Goal: Communication & Community: Answer question/provide support

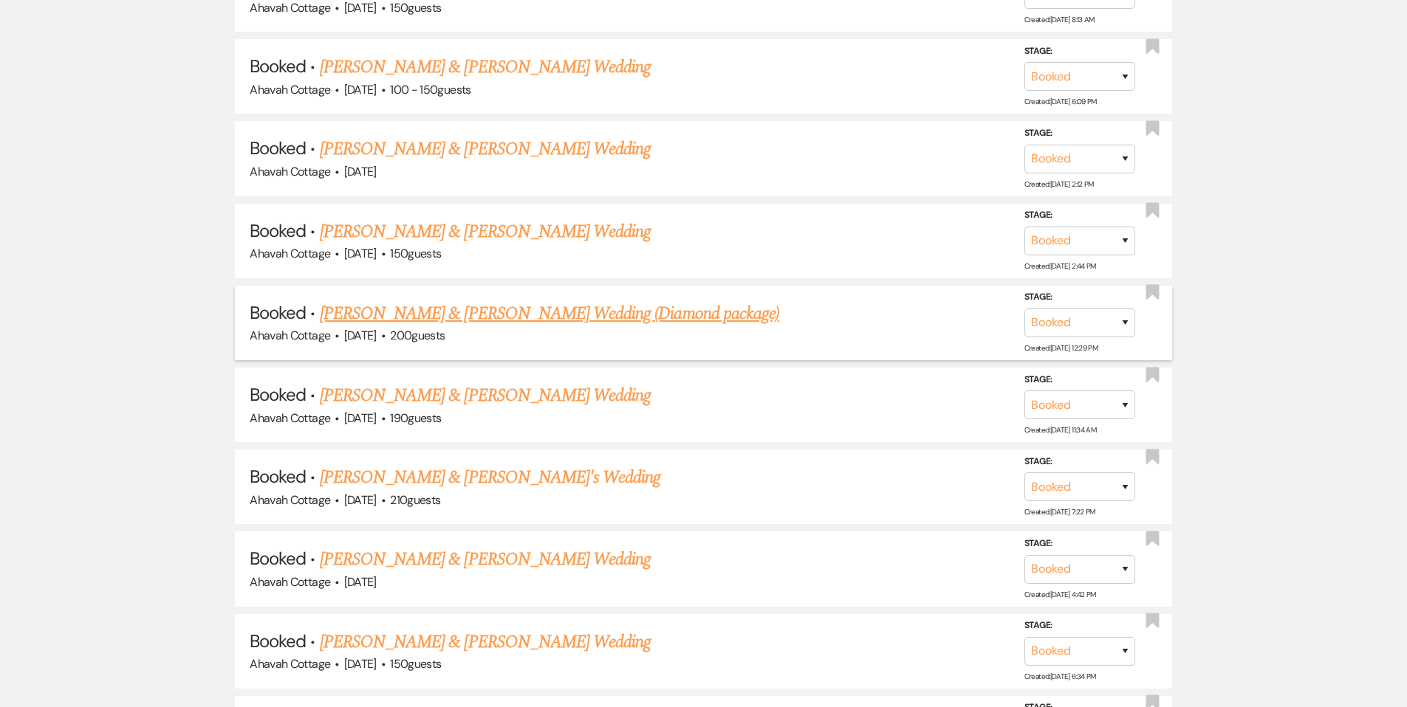
scroll to position [909, 0]
click at [431, 388] on link "[PERSON_NAME] & [PERSON_NAME] Wedding" at bounding box center [485, 395] width 331 height 27
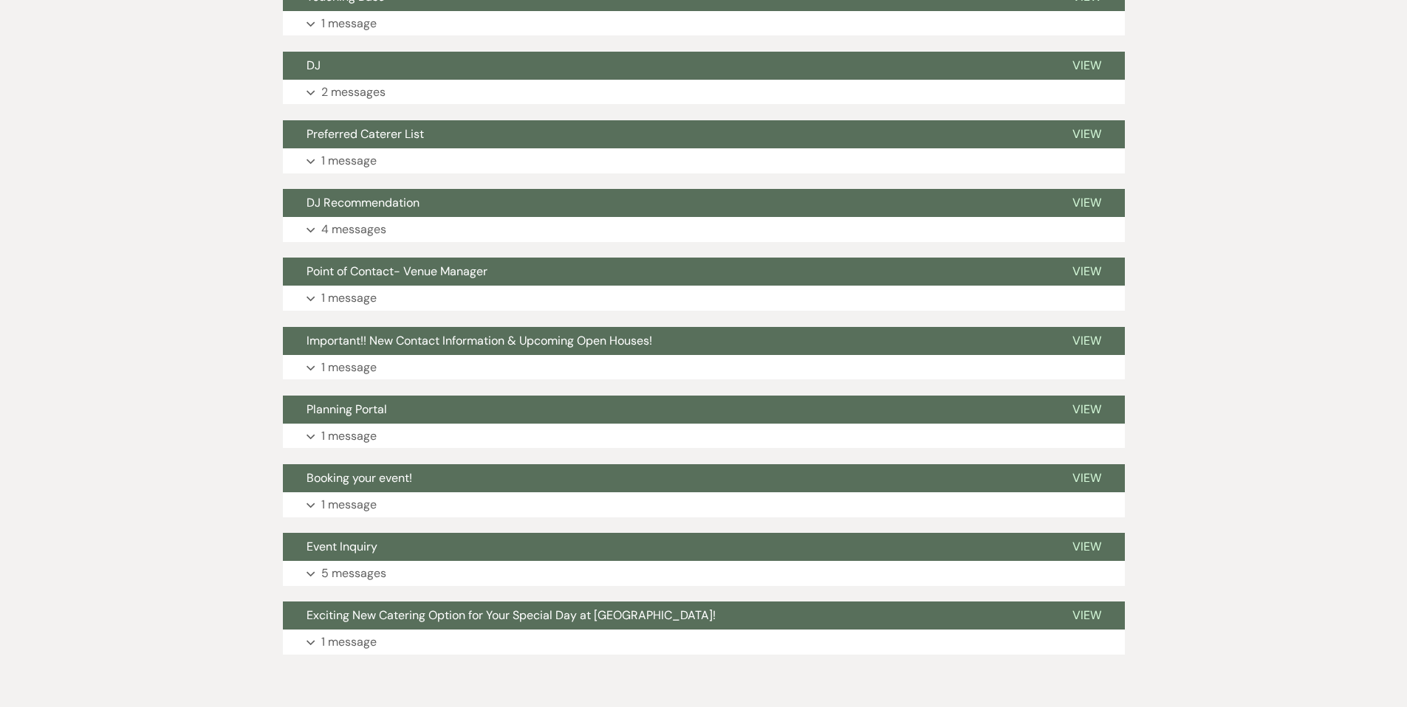
scroll to position [1074, 0]
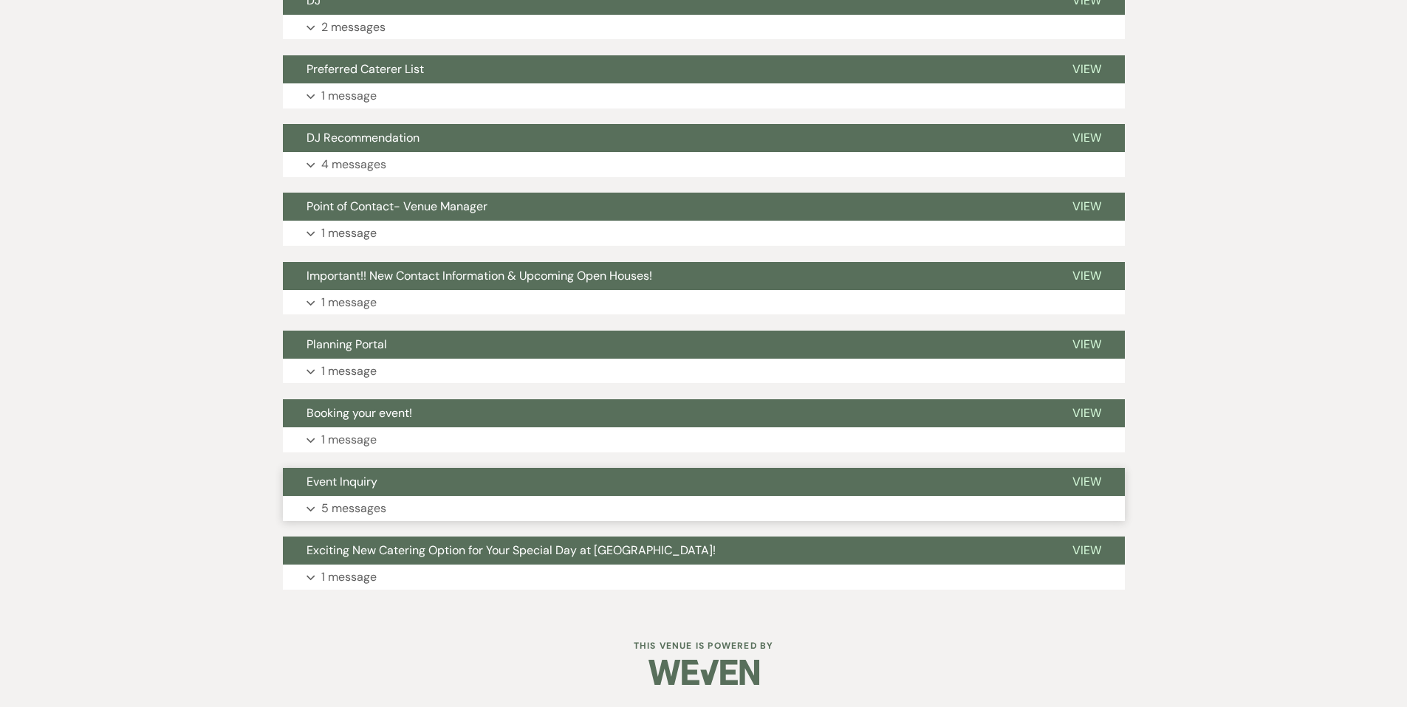
click at [308, 506] on button "Expand 5 messages" at bounding box center [704, 508] width 842 height 25
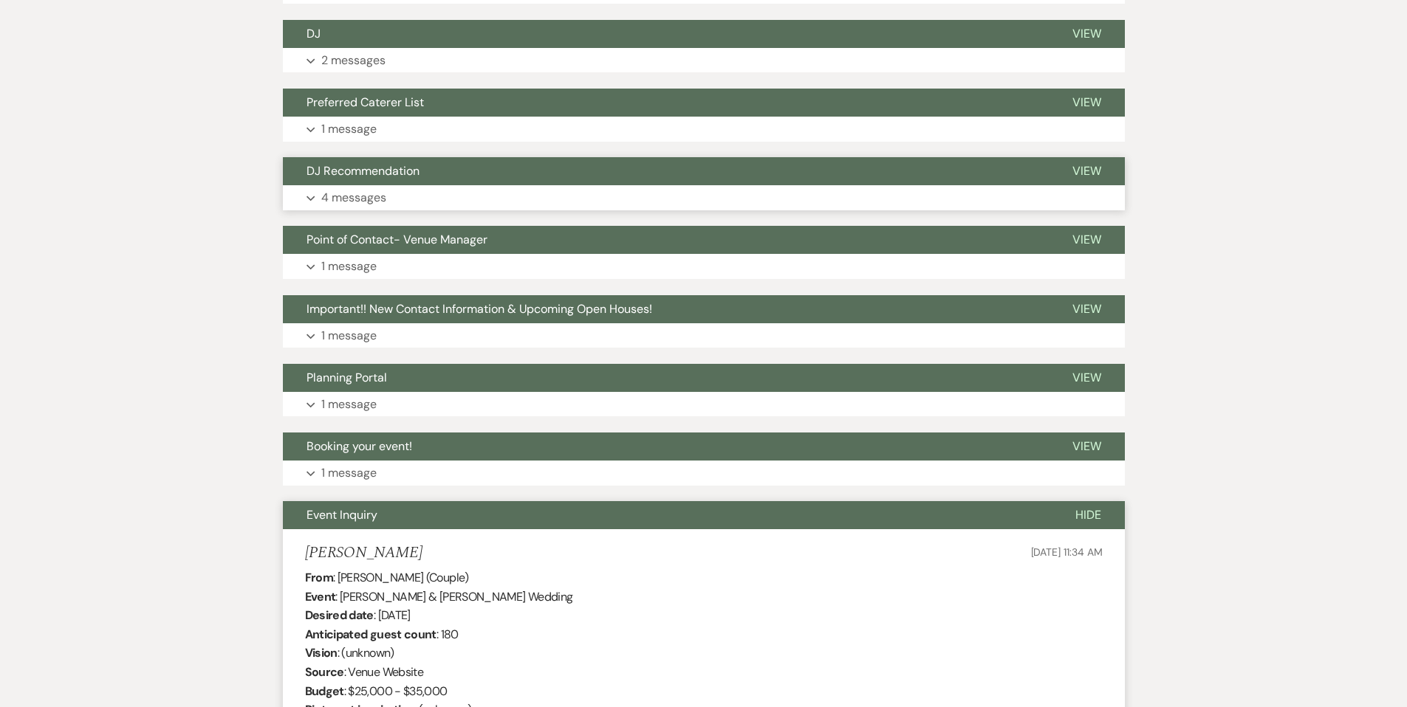
scroll to position [1046, 0]
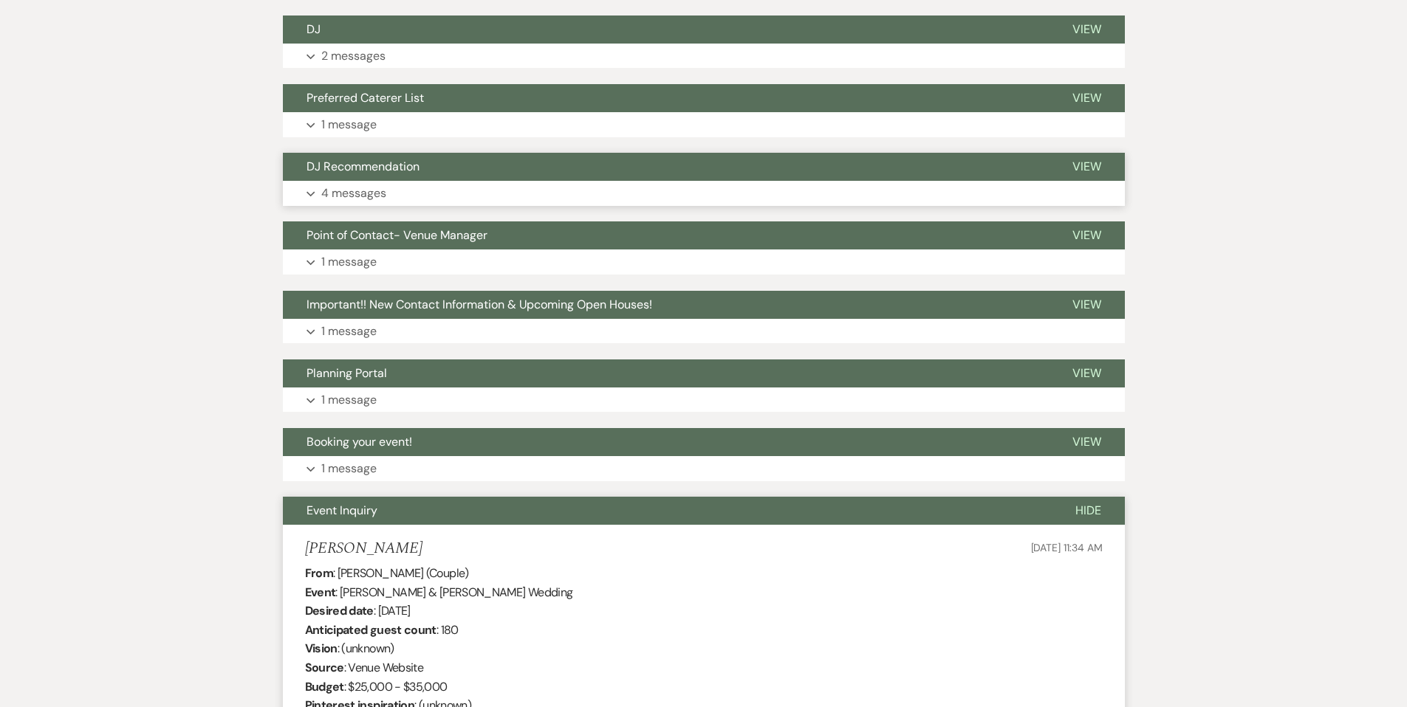
click at [351, 199] on p "4 messages" at bounding box center [353, 193] width 65 height 19
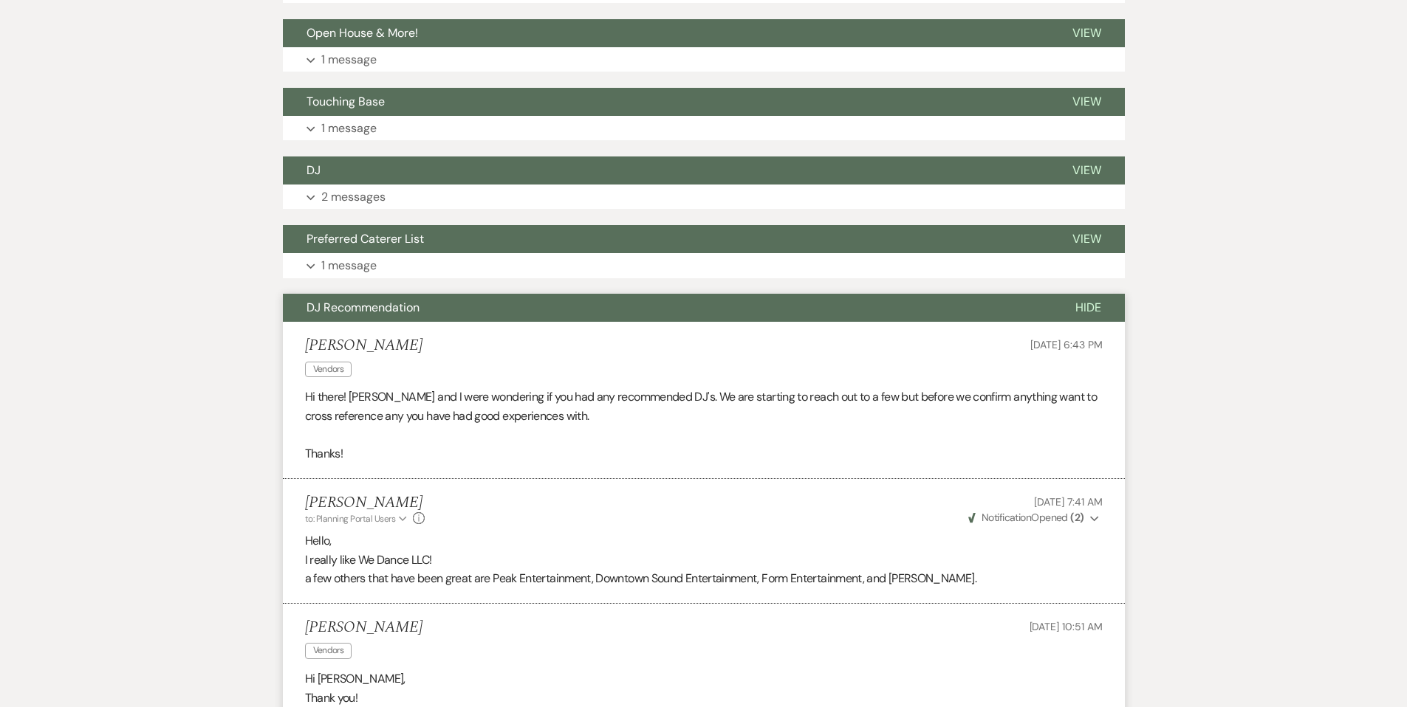
scroll to position [903, 0]
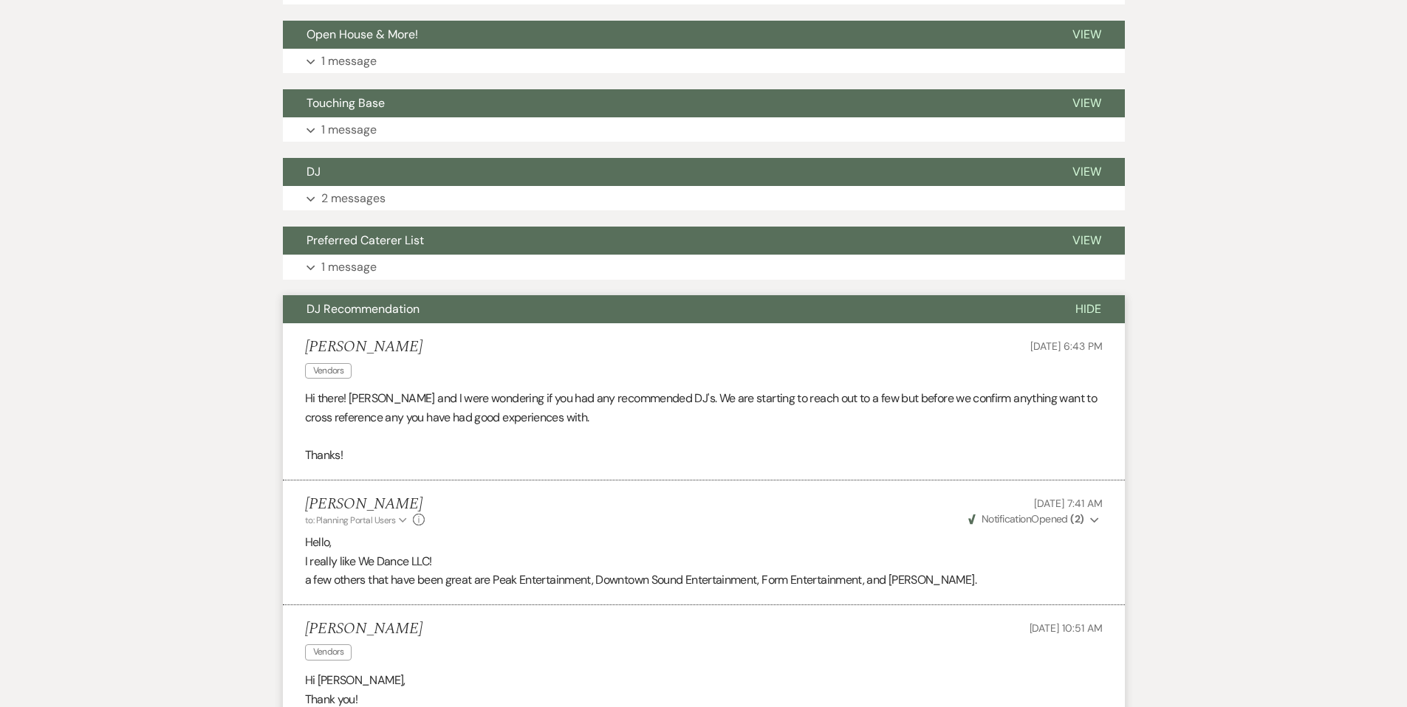
click at [351, 199] on p "2 messages" at bounding box center [353, 198] width 64 height 19
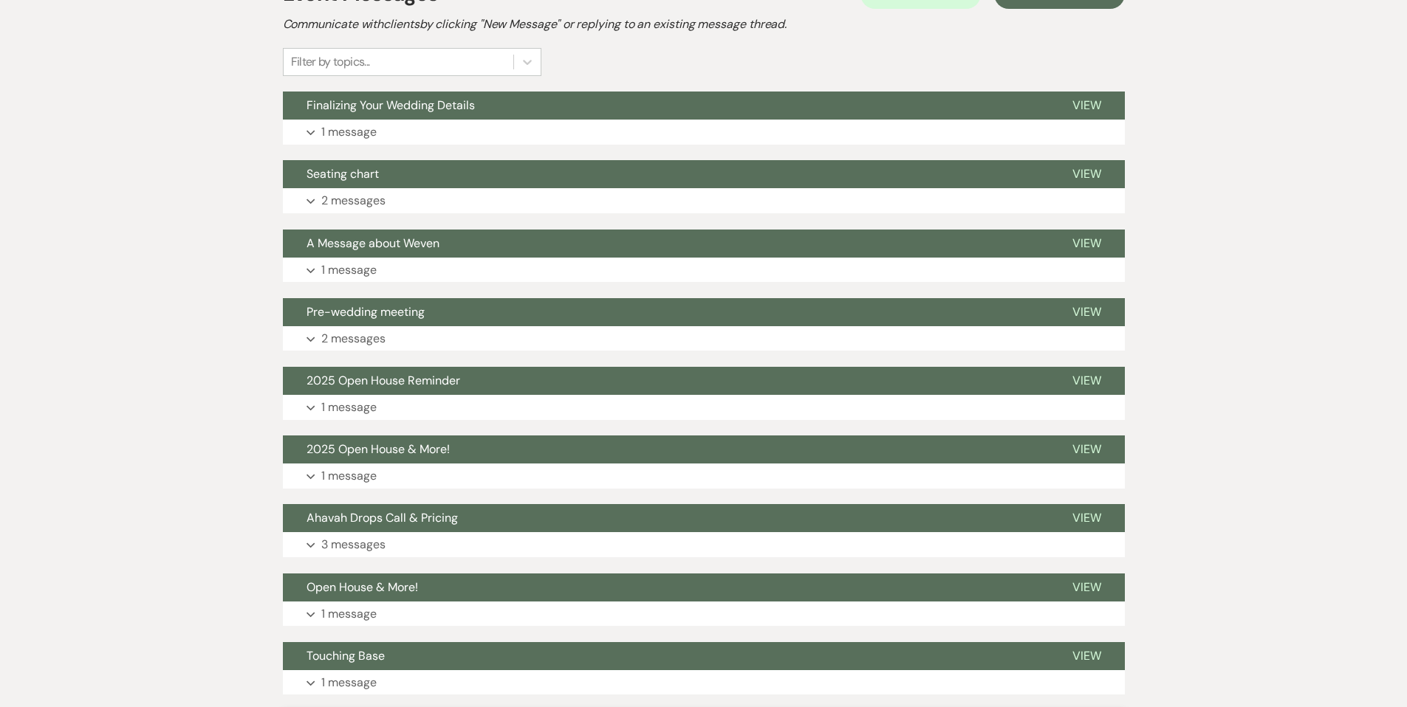
scroll to position [346, 0]
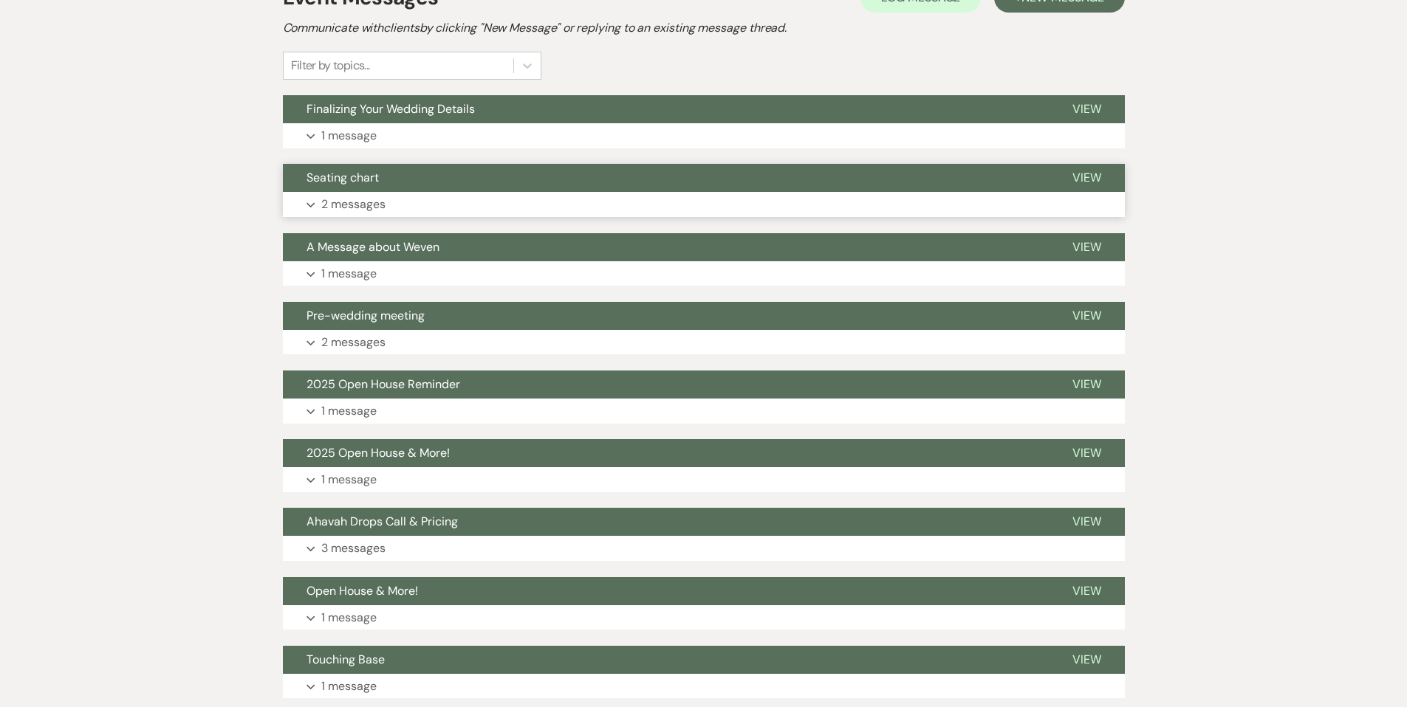
click at [349, 201] on p "2 messages" at bounding box center [353, 204] width 64 height 19
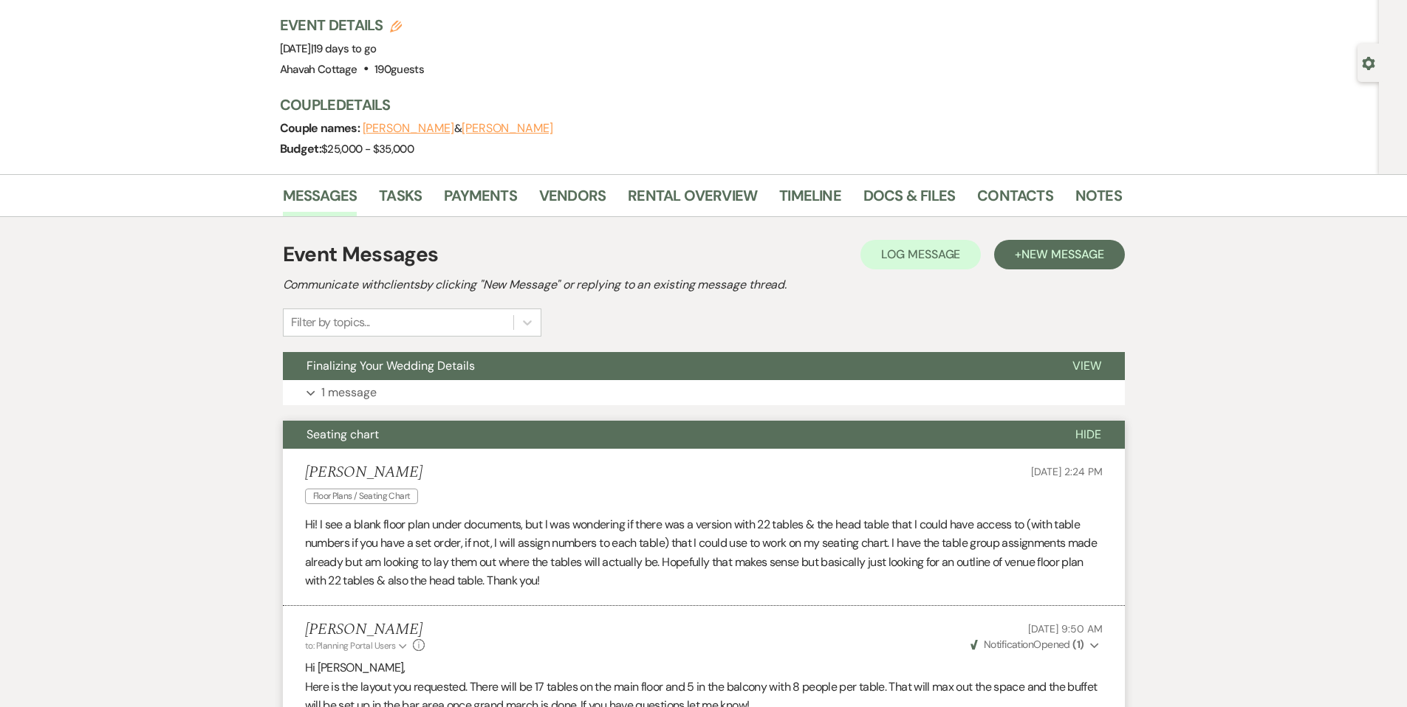
scroll to position [0, 0]
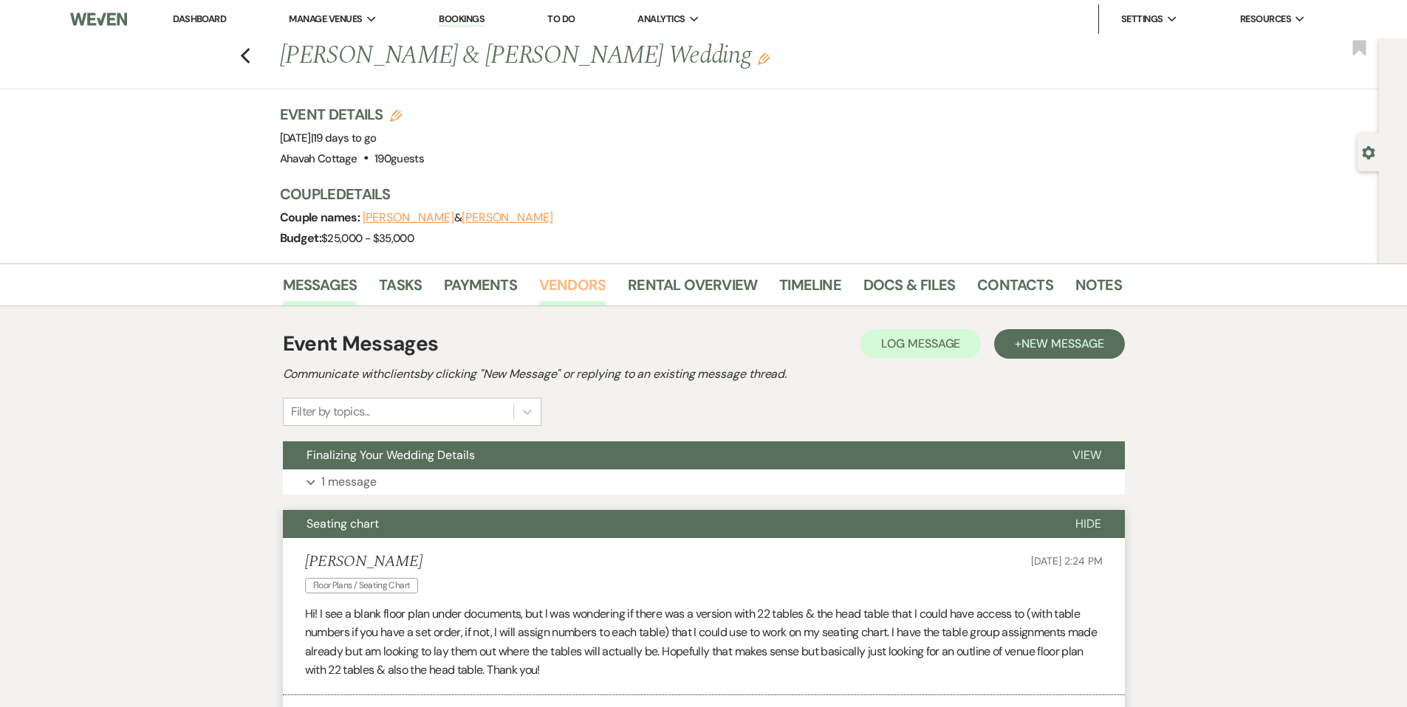
click at [563, 285] on link "Vendors" at bounding box center [572, 289] width 66 height 32
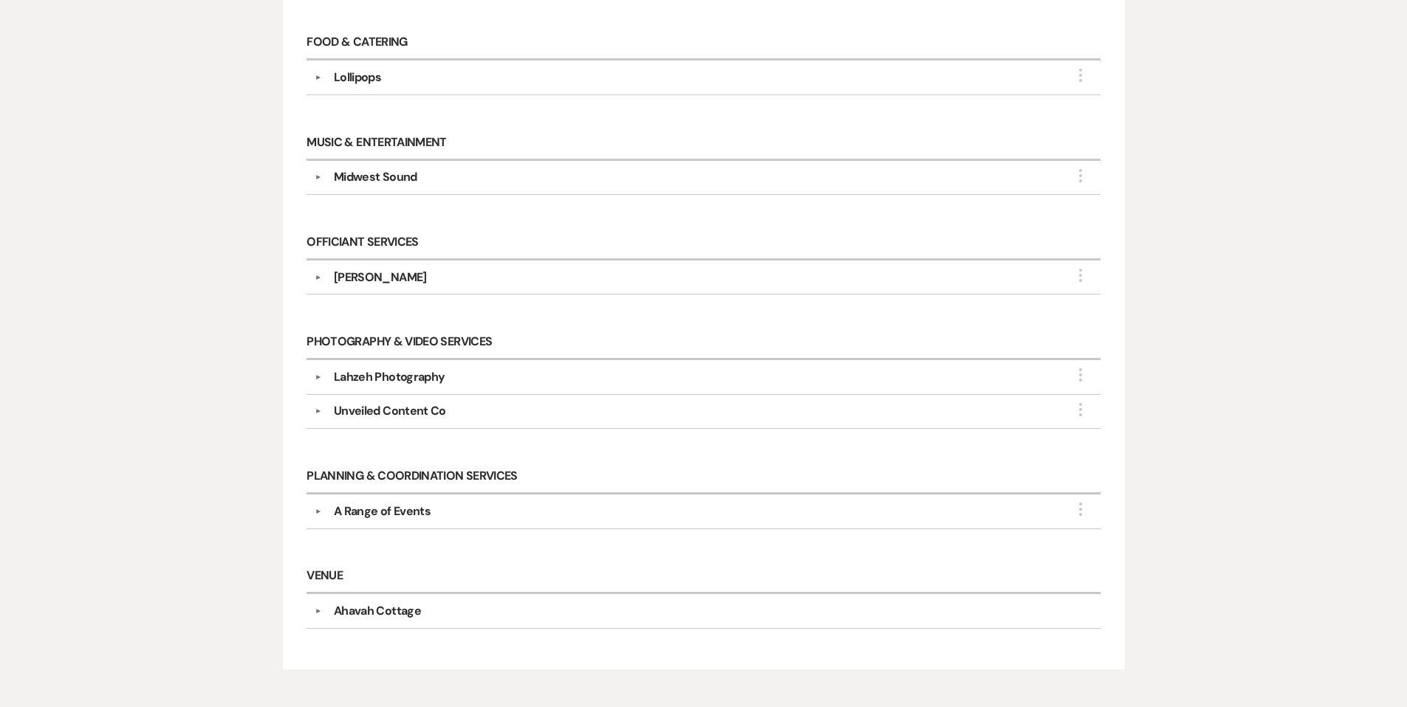
scroll to position [727, 0]
click at [318, 507] on button "▼" at bounding box center [318, 510] width 18 height 7
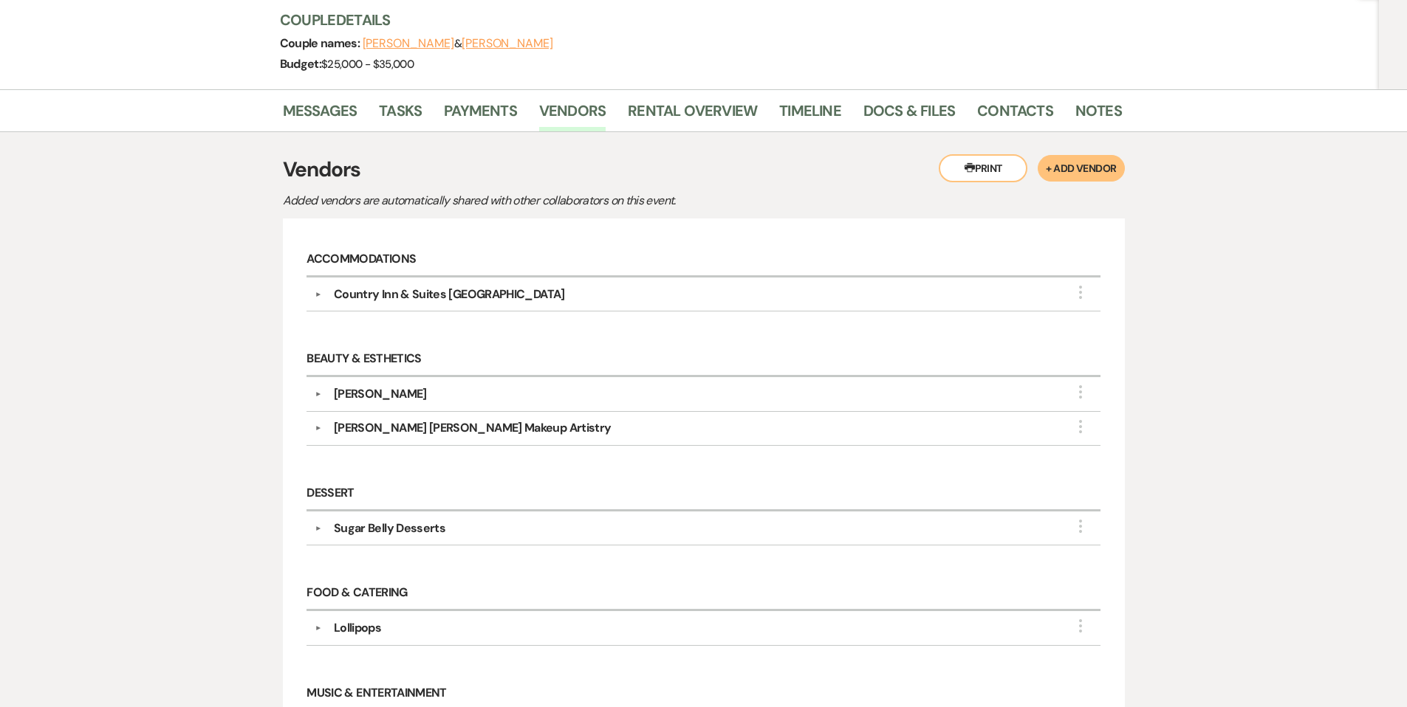
scroll to position [0, 0]
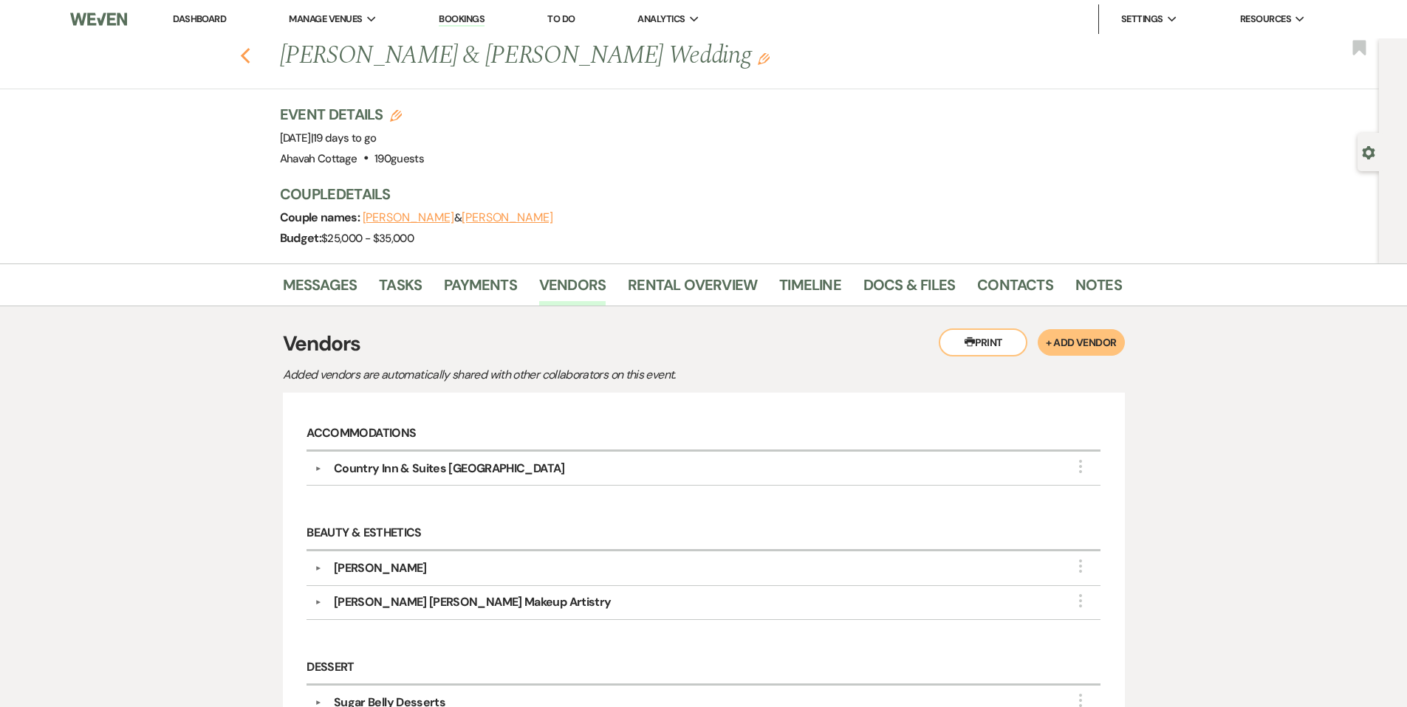
click at [247, 55] on use "button" at bounding box center [245, 56] width 10 height 16
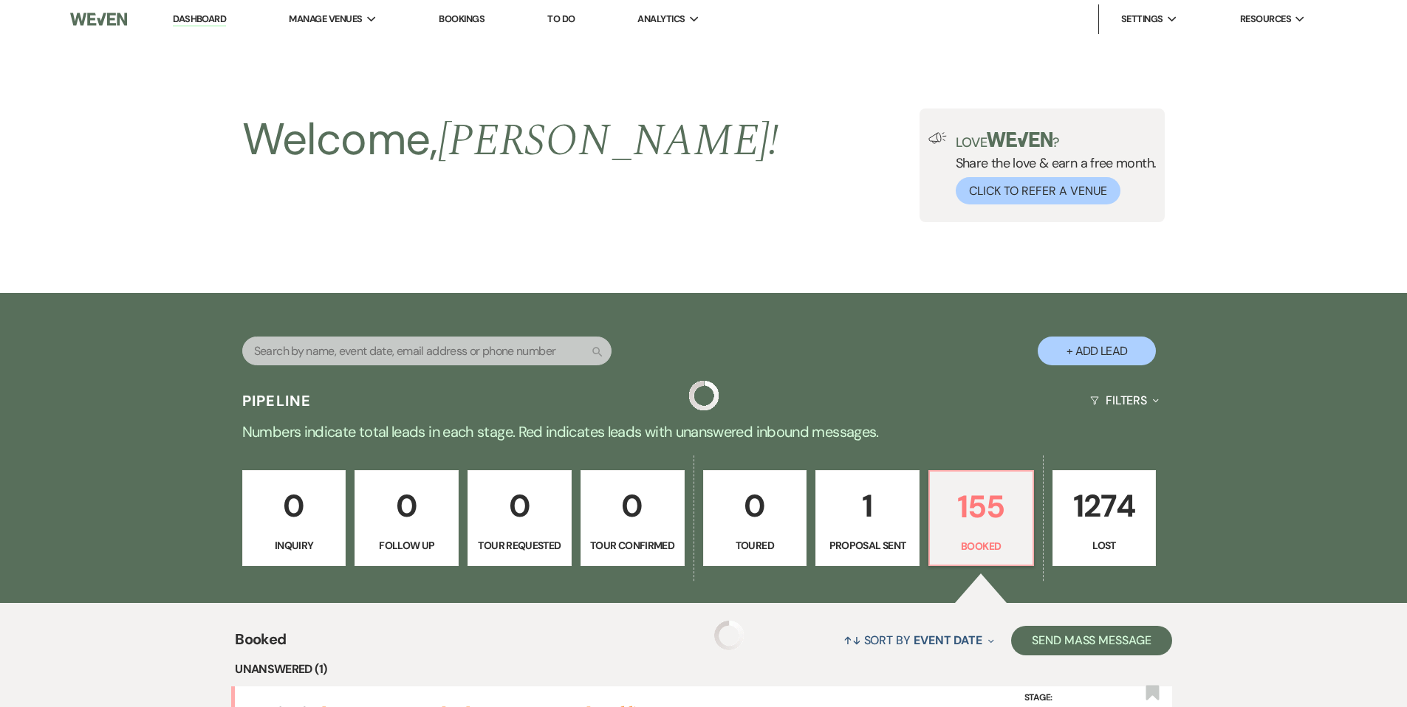
scroll to position [909, 0]
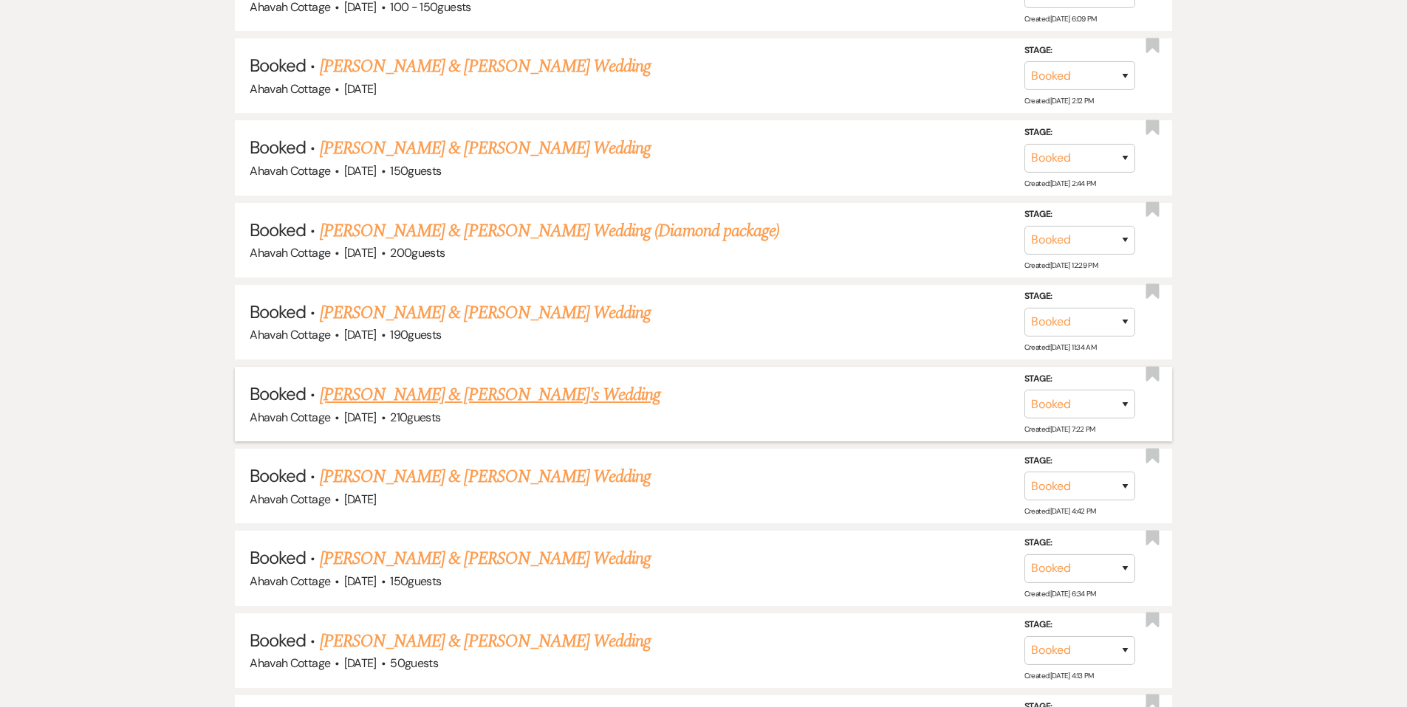
click at [462, 385] on link "[PERSON_NAME] & [PERSON_NAME]'s Wedding" at bounding box center [490, 395] width 341 height 27
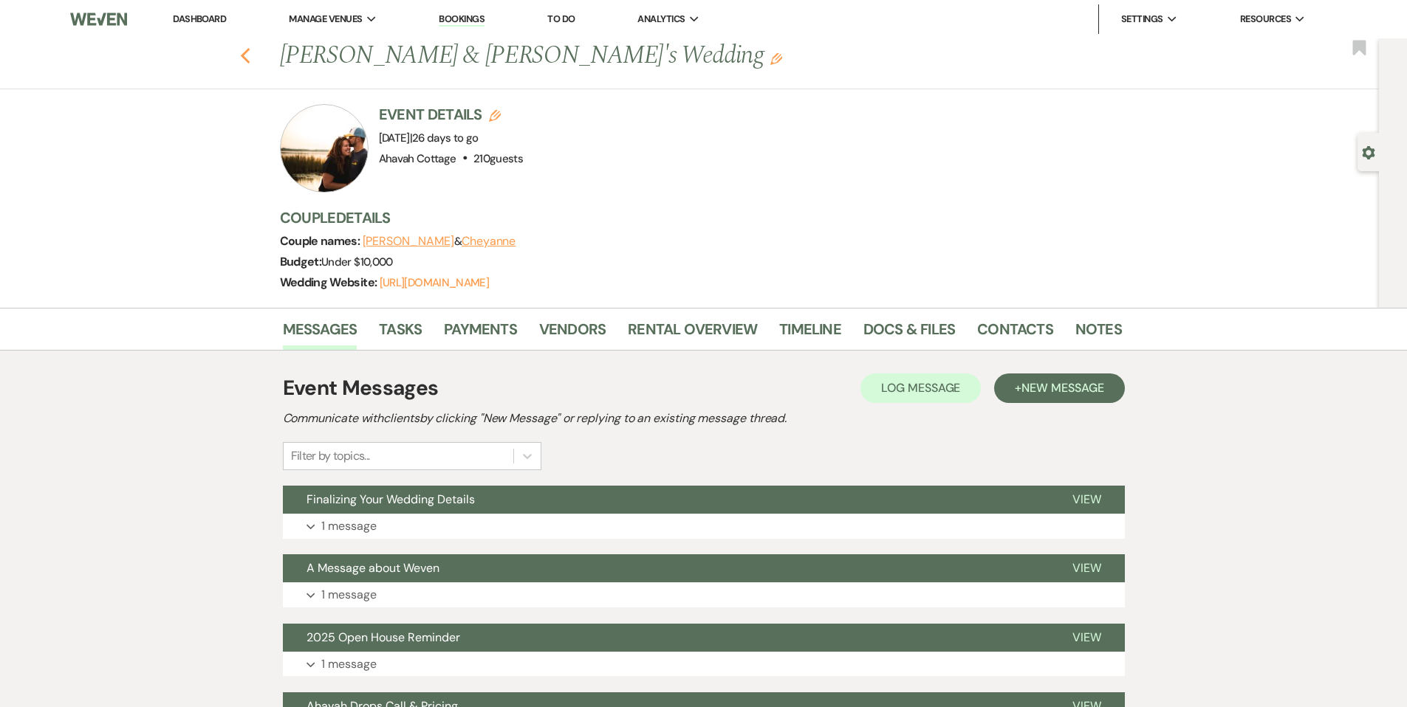
click at [251, 58] on icon "Previous" at bounding box center [245, 56] width 11 height 18
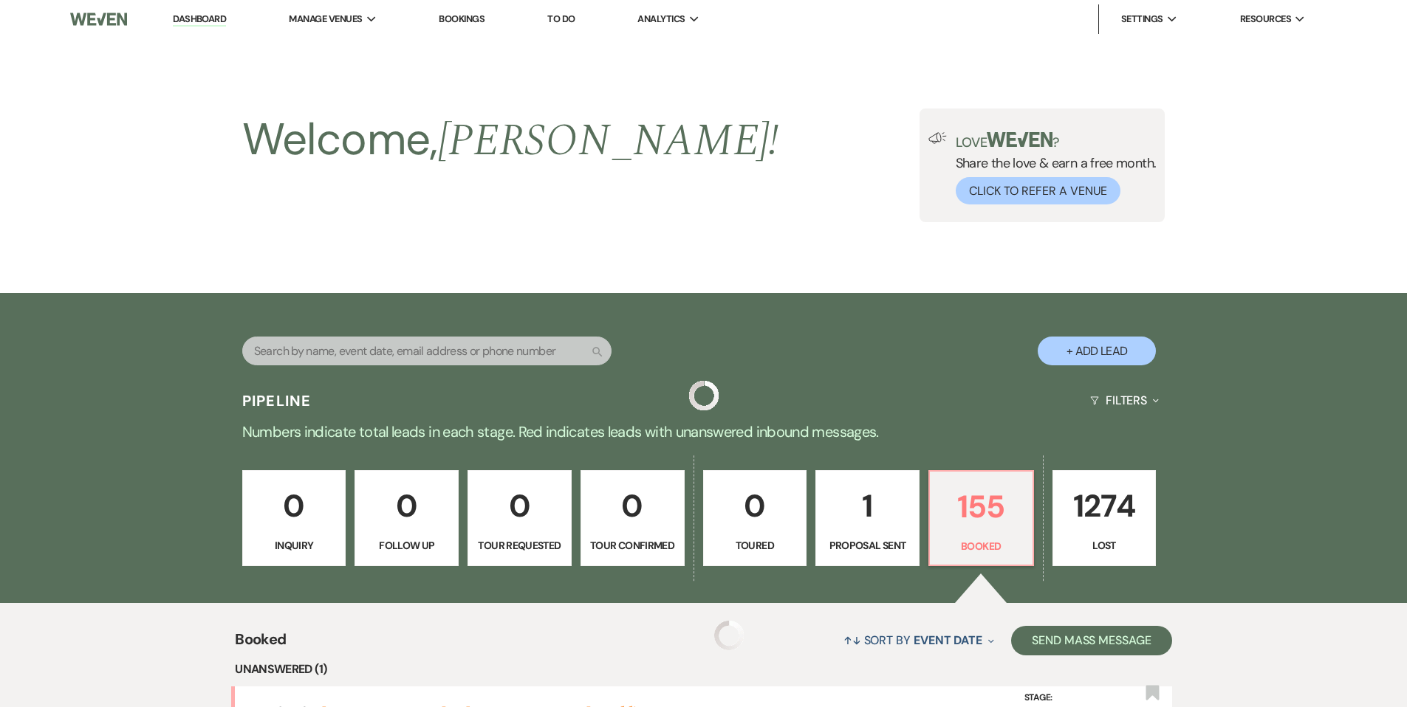
scroll to position [909, 0]
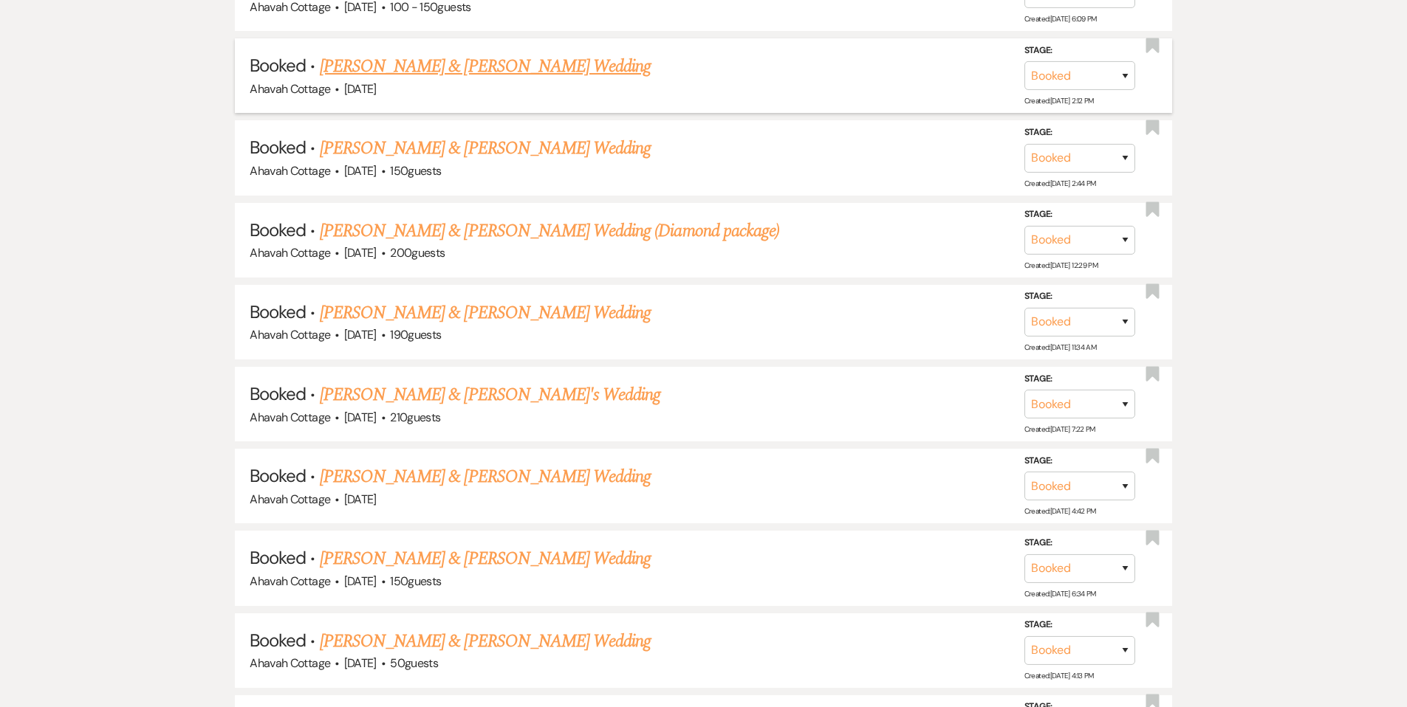
click at [419, 70] on link "[PERSON_NAME] & [PERSON_NAME] Wedding" at bounding box center [485, 66] width 331 height 27
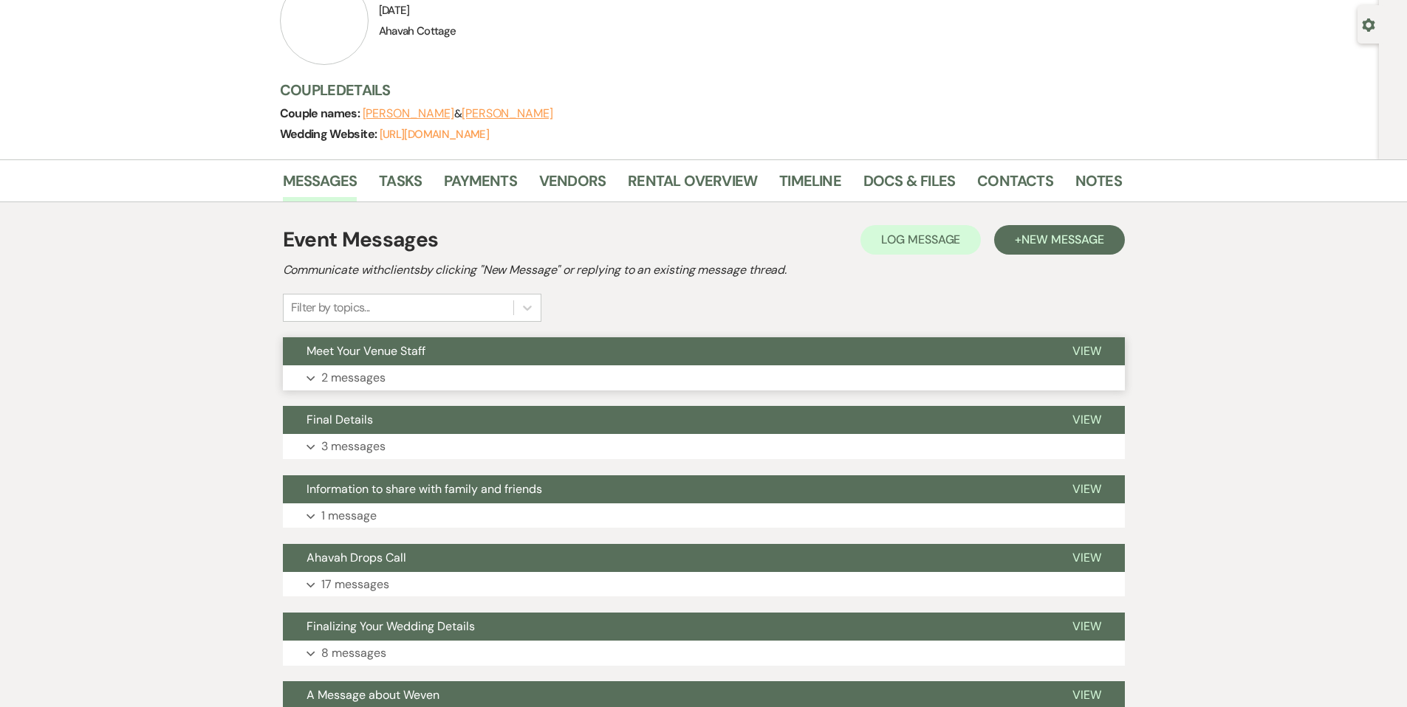
scroll to position [130, 0]
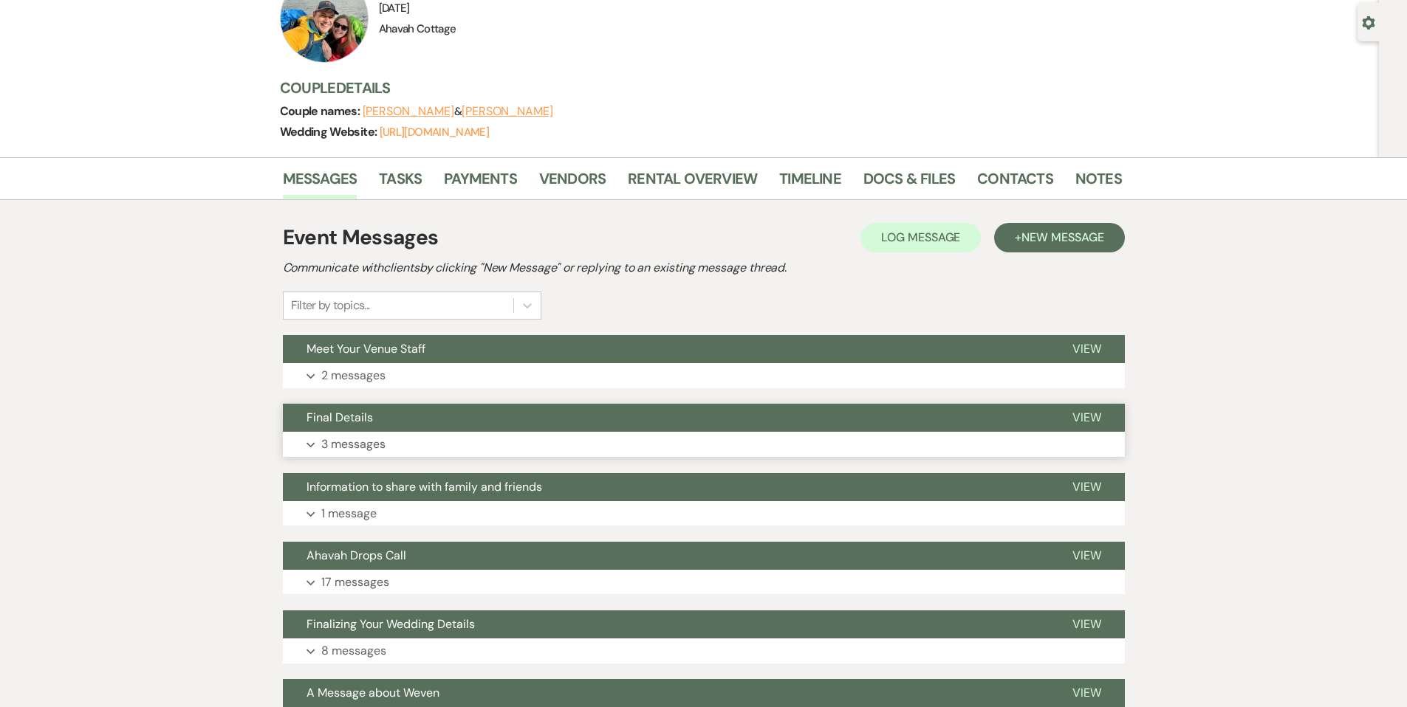
click at [321, 444] on p "3 messages" at bounding box center [353, 444] width 64 height 19
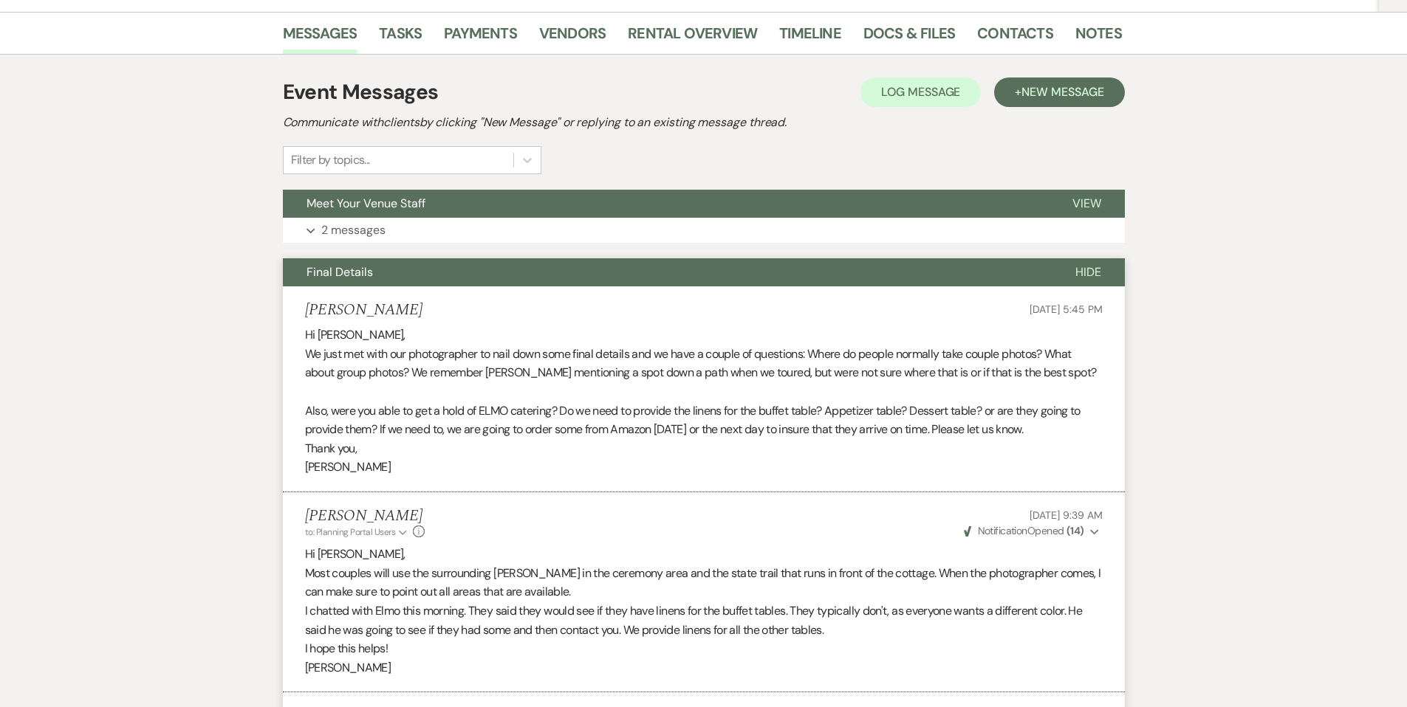
scroll to position [271, 0]
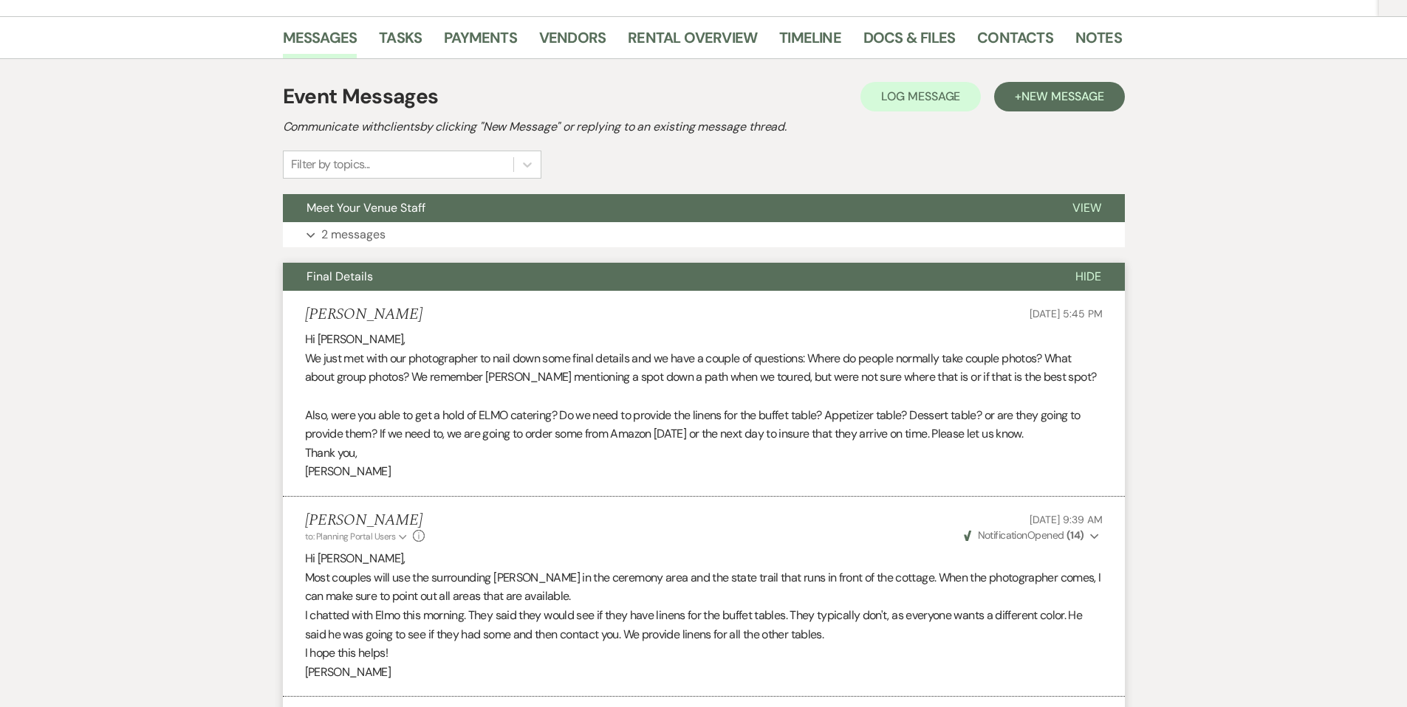
click at [354, 277] on span "Final Details" at bounding box center [339, 277] width 66 height 16
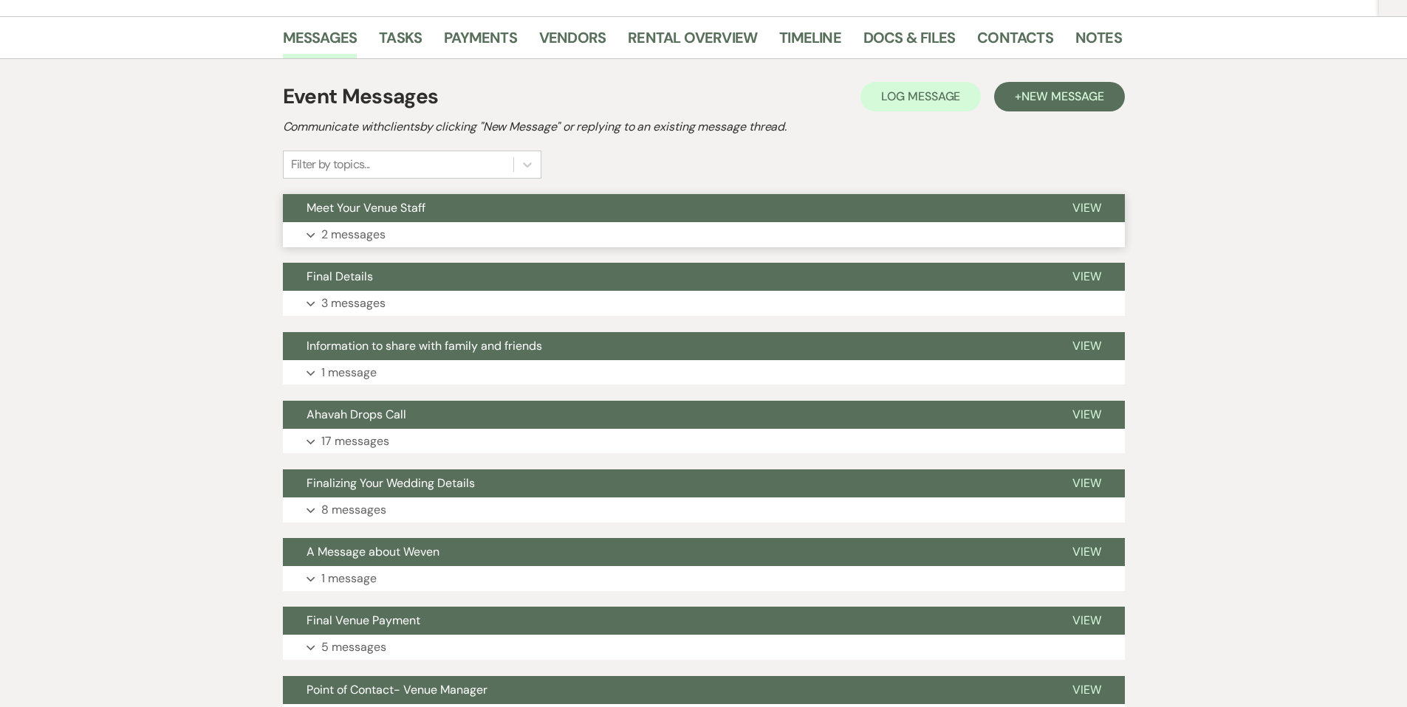
click at [324, 234] on p "2 messages" at bounding box center [353, 234] width 64 height 19
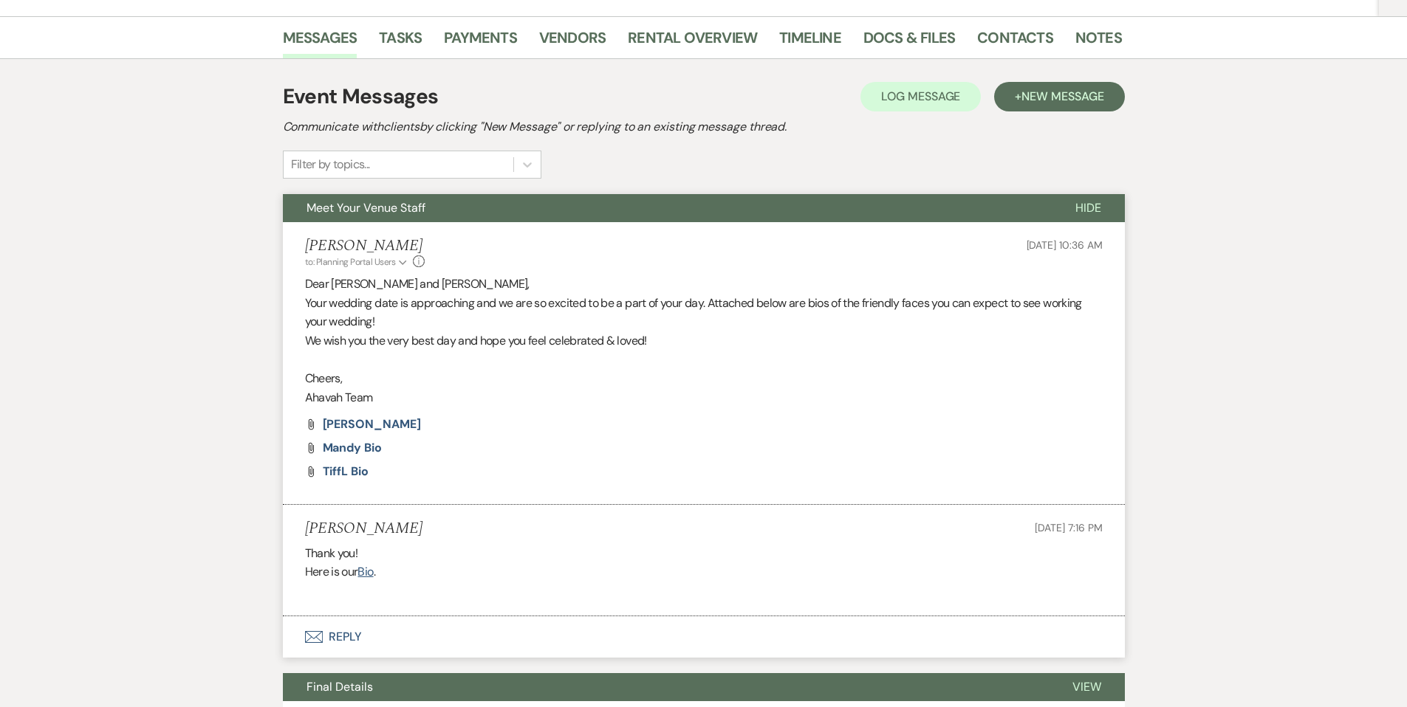
click at [323, 237] on h5 "[PERSON_NAME]" at bounding box center [365, 246] width 120 height 18
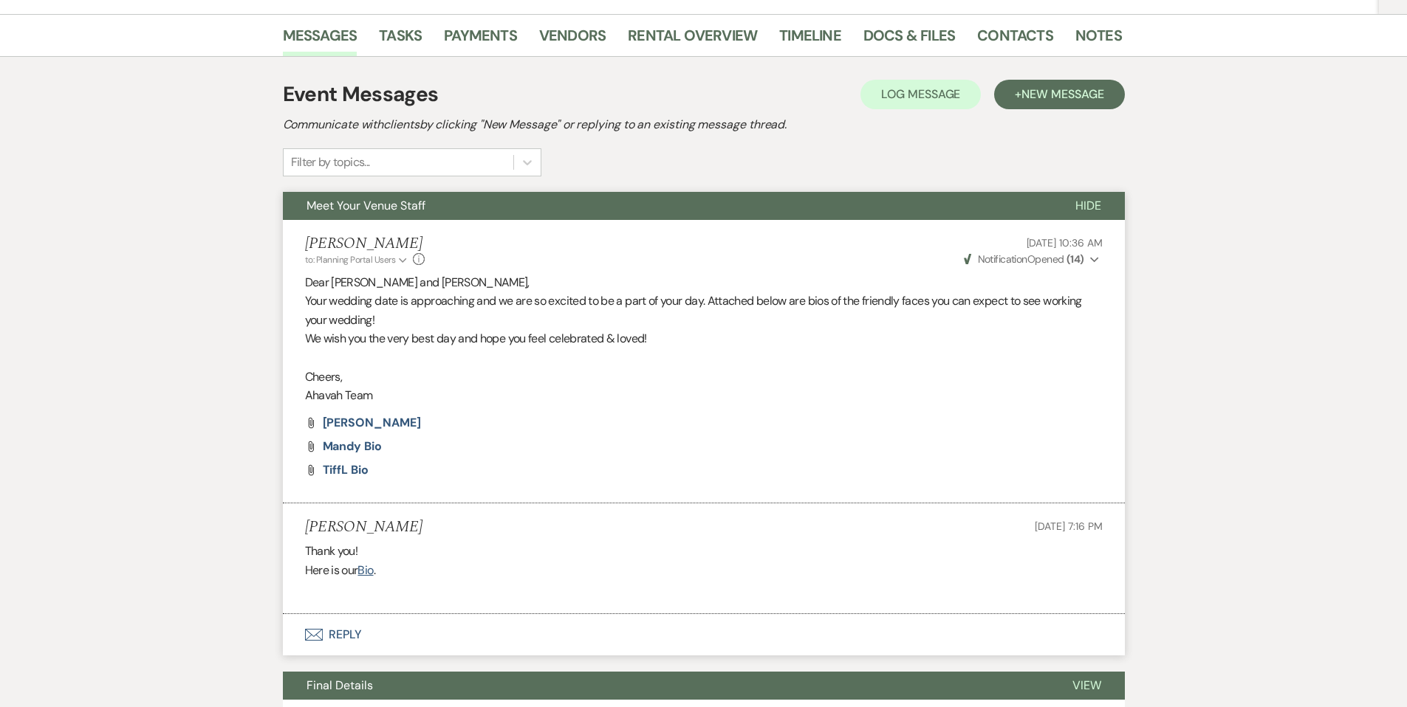
drag, startPoint x: 328, startPoint y: 206, endPoint x: 391, endPoint y: 210, distance: 63.6
click at [328, 206] on span "Meet Your Venue Staff" at bounding box center [365, 206] width 119 height 16
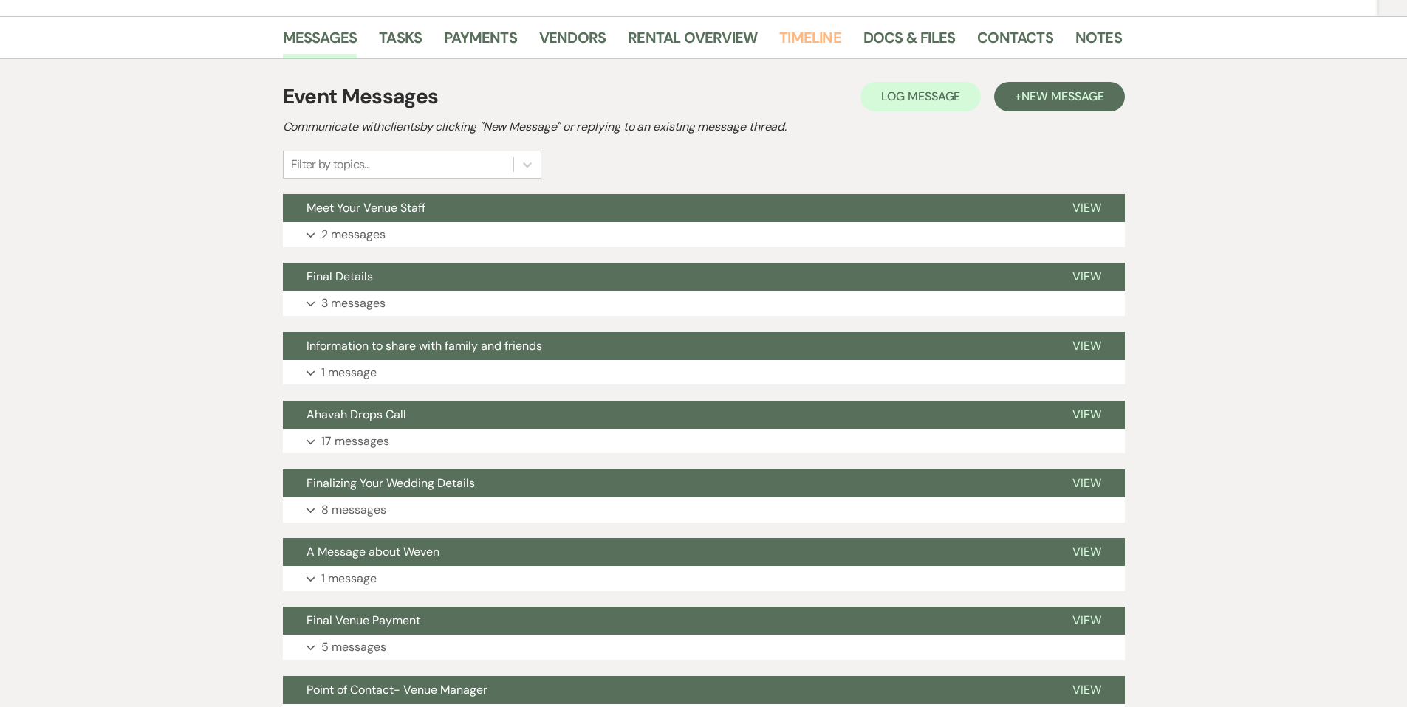
click at [804, 41] on link "Timeline" at bounding box center [810, 42] width 62 height 32
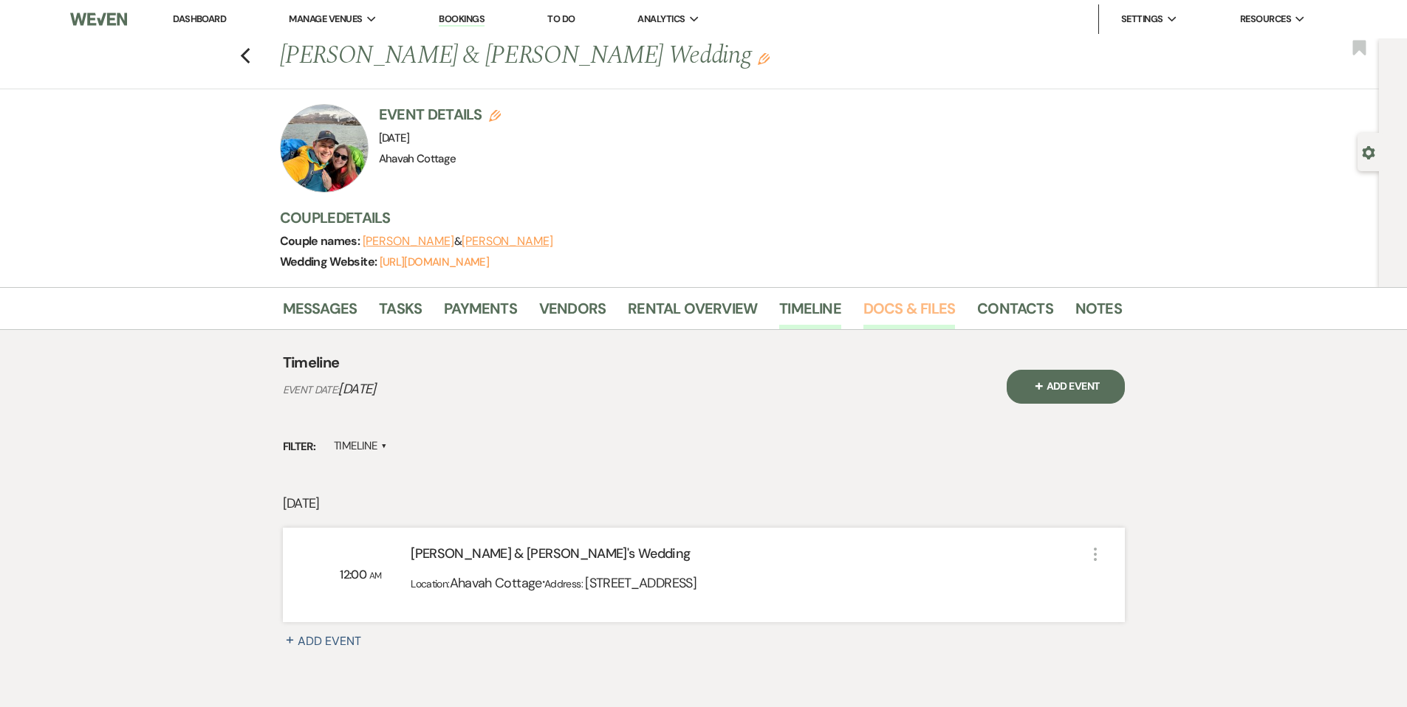
click at [882, 311] on link "Docs & Files" at bounding box center [909, 313] width 92 height 32
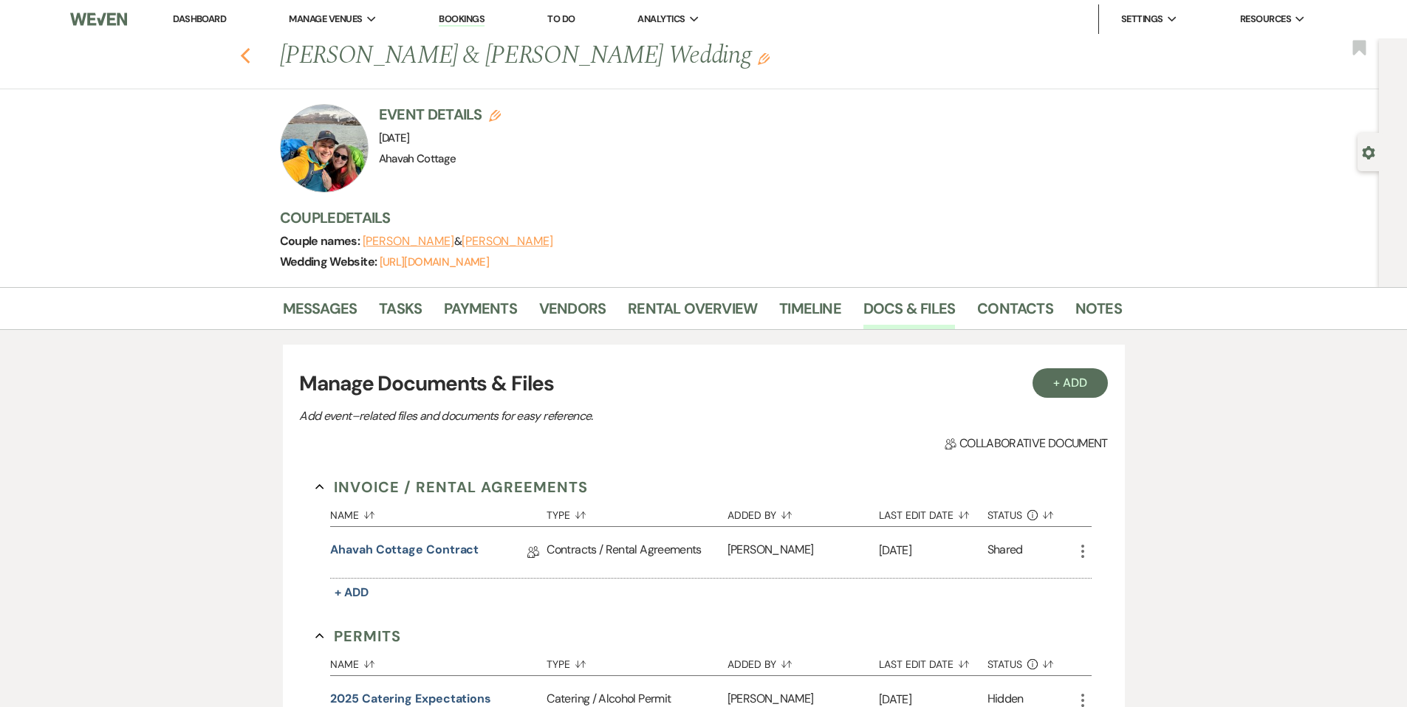
click at [251, 55] on icon "Previous" at bounding box center [245, 56] width 11 height 18
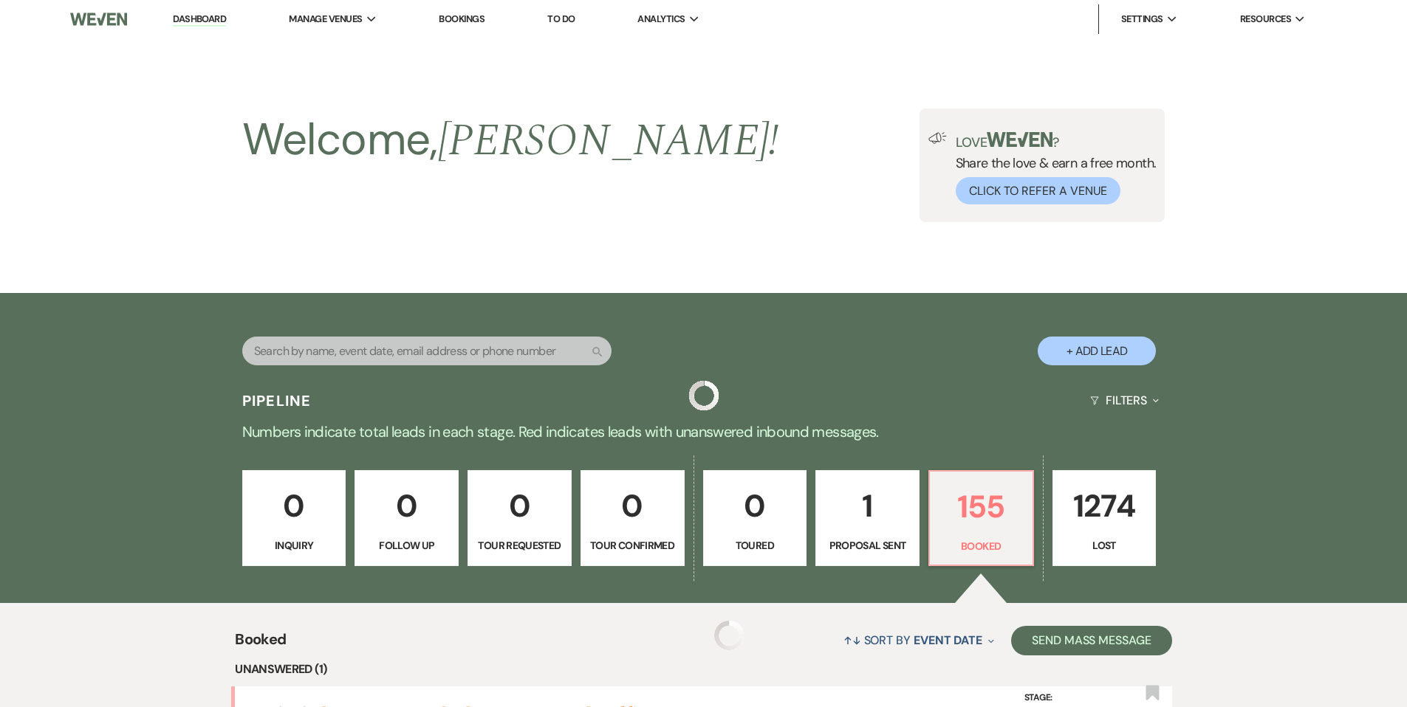
scroll to position [909, 0]
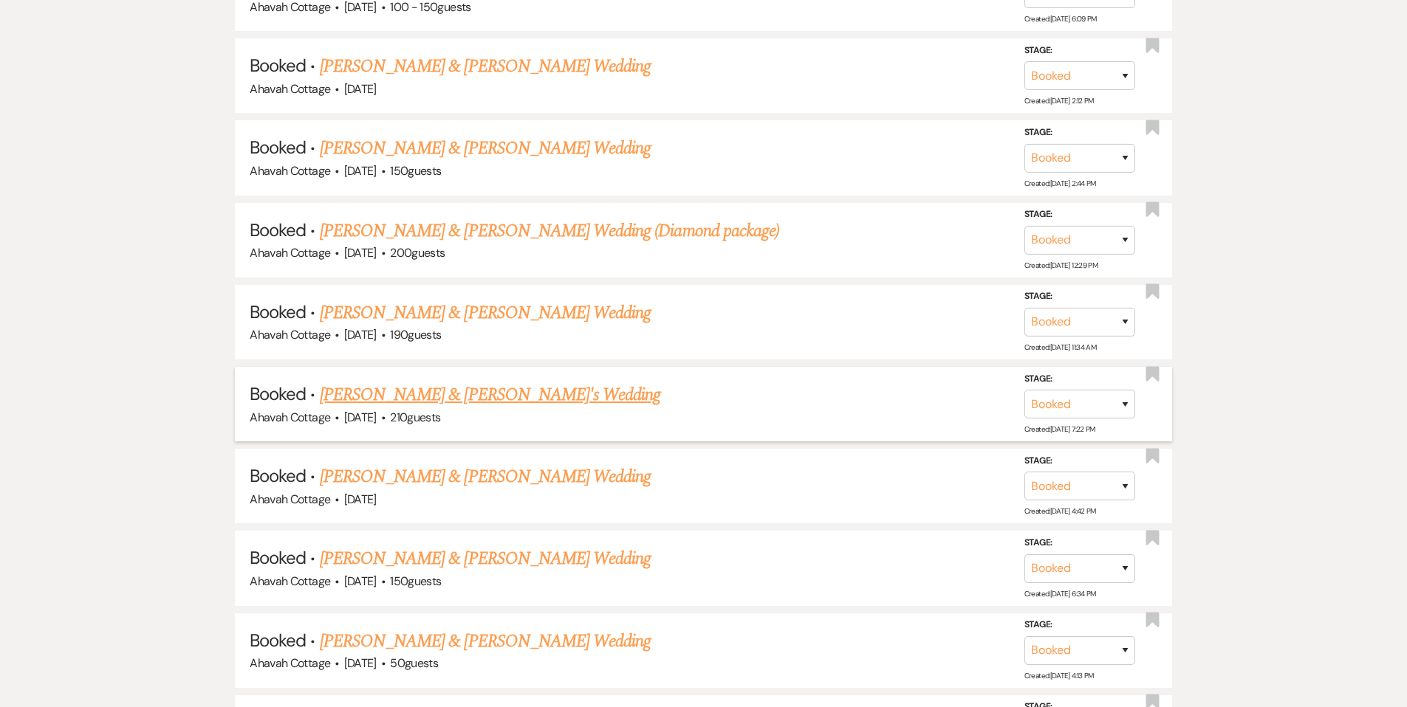
click at [409, 387] on link "[PERSON_NAME] & [PERSON_NAME]'s Wedding" at bounding box center [490, 395] width 341 height 27
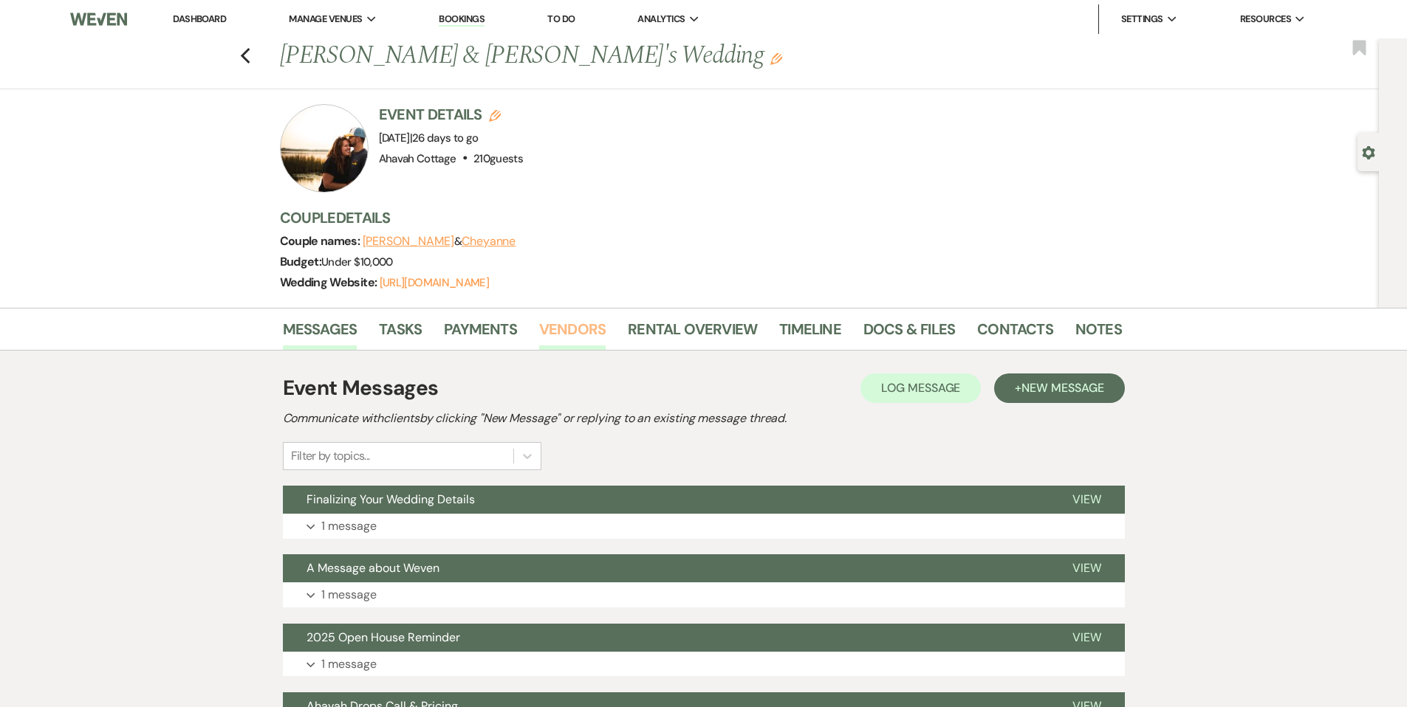
click at [562, 321] on link "Vendors" at bounding box center [572, 334] width 66 height 32
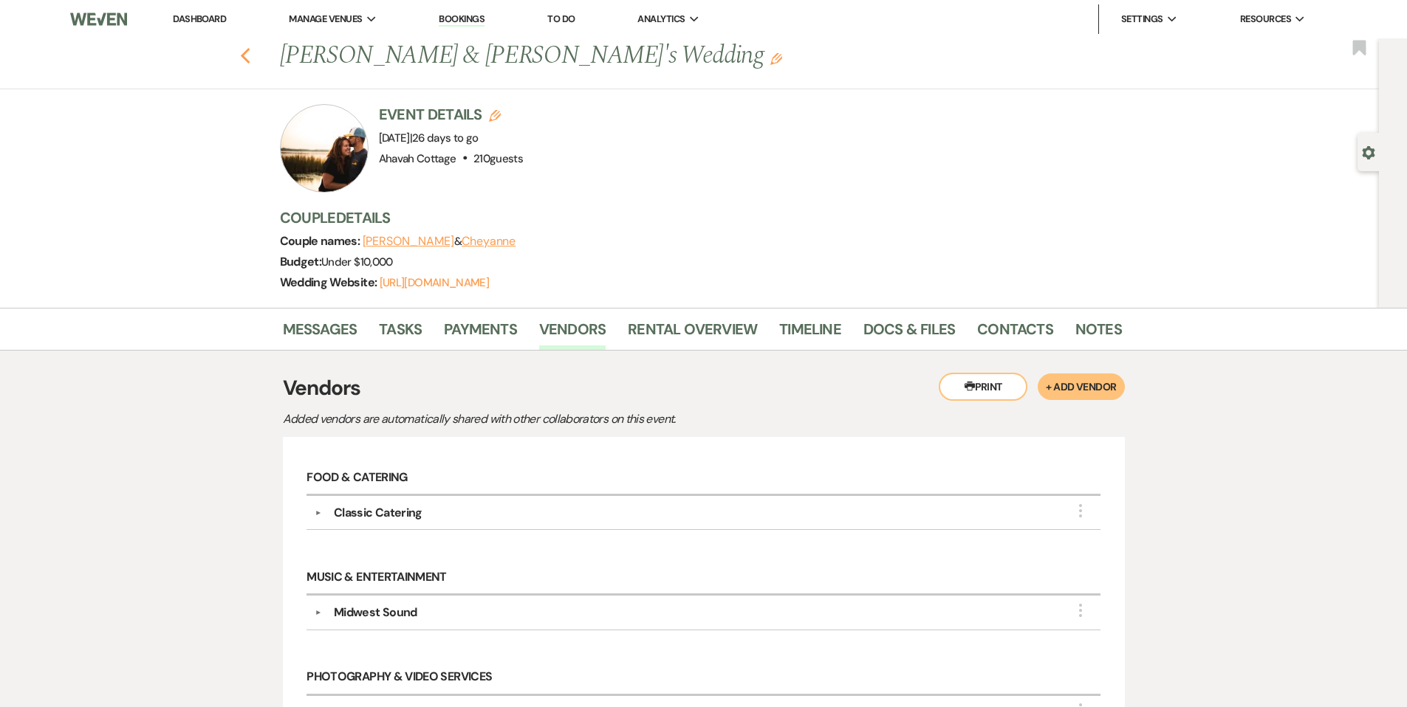
click at [247, 54] on icon "Previous" at bounding box center [245, 56] width 11 height 18
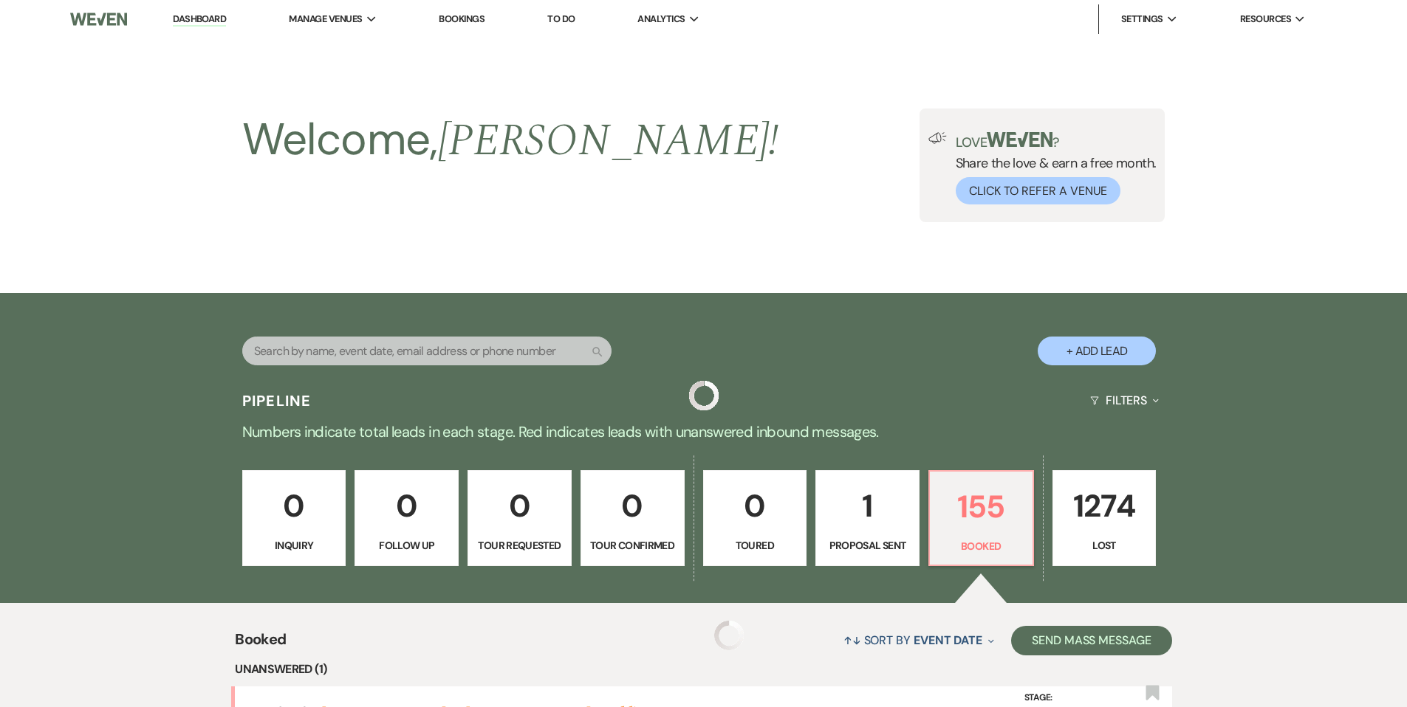
scroll to position [909, 0]
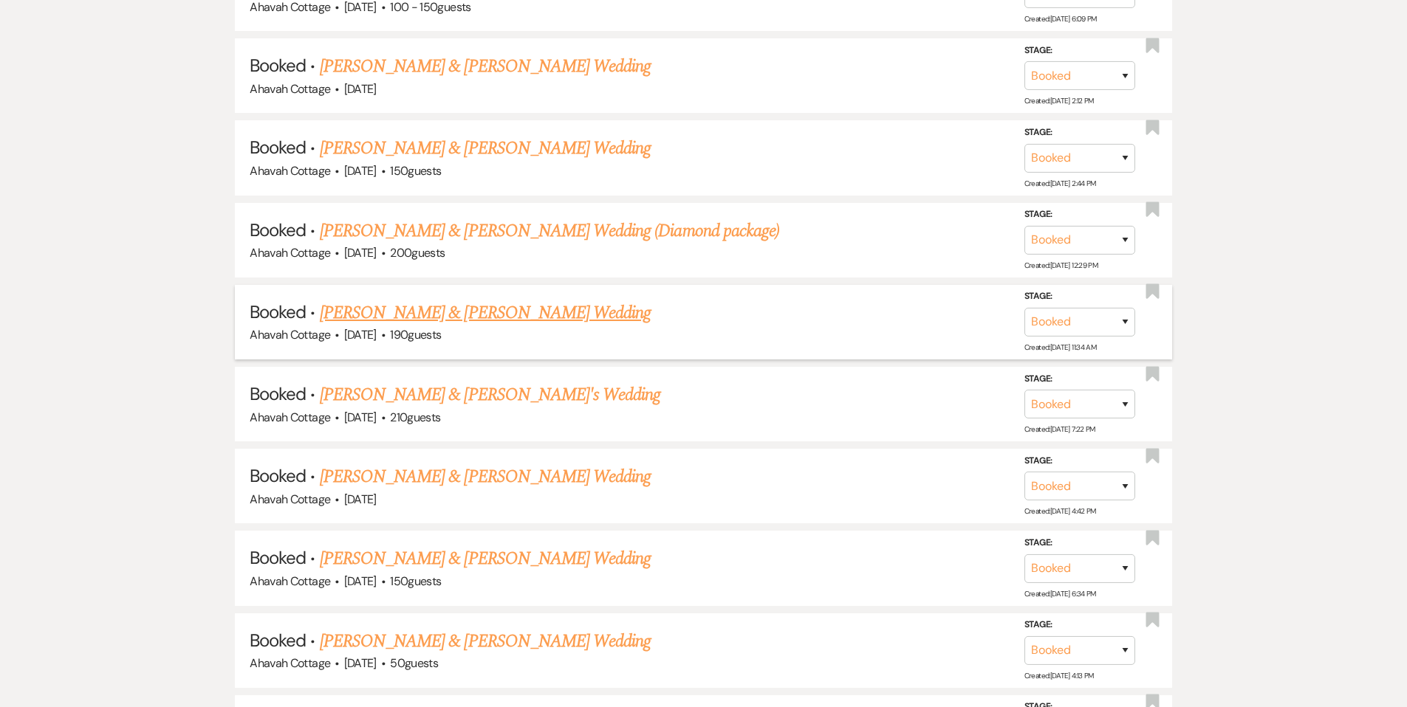
click at [470, 312] on link "[PERSON_NAME] & [PERSON_NAME] Wedding" at bounding box center [485, 313] width 331 height 27
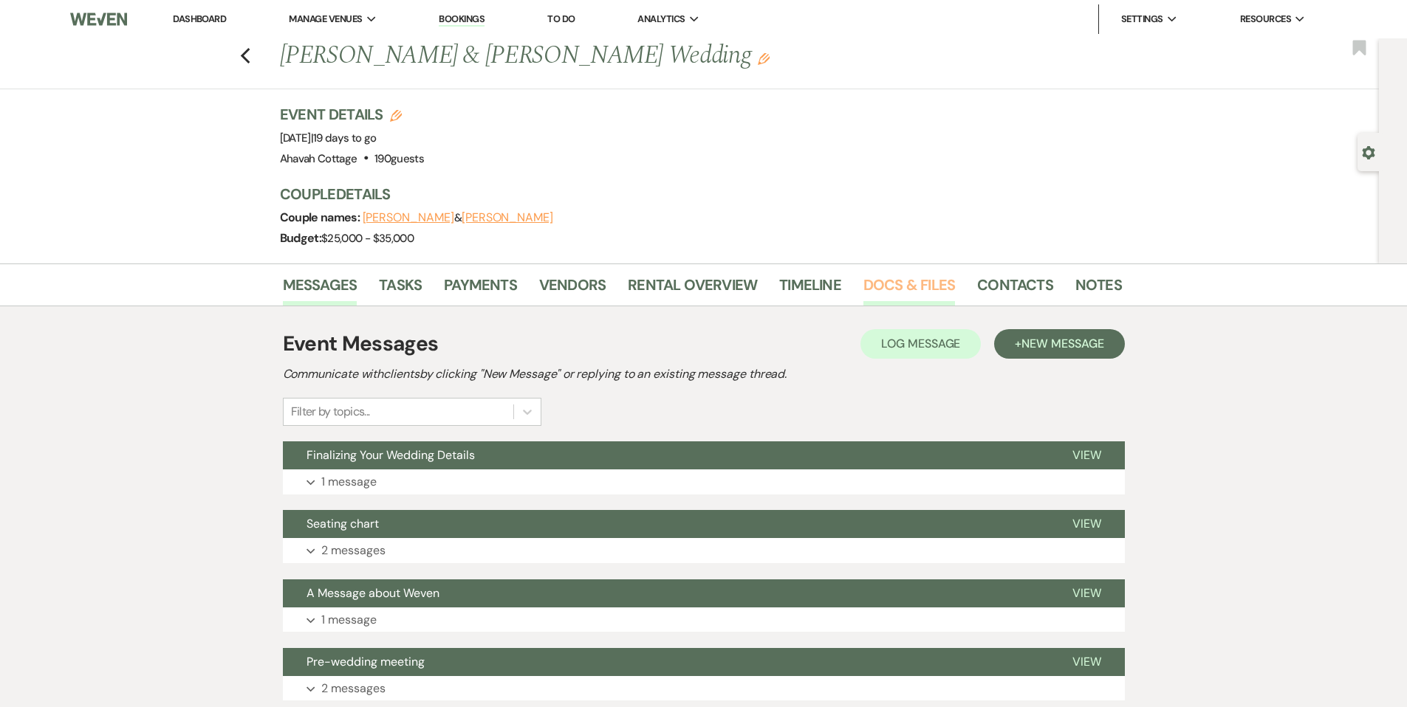
click at [879, 288] on link "Docs & Files" at bounding box center [909, 289] width 92 height 32
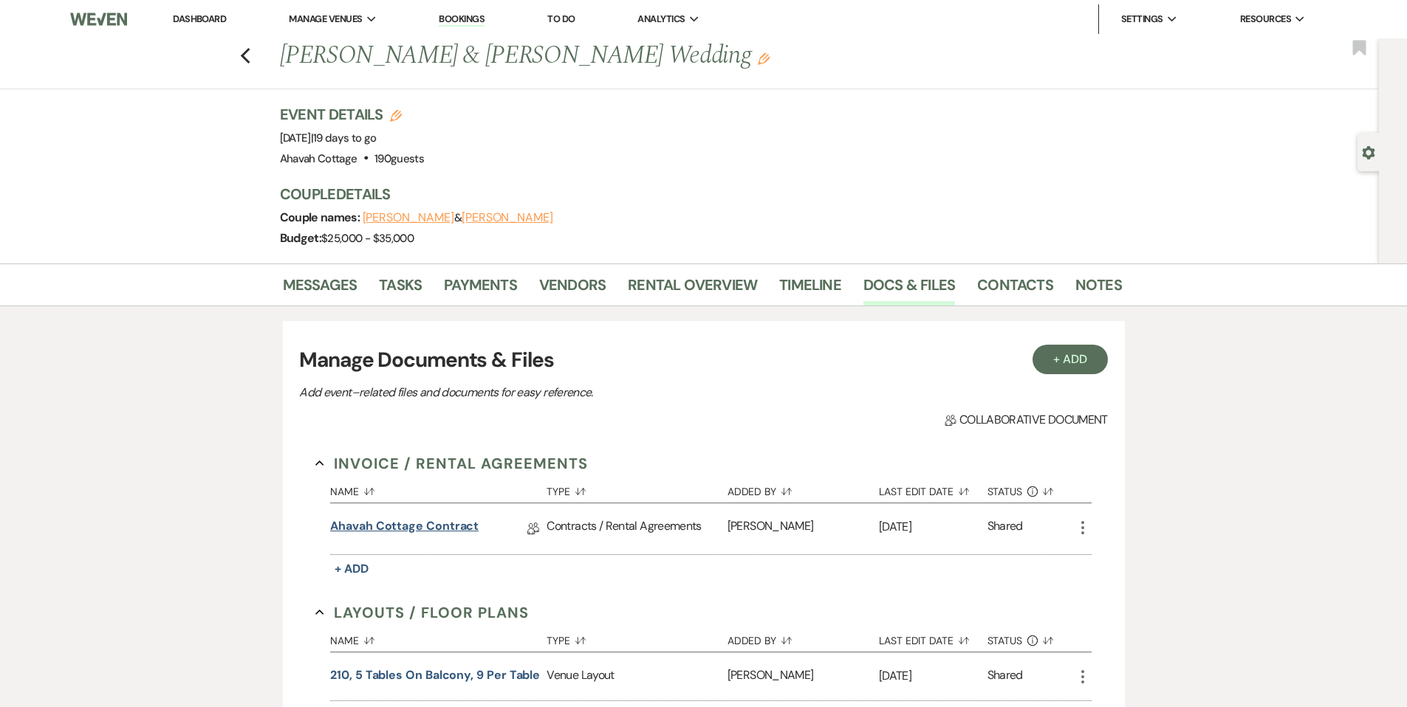
click at [387, 526] on link "Ahavah Cottage Contract" at bounding box center [404, 529] width 148 height 23
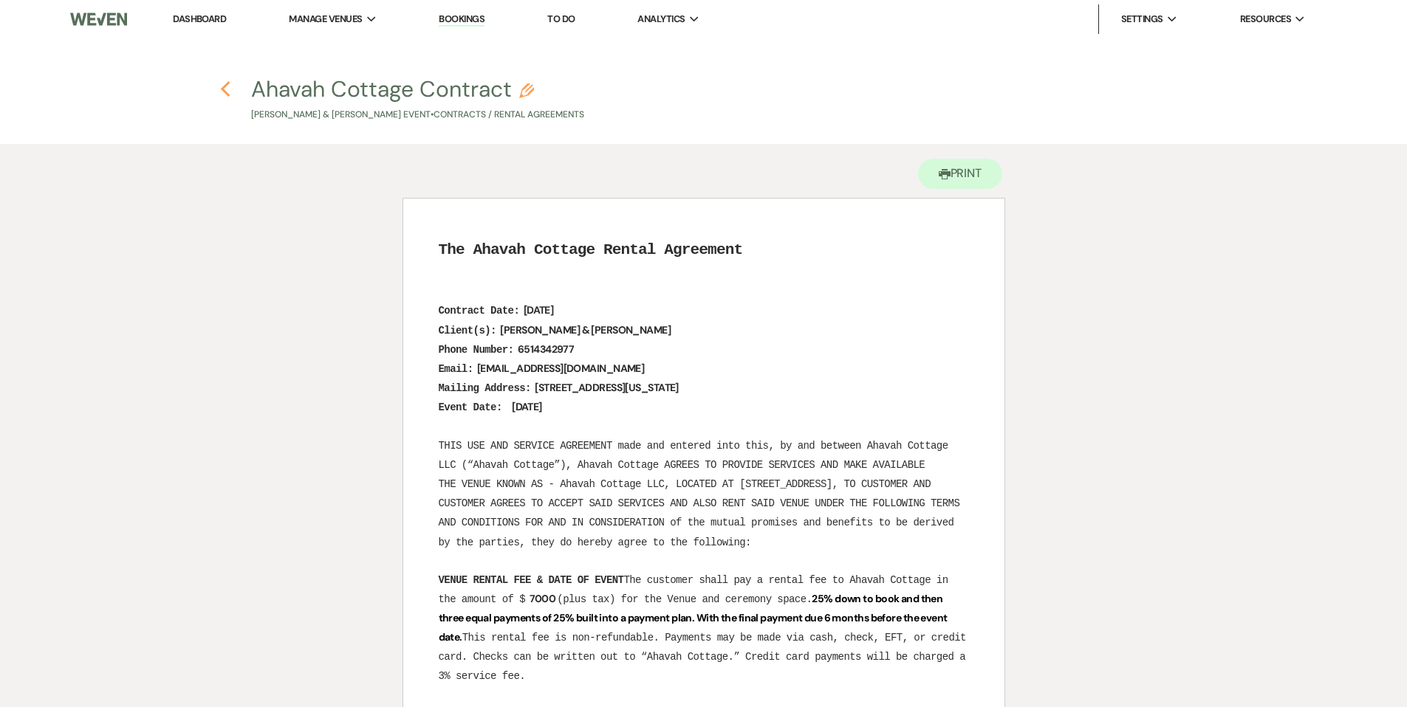
click at [224, 88] on use "button" at bounding box center [226, 89] width 10 height 16
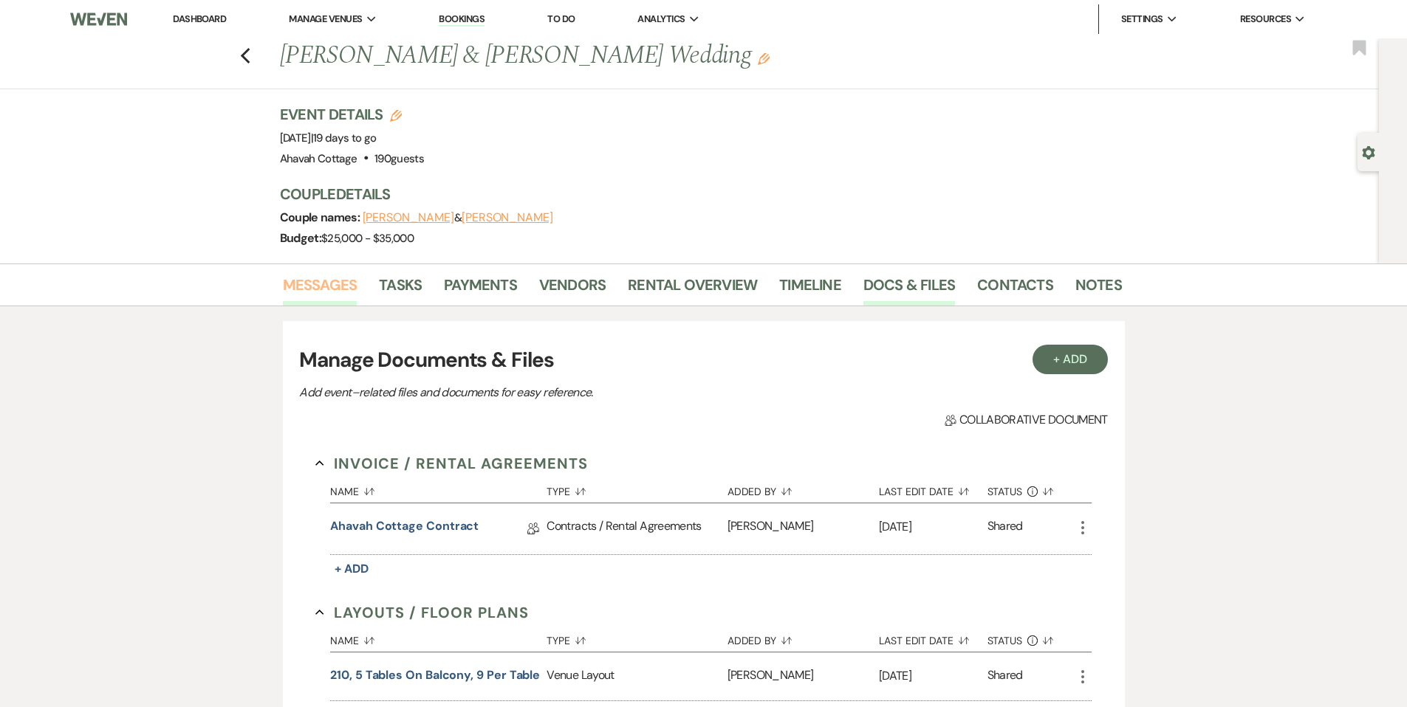
click at [326, 288] on link "Messages" at bounding box center [320, 289] width 75 height 32
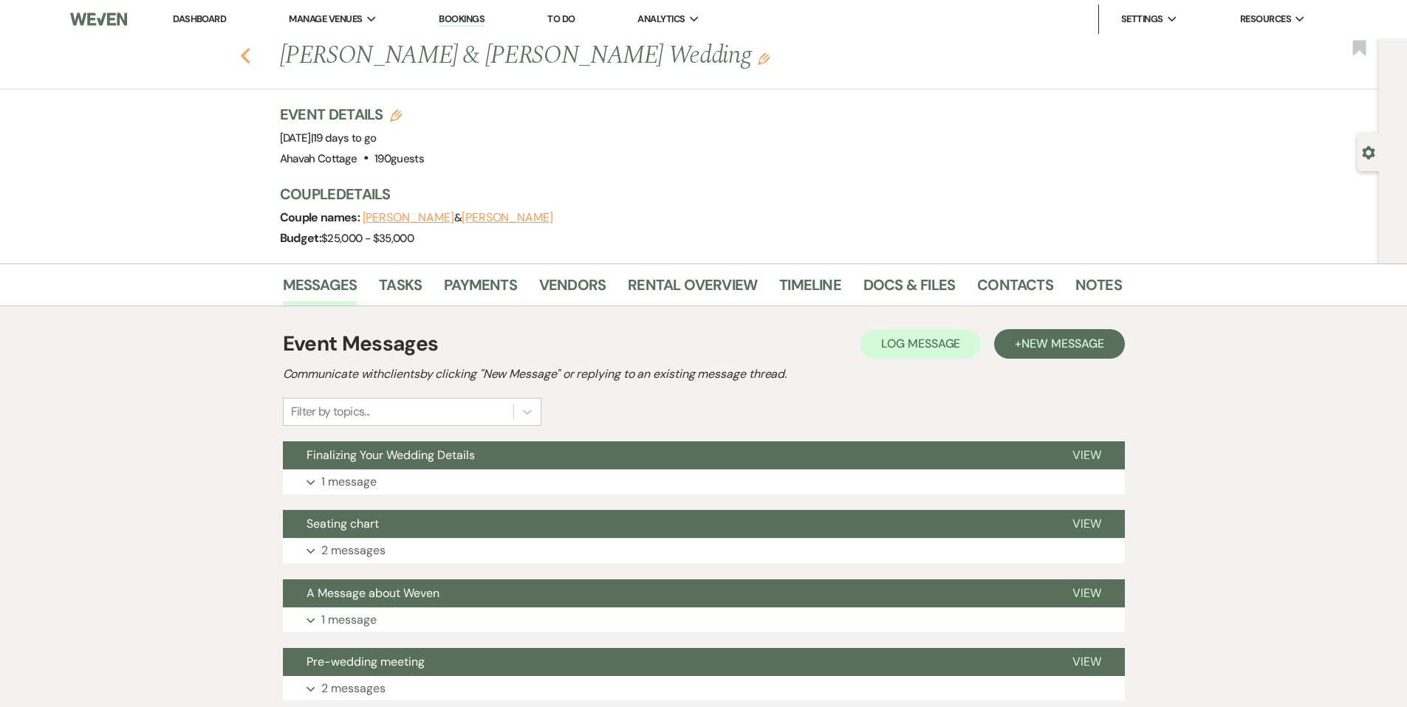
click at [246, 47] on icon "Previous" at bounding box center [245, 56] width 11 height 18
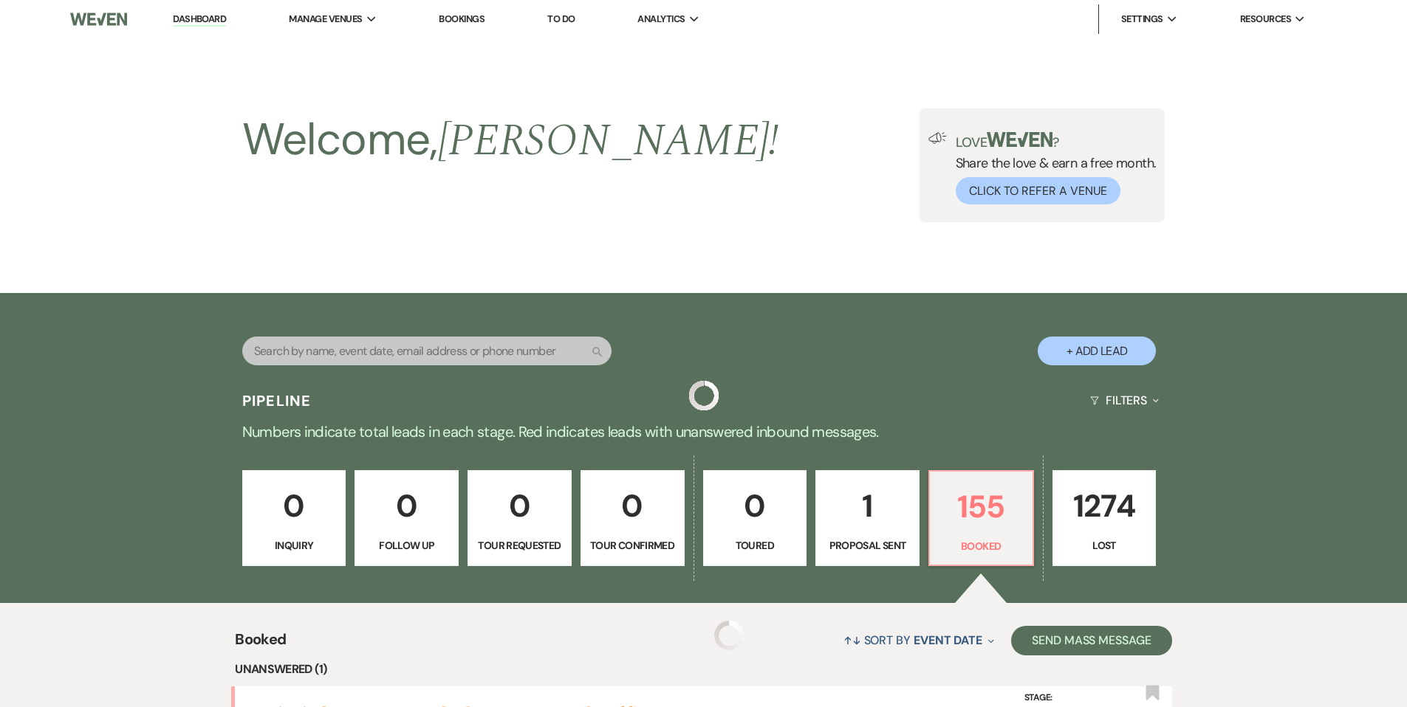
scroll to position [909, 0]
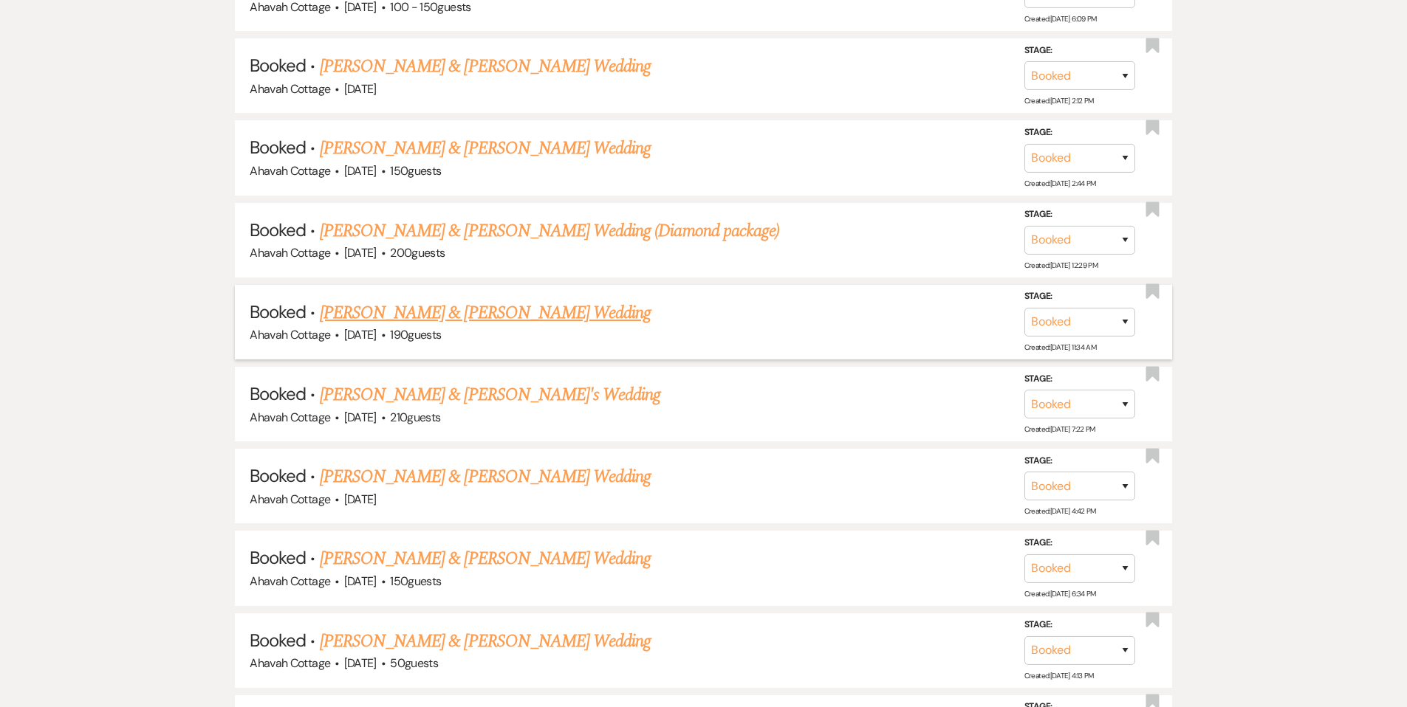
click at [369, 315] on link "[PERSON_NAME] & [PERSON_NAME] Wedding" at bounding box center [485, 313] width 331 height 27
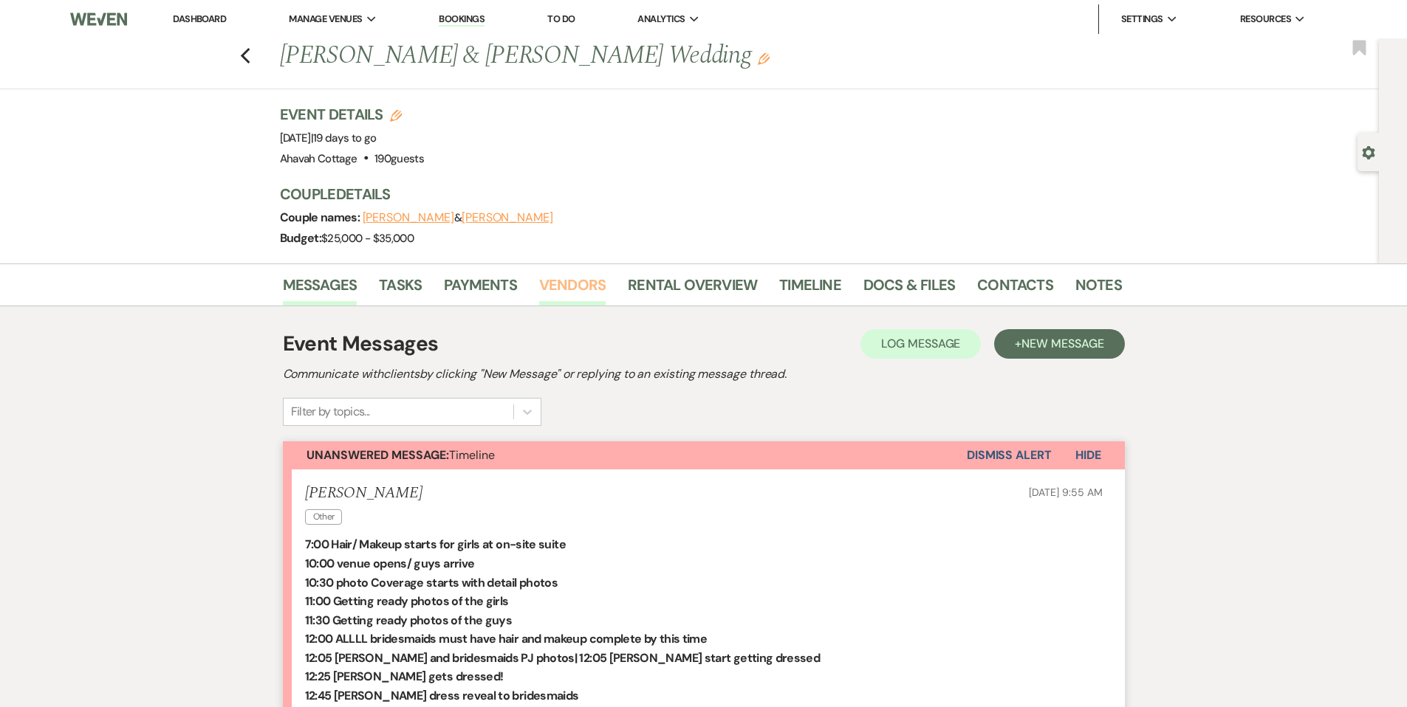
click at [558, 289] on link "Vendors" at bounding box center [572, 289] width 66 height 32
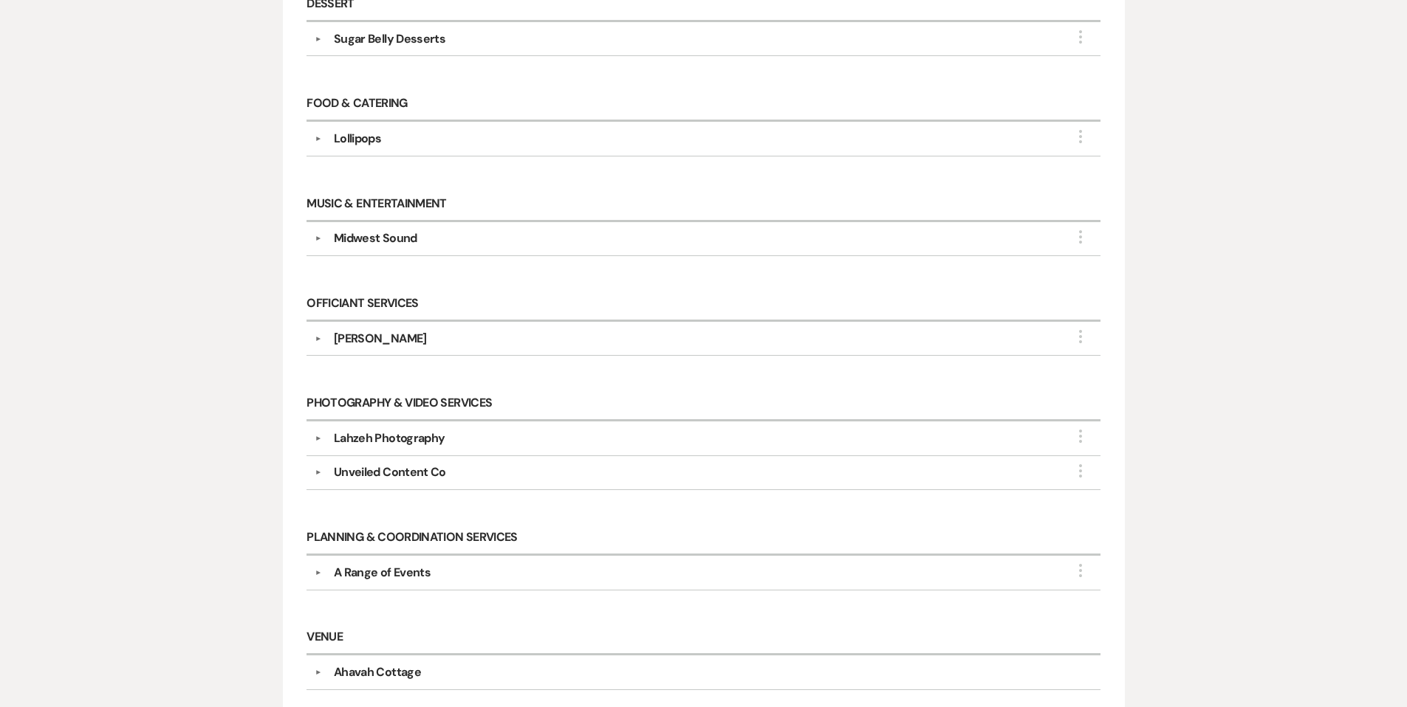
scroll to position [666, 0]
click at [316, 333] on button "▼" at bounding box center [318, 336] width 18 height 7
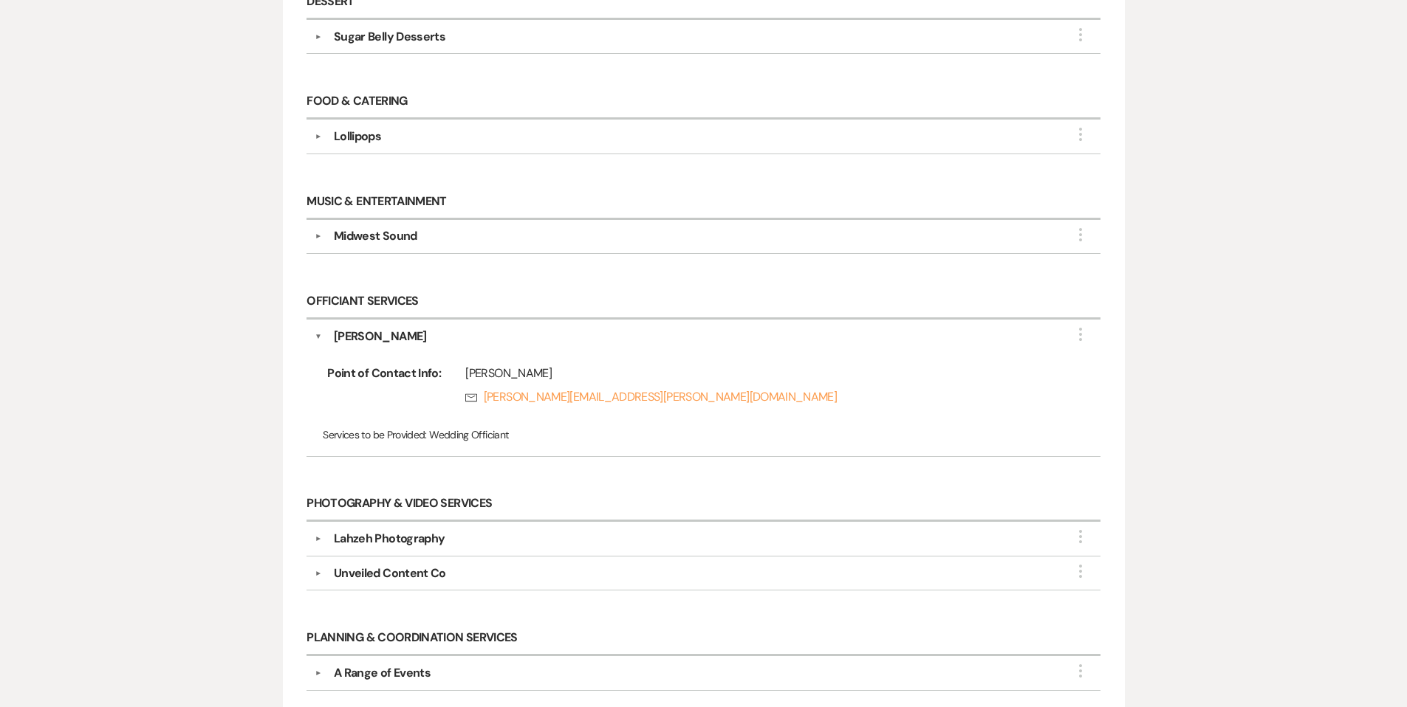
click at [316, 331] on button "▼" at bounding box center [318, 337] width 7 height 18
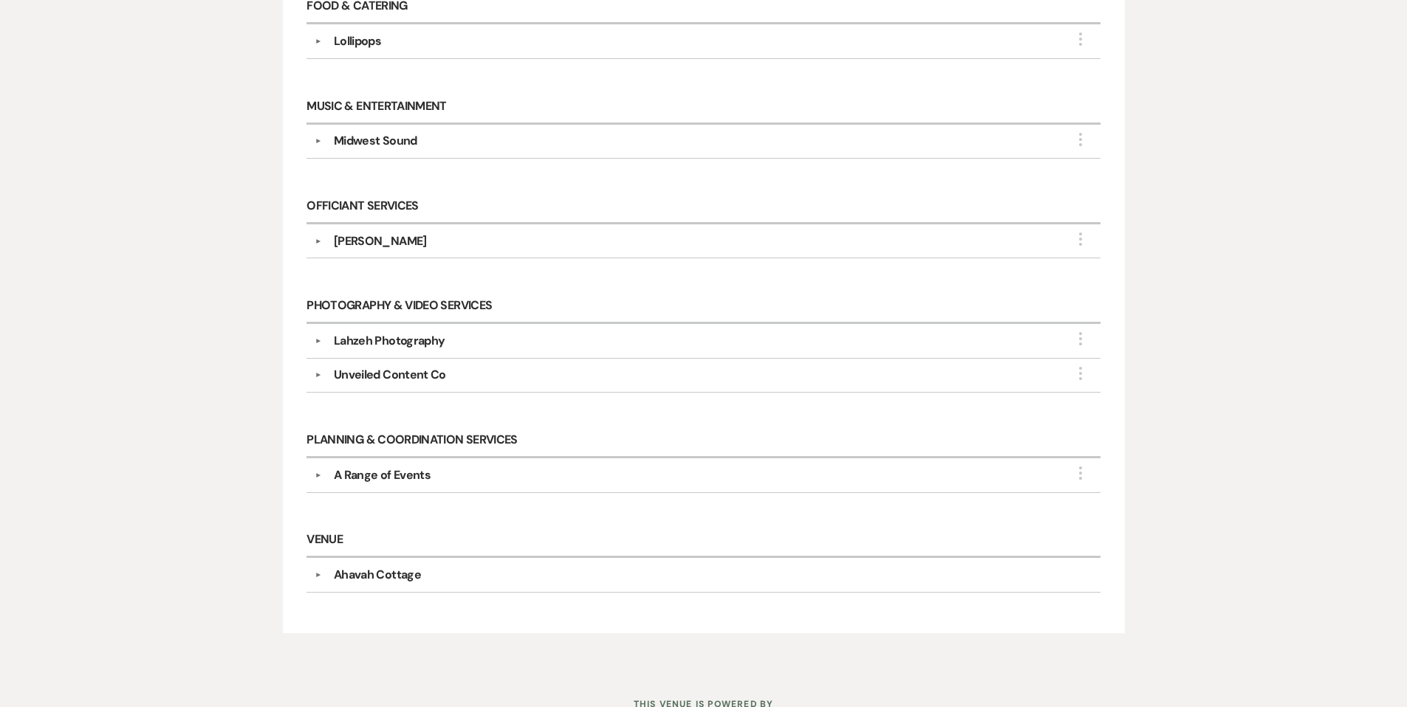
scroll to position [766, 0]
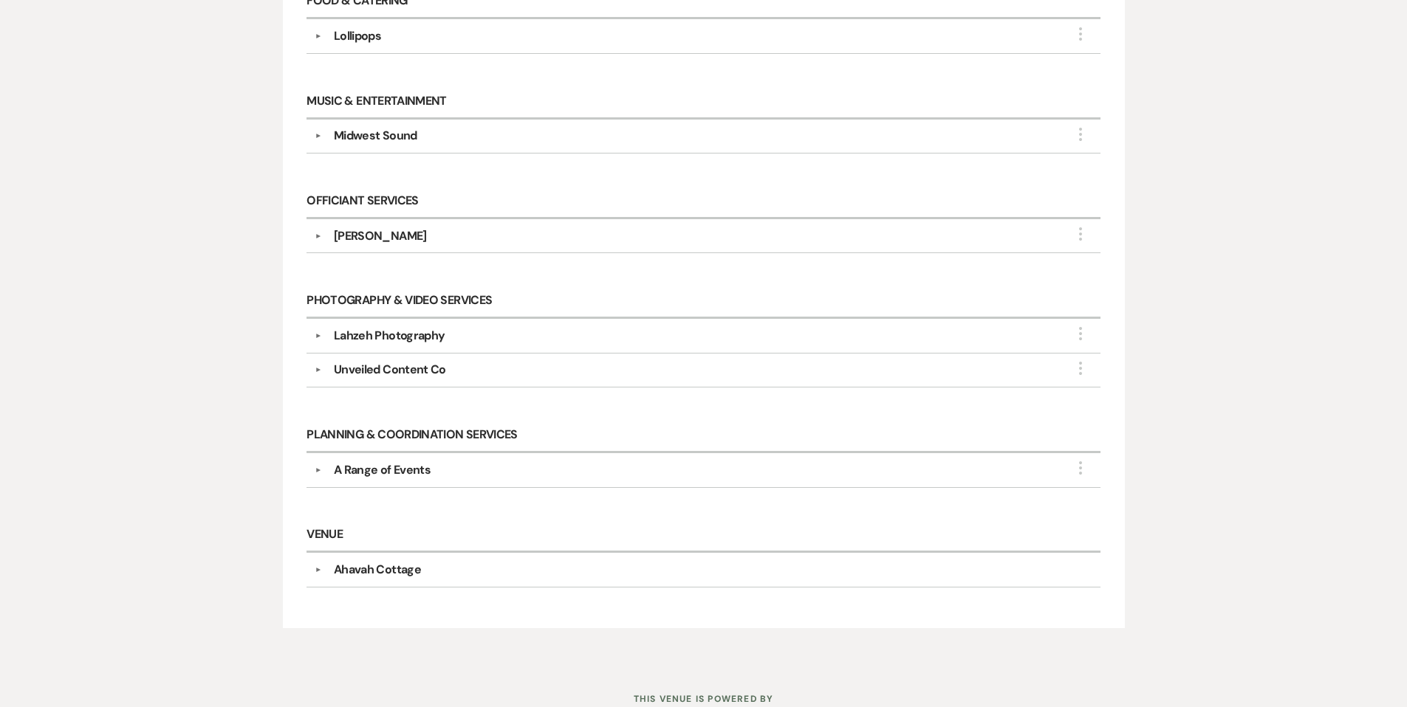
click at [317, 467] on button "▼" at bounding box center [318, 470] width 18 height 7
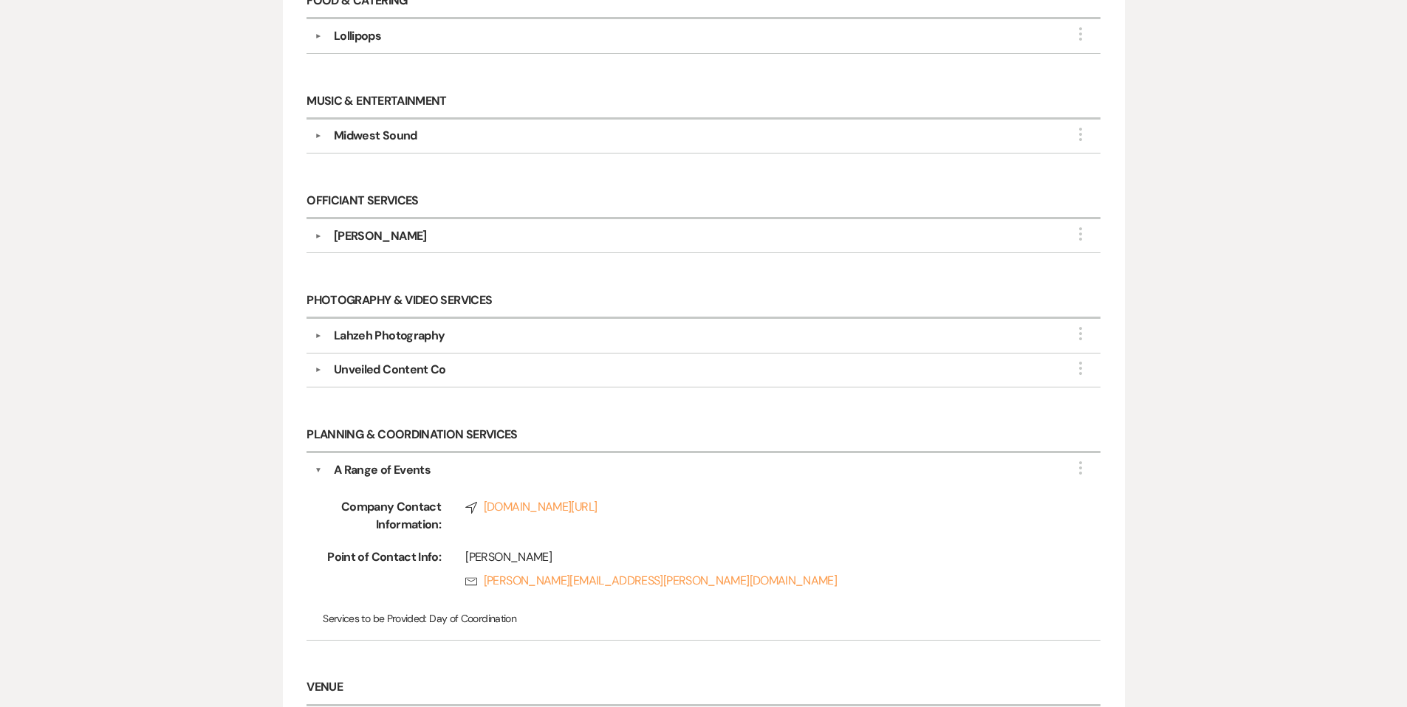
click at [317, 462] on button "▼" at bounding box center [318, 471] width 7 height 18
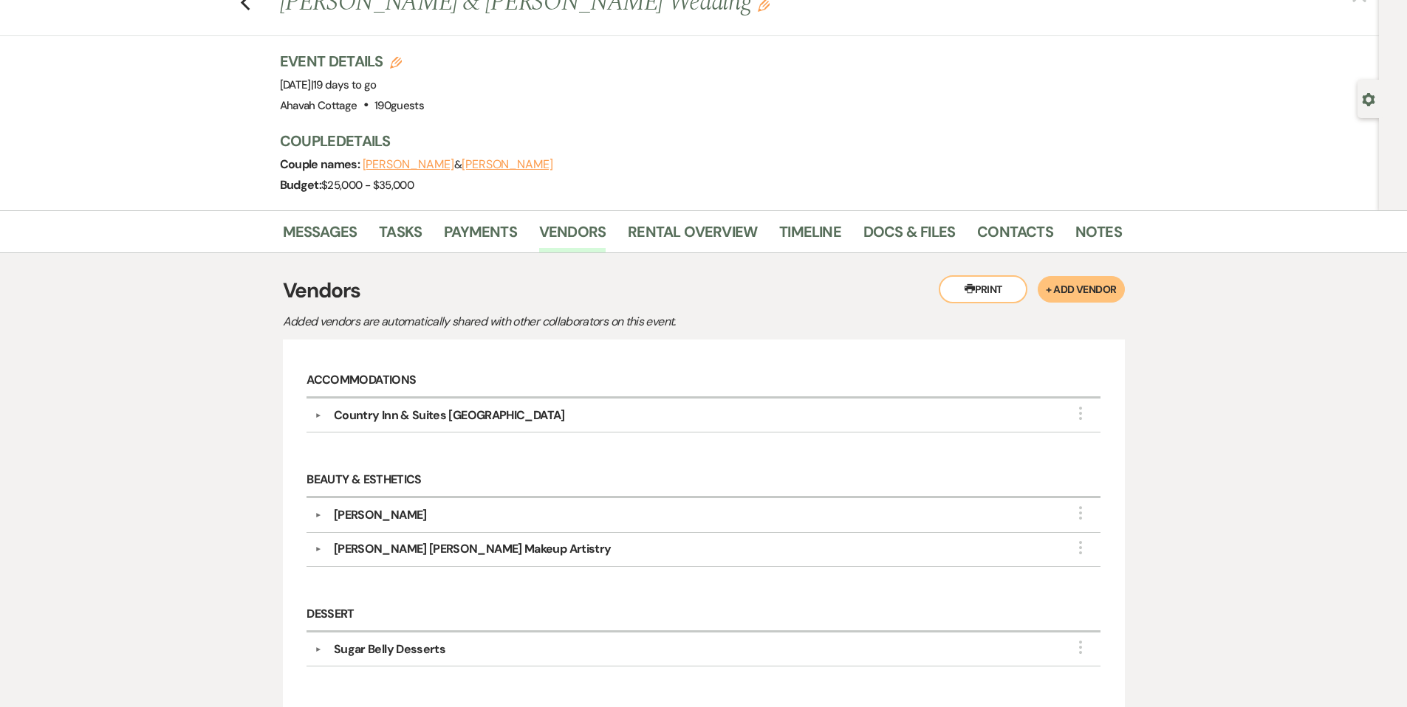
scroll to position [0, 0]
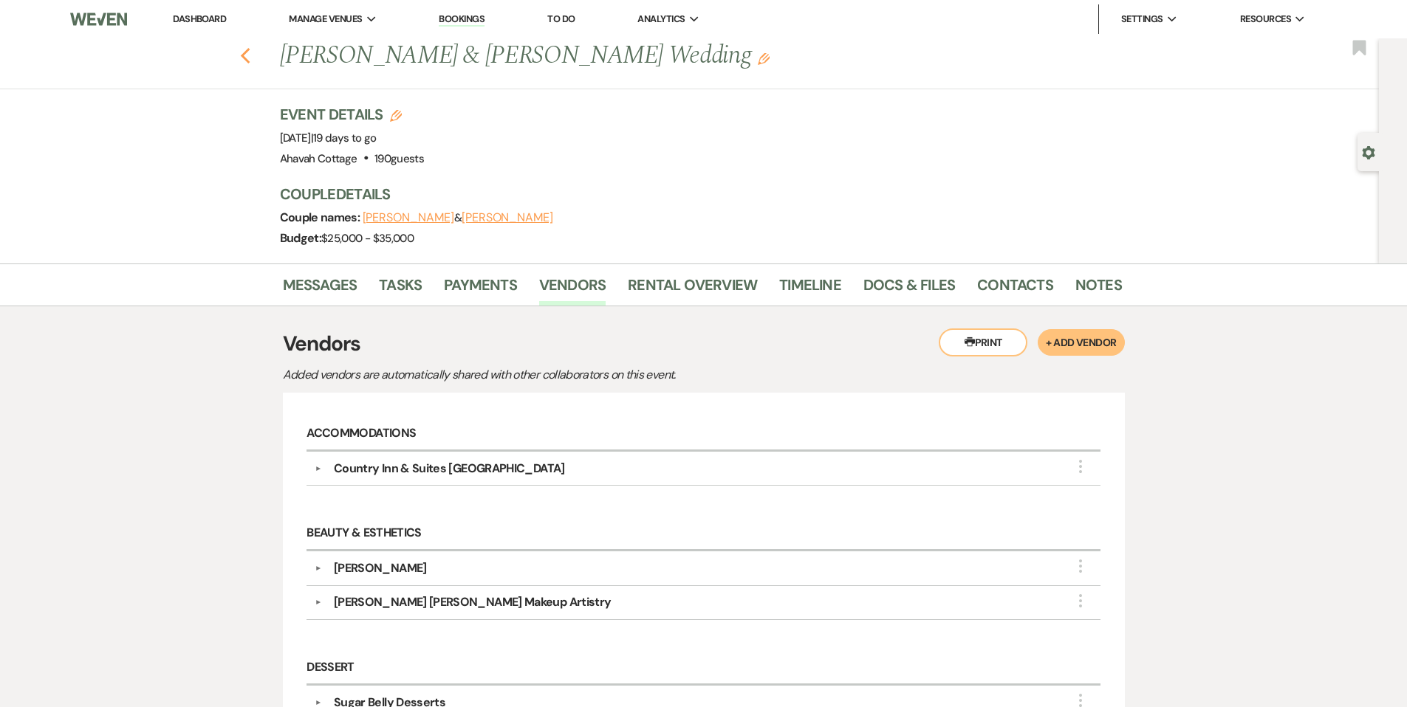
click at [251, 54] on icon "Previous" at bounding box center [245, 56] width 11 height 18
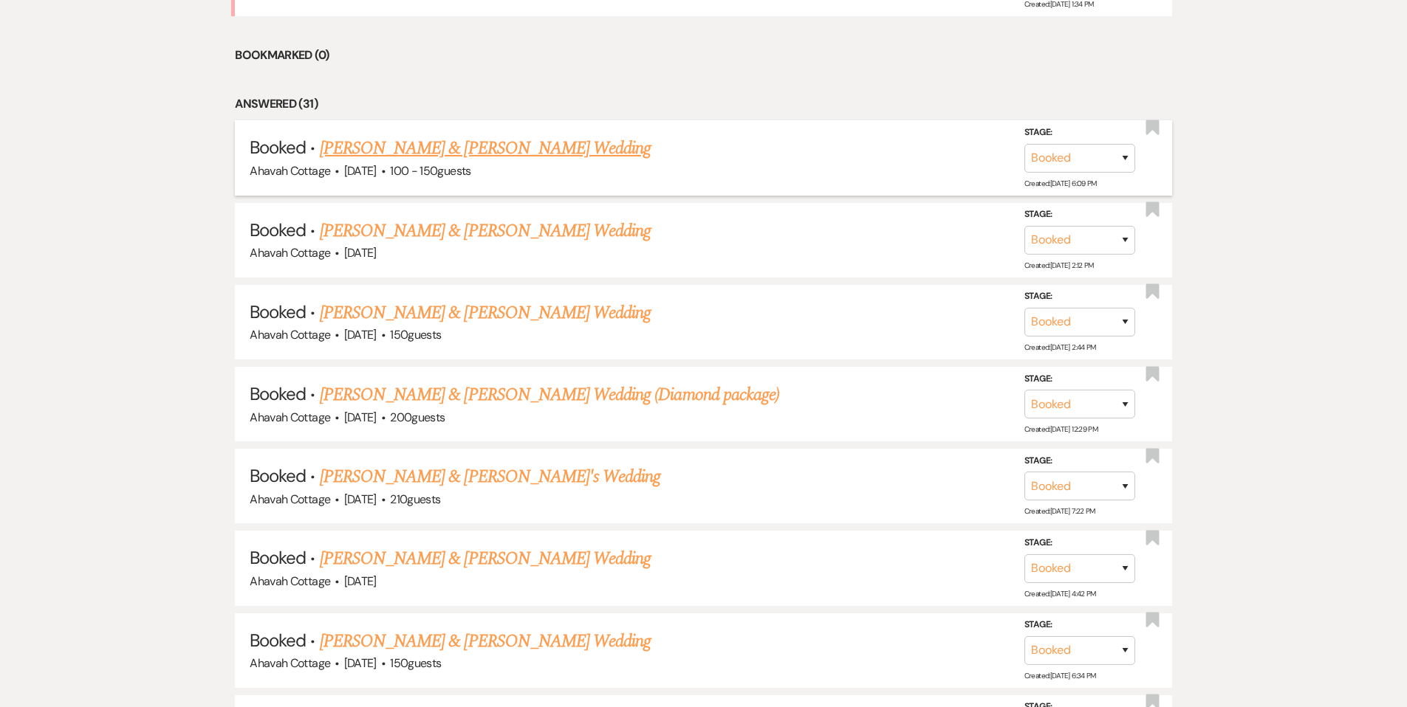
scroll to position [990, 0]
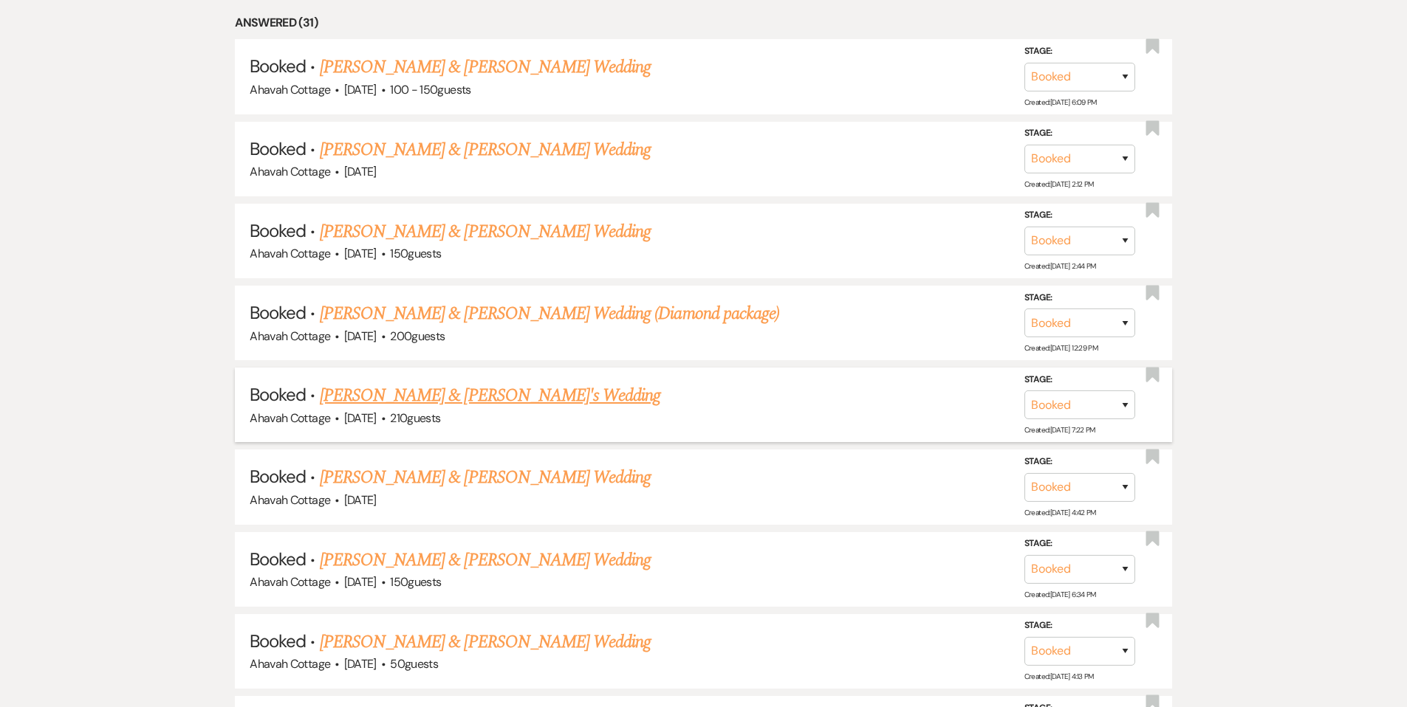
click at [492, 387] on link "[PERSON_NAME] & [PERSON_NAME]'s Wedding" at bounding box center [490, 396] width 341 height 27
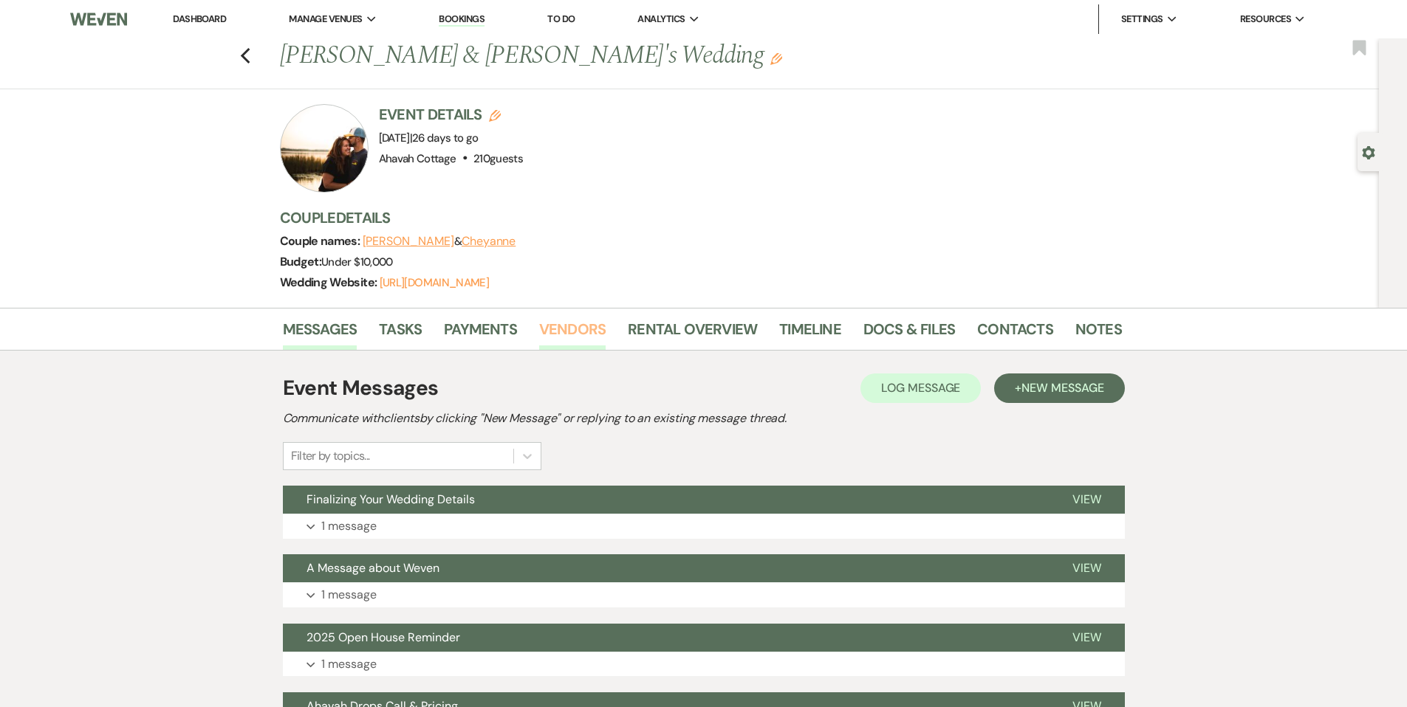
click at [569, 332] on link "Vendors" at bounding box center [572, 334] width 66 height 32
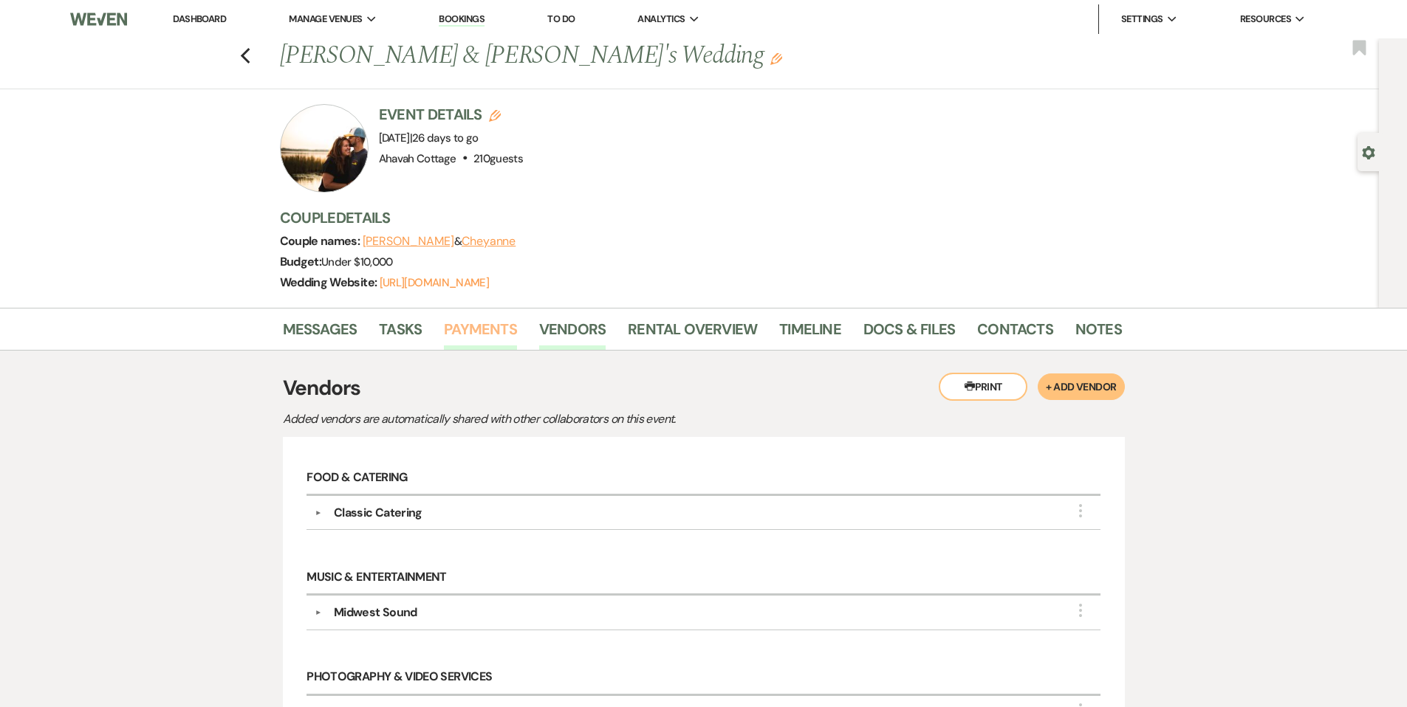
click at [463, 329] on link "Payments" at bounding box center [480, 334] width 73 height 32
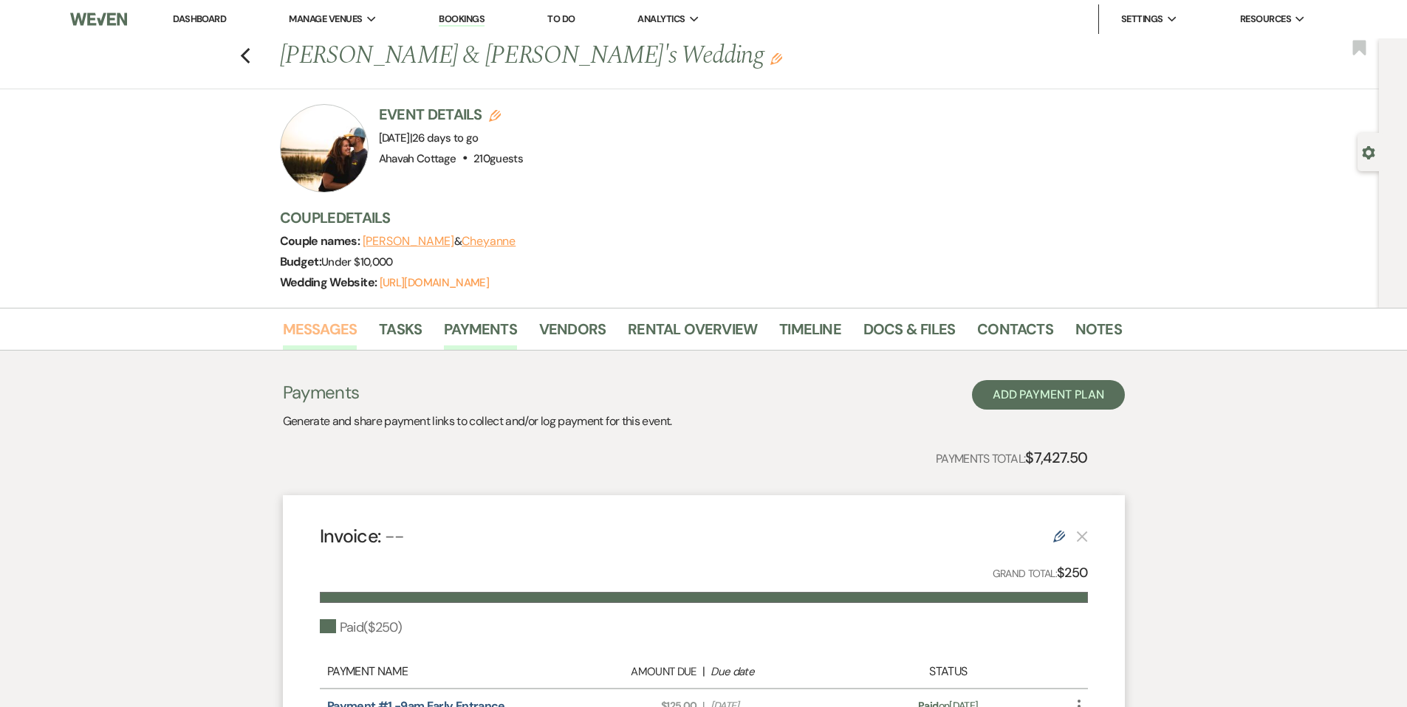
click at [313, 328] on link "Messages" at bounding box center [320, 334] width 75 height 32
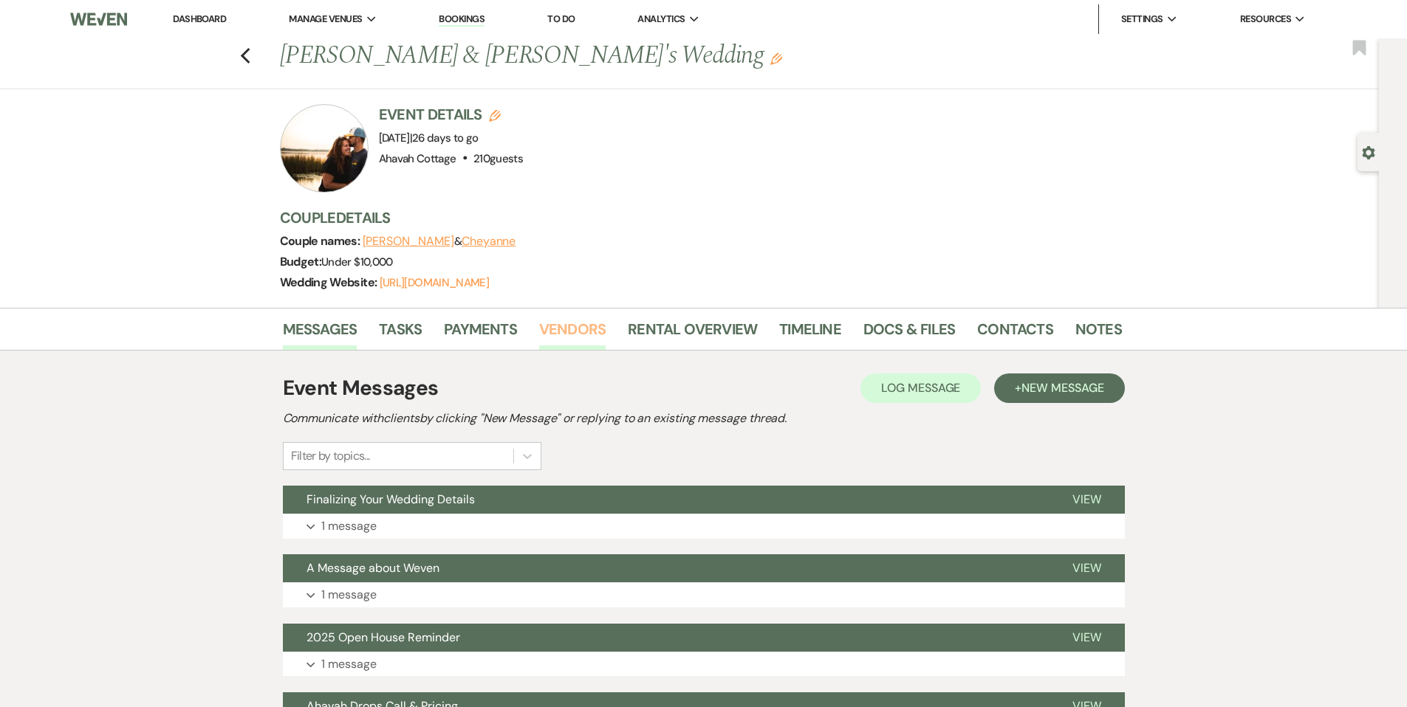
click at [574, 337] on link "Vendors" at bounding box center [572, 334] width 66 height 32
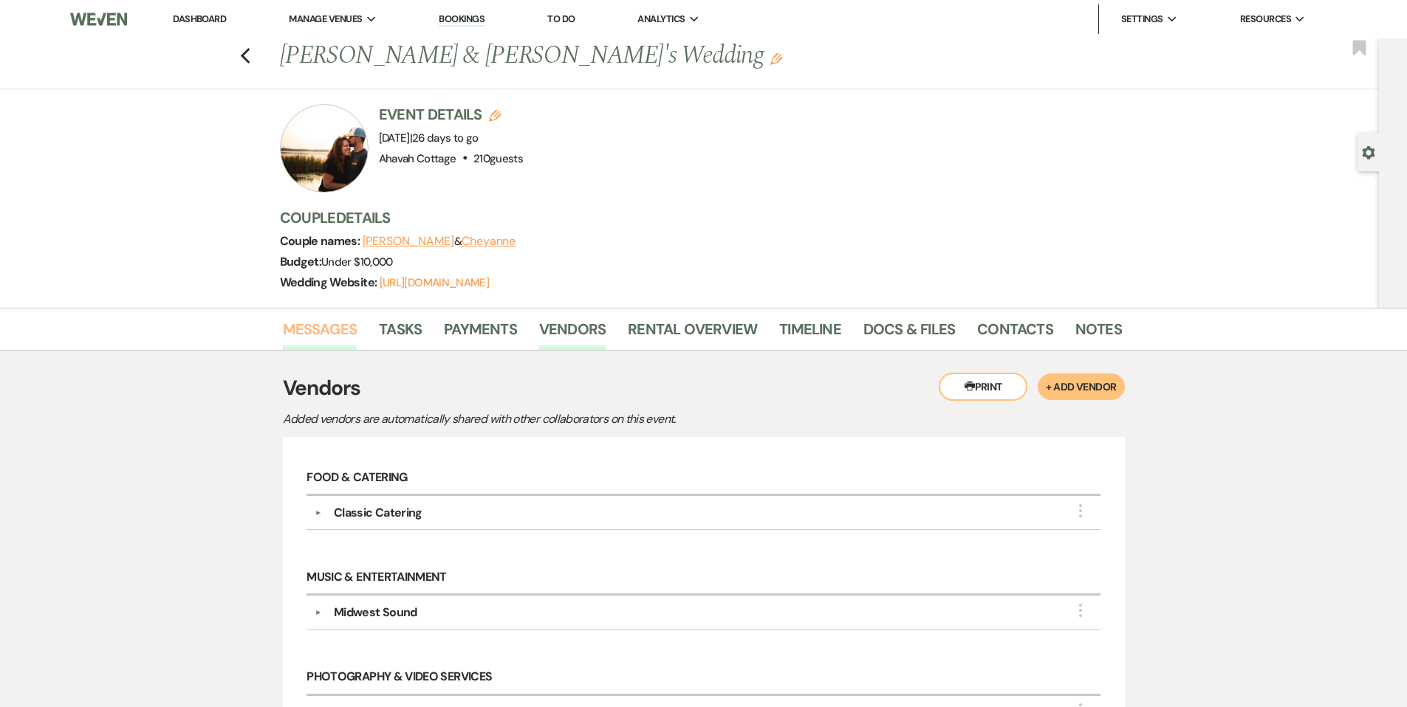
click at [306, 332] on link "Messages" at bounding box center [320, 334] width 75 height 32
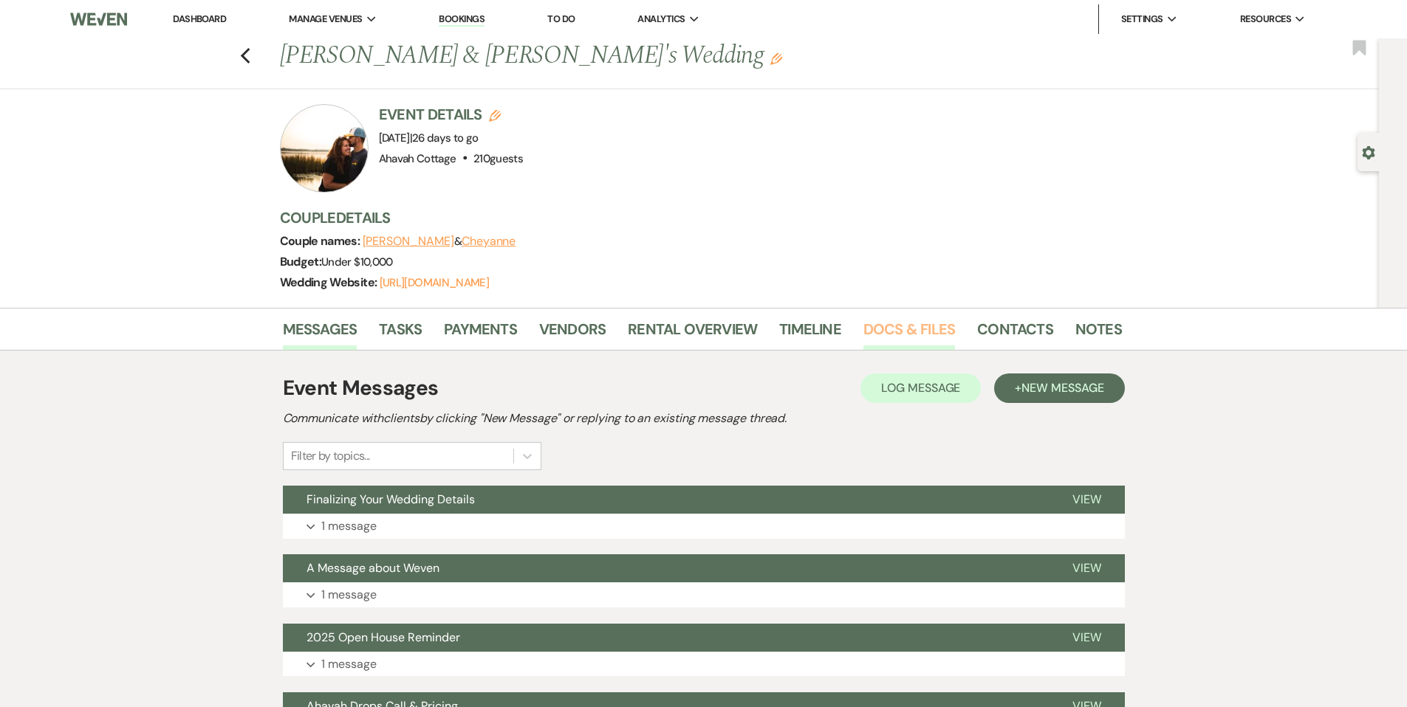
drag, startPoint x: 896, startPoint y: 332, endPoint x: 877, endPoint y: 338, distance: 20.8
click at [896, 332] on link "Docs & Files" at bounding box center [909, 334] width 92 height 32
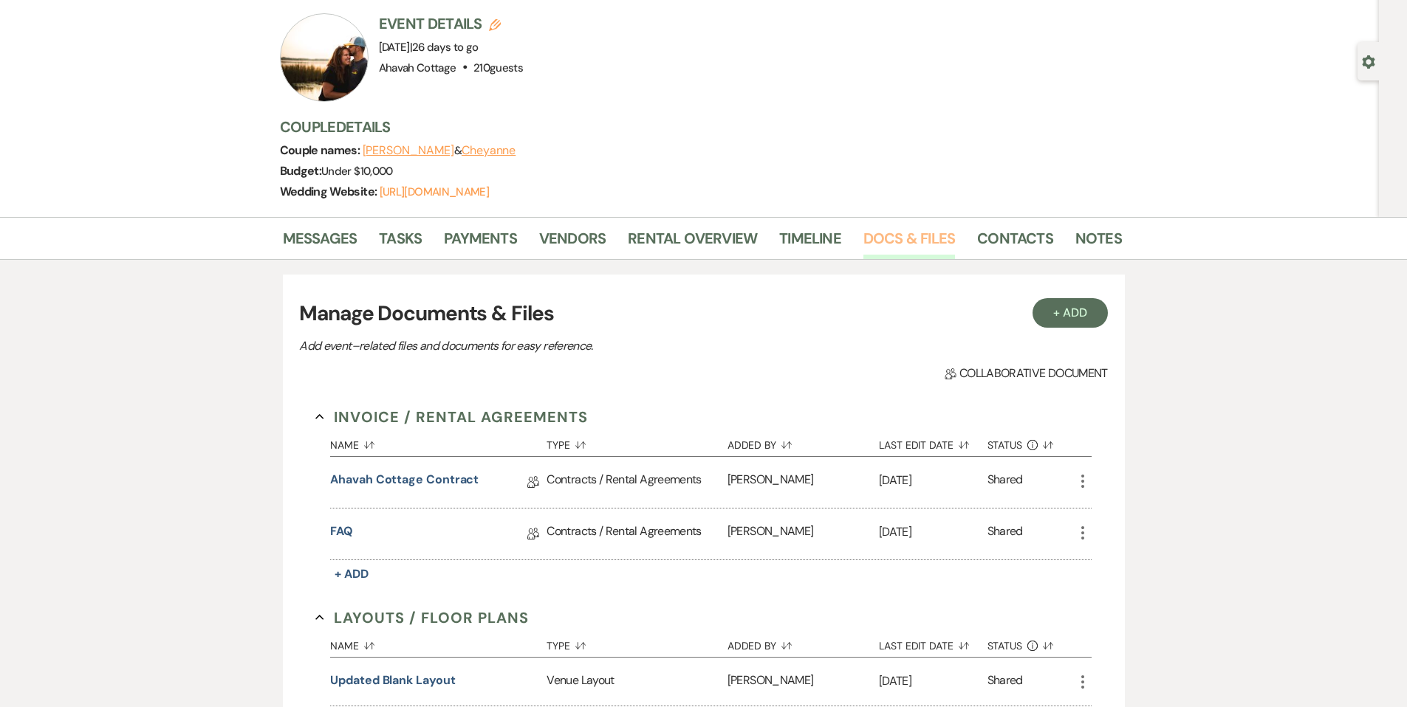
scroll to position [74, 0]
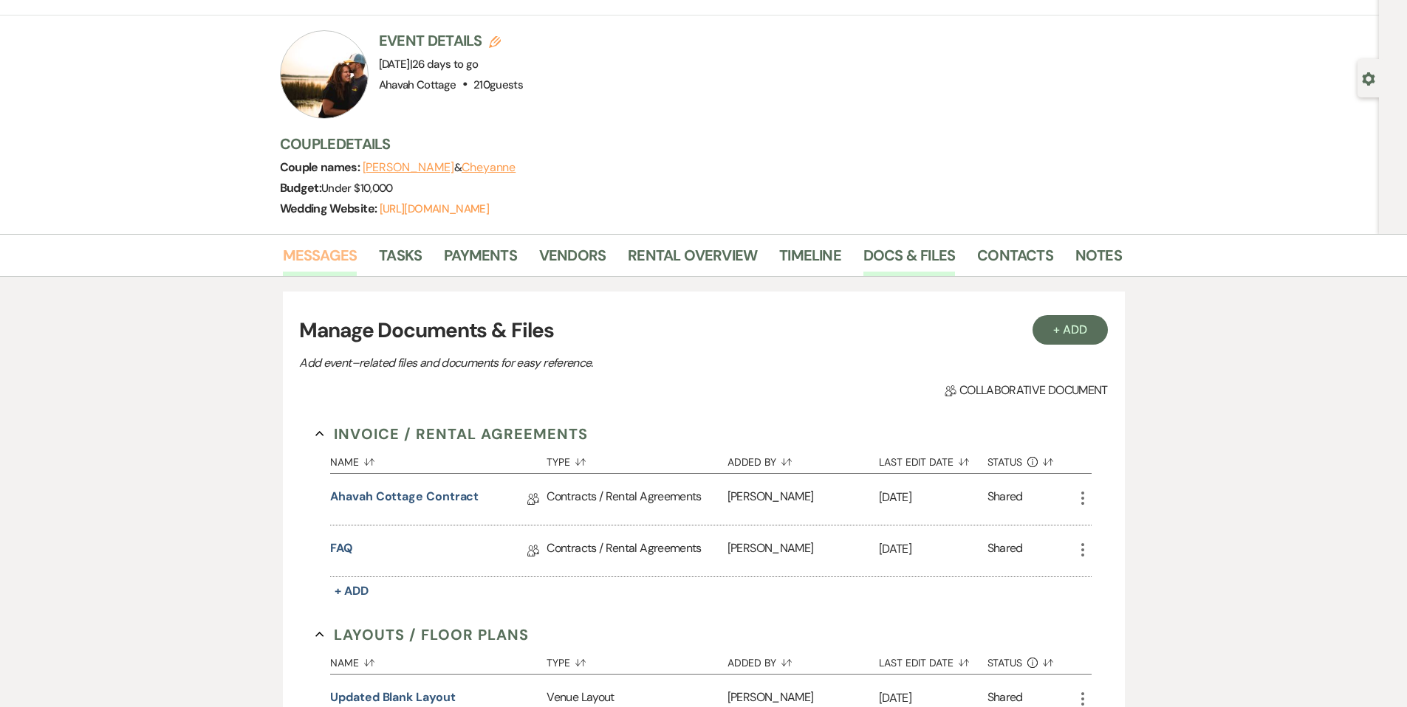
click at [335, 255] on link "Messages" at bounding box center [320, 260] width 75 height 32
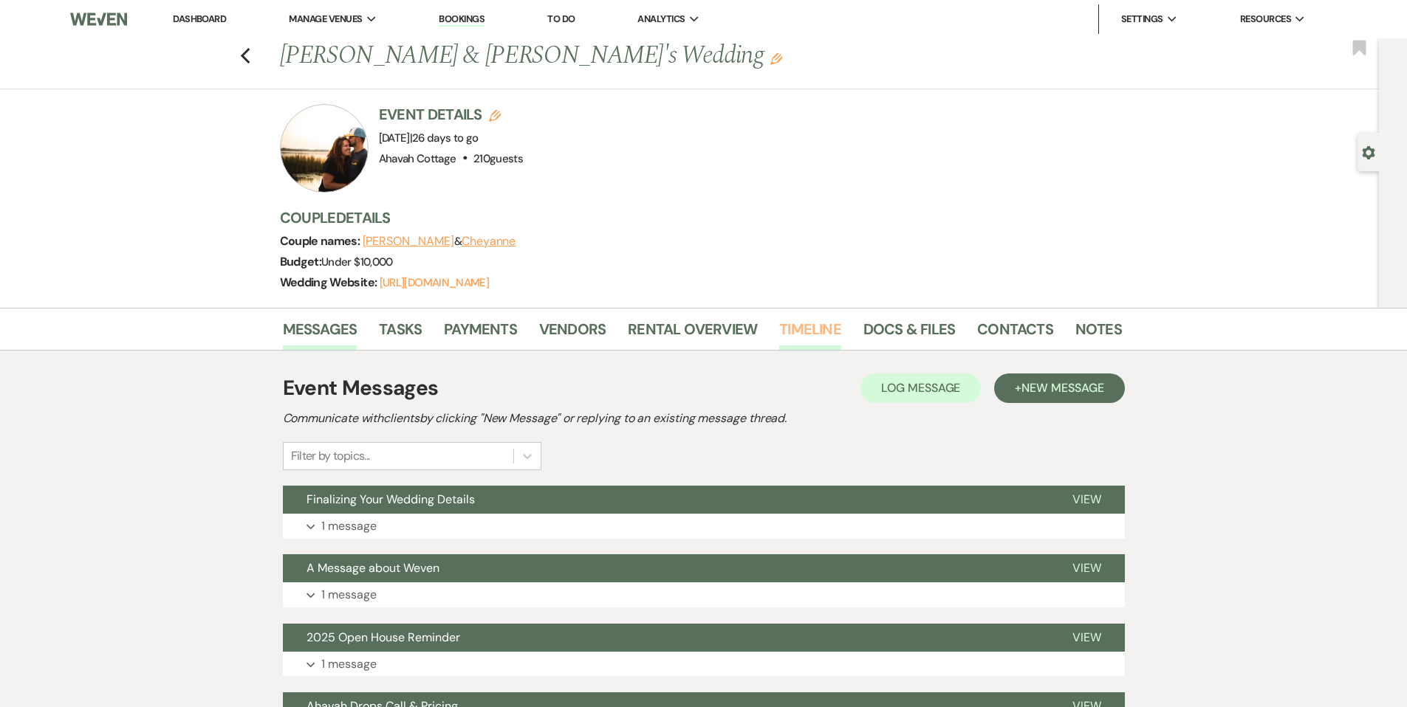
click at [781, 329] on link "Timeline" at bounding box center [810, 334] width 62 height 32
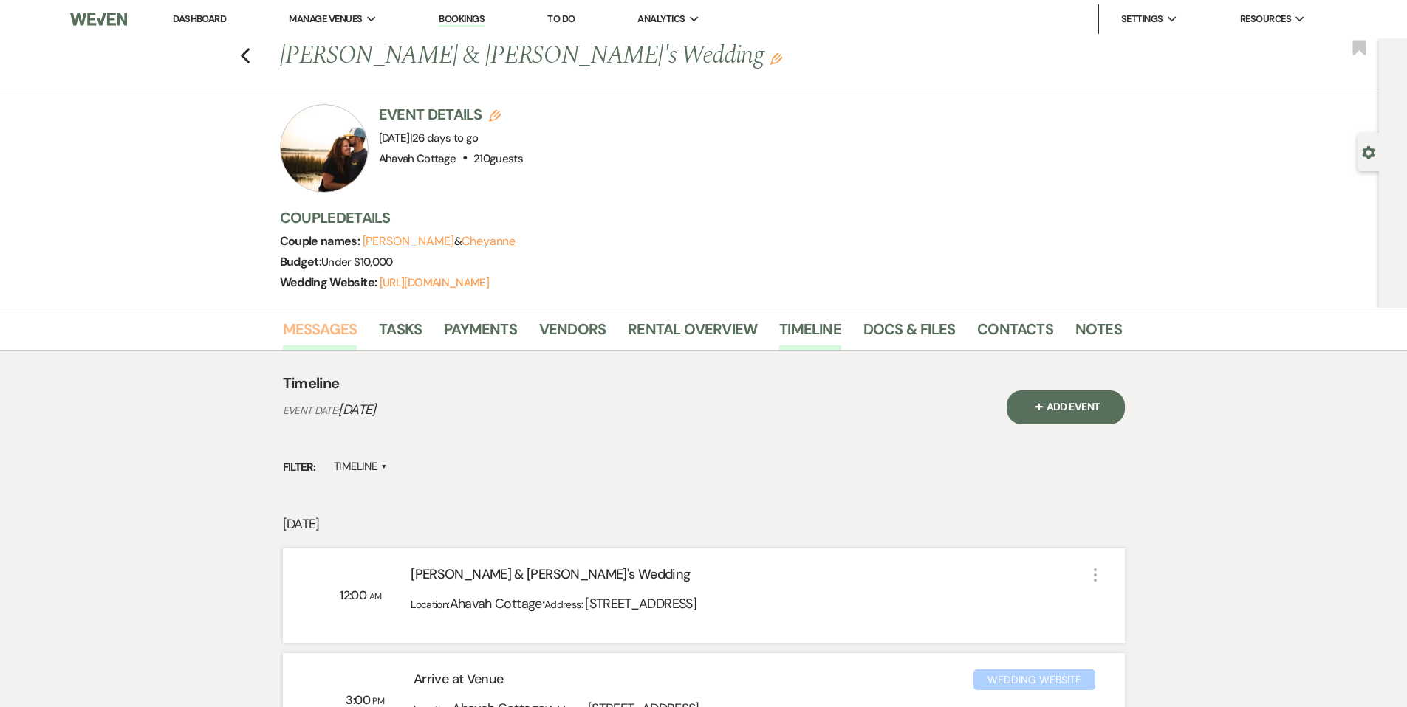
click at [318, 335] on link "Messages" at bounding box center [320, 334] width 75 height 32
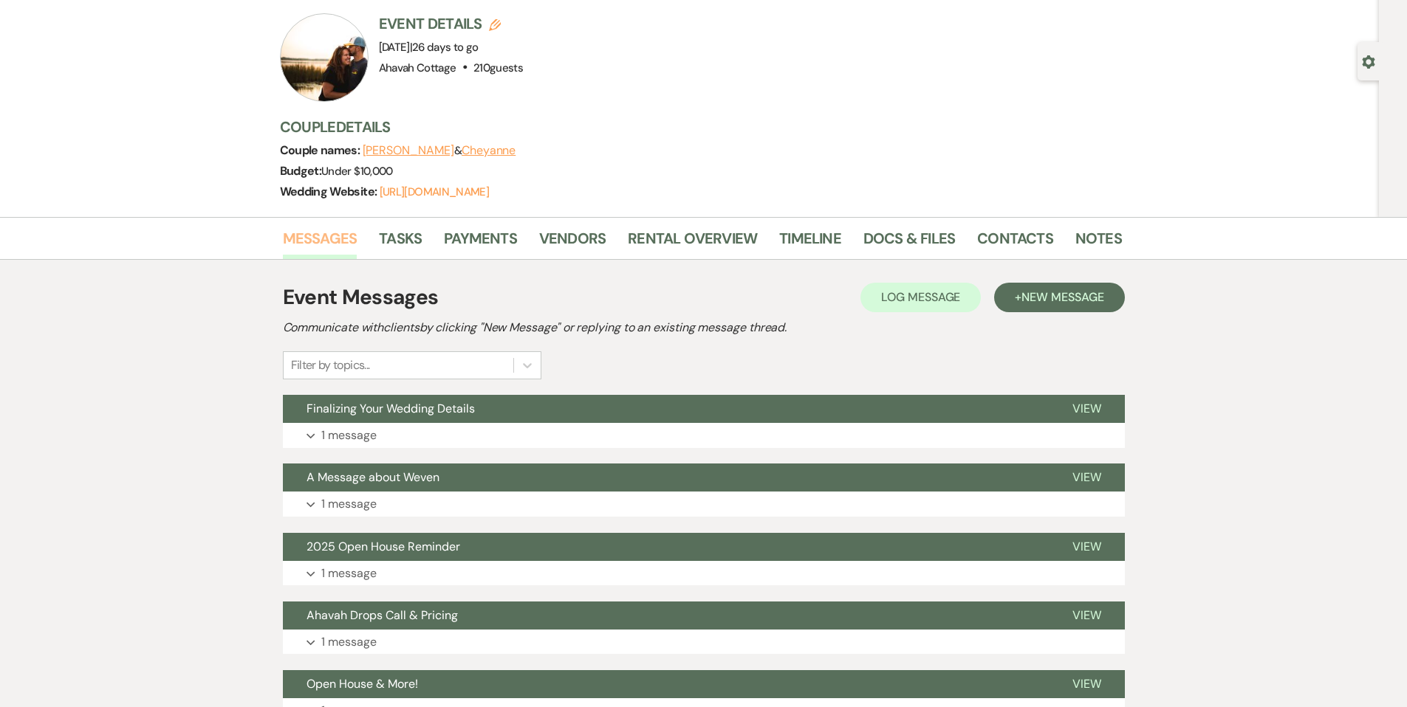
scroll to position [89, 0]
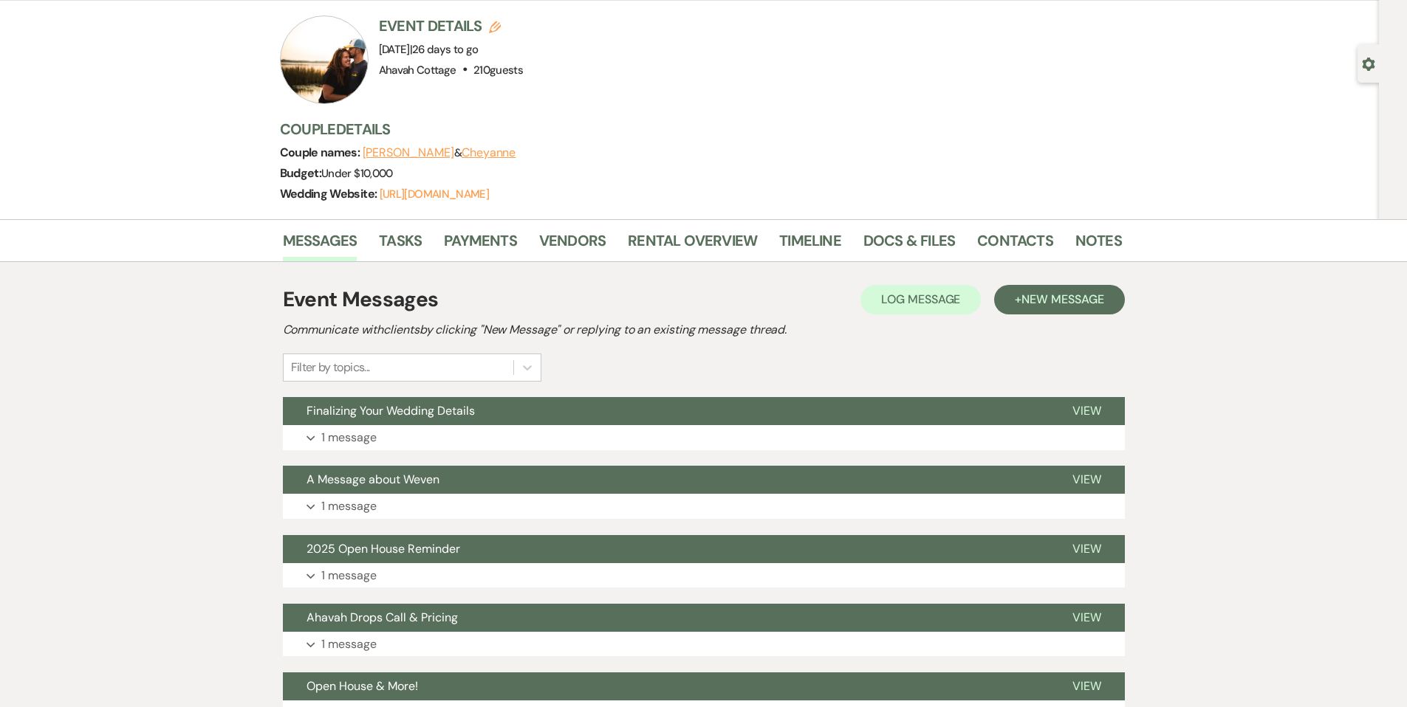
click at [100, 141] on div "Previous Nicholas & Cheyanne's Wedding Edit Bookmark Gear Settings Event Detail…" at bounding box center [689, 85] width 1379 height 270
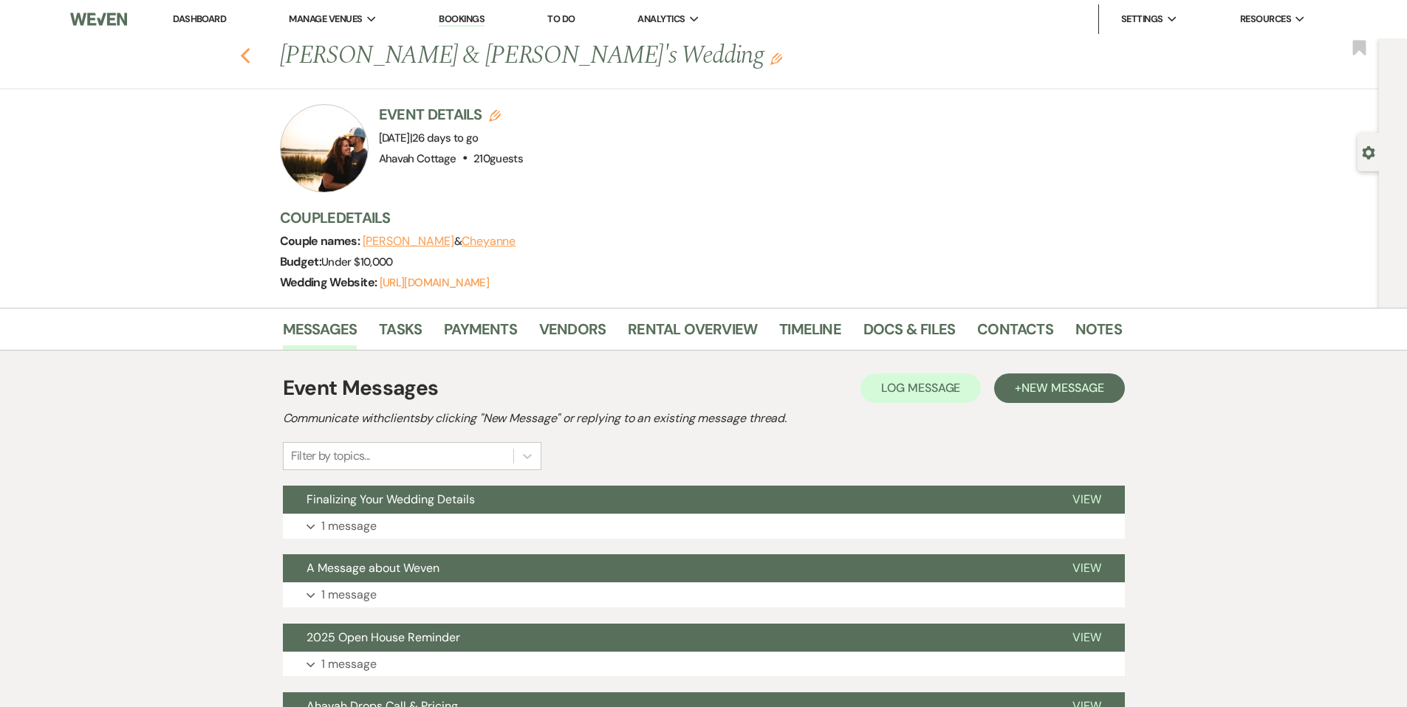
click at [247, 54] on use "button" at bounding box center [245, 56] width 10 height 16
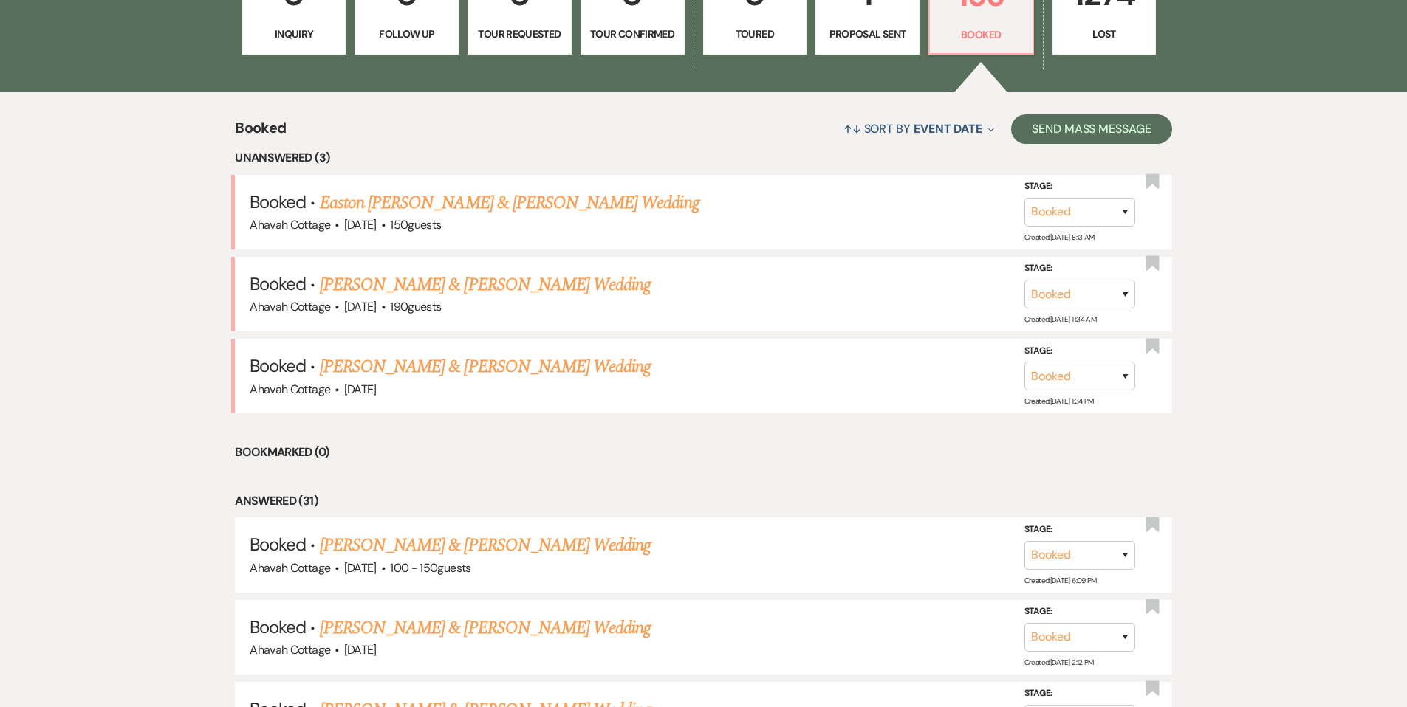
scroll to position [518, 0]
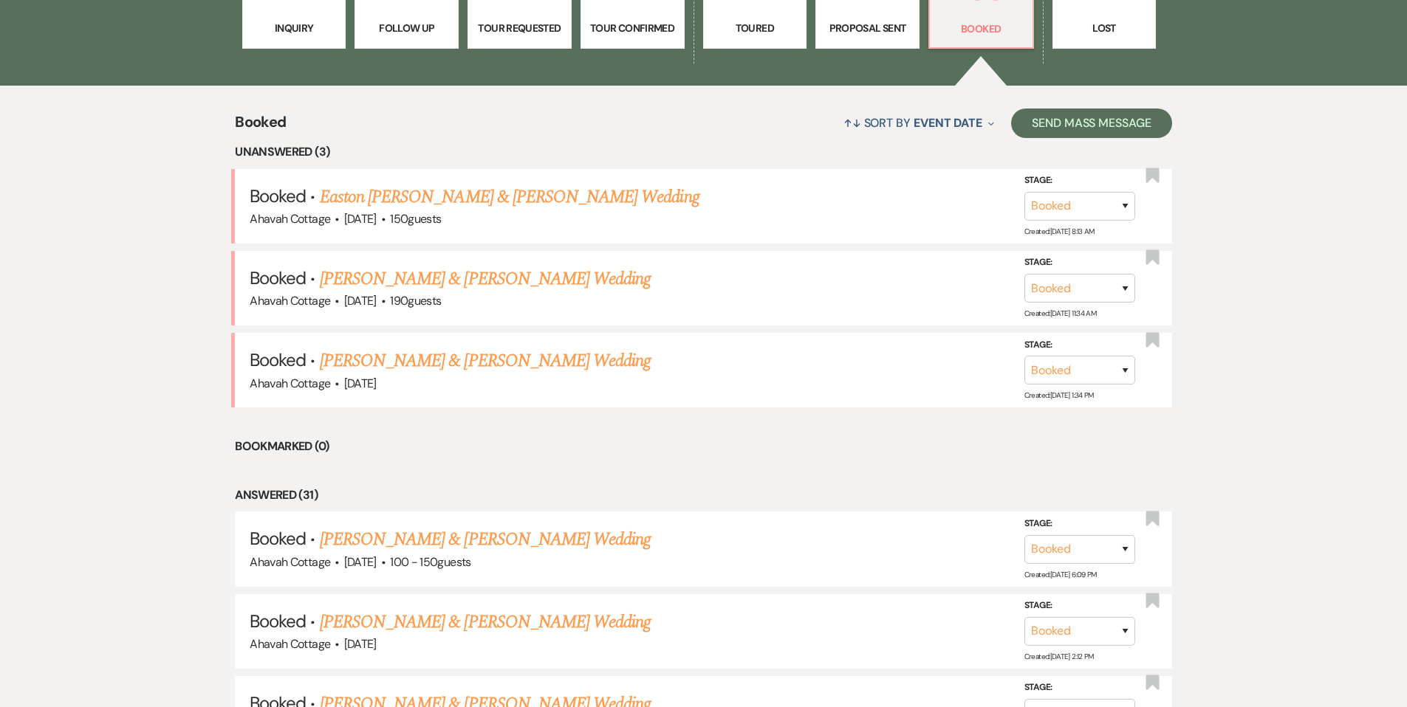
click at [481, 199] on link "Easton [PERSON_NAME] & [PERSON_NAME] Wedding" at bounding box center [510, 197] width 380 height 27
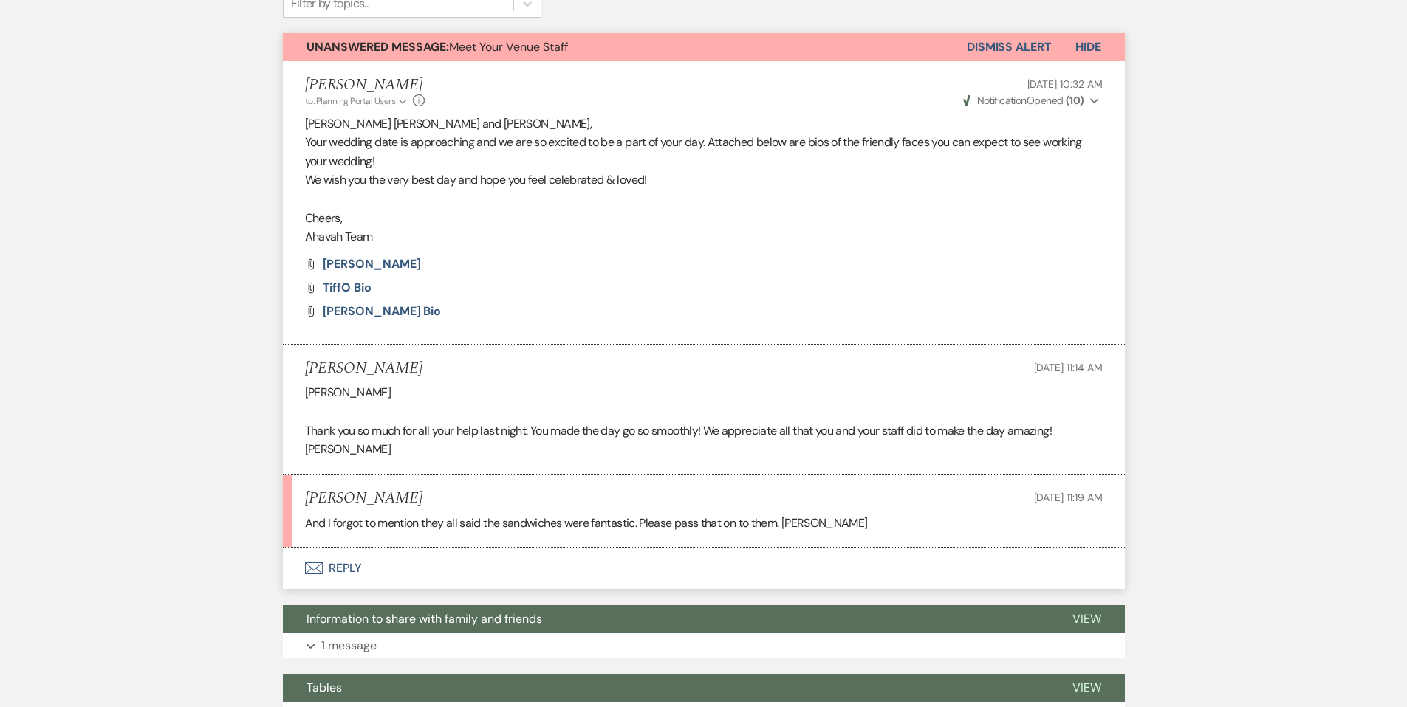
scroll to position [410, 0]
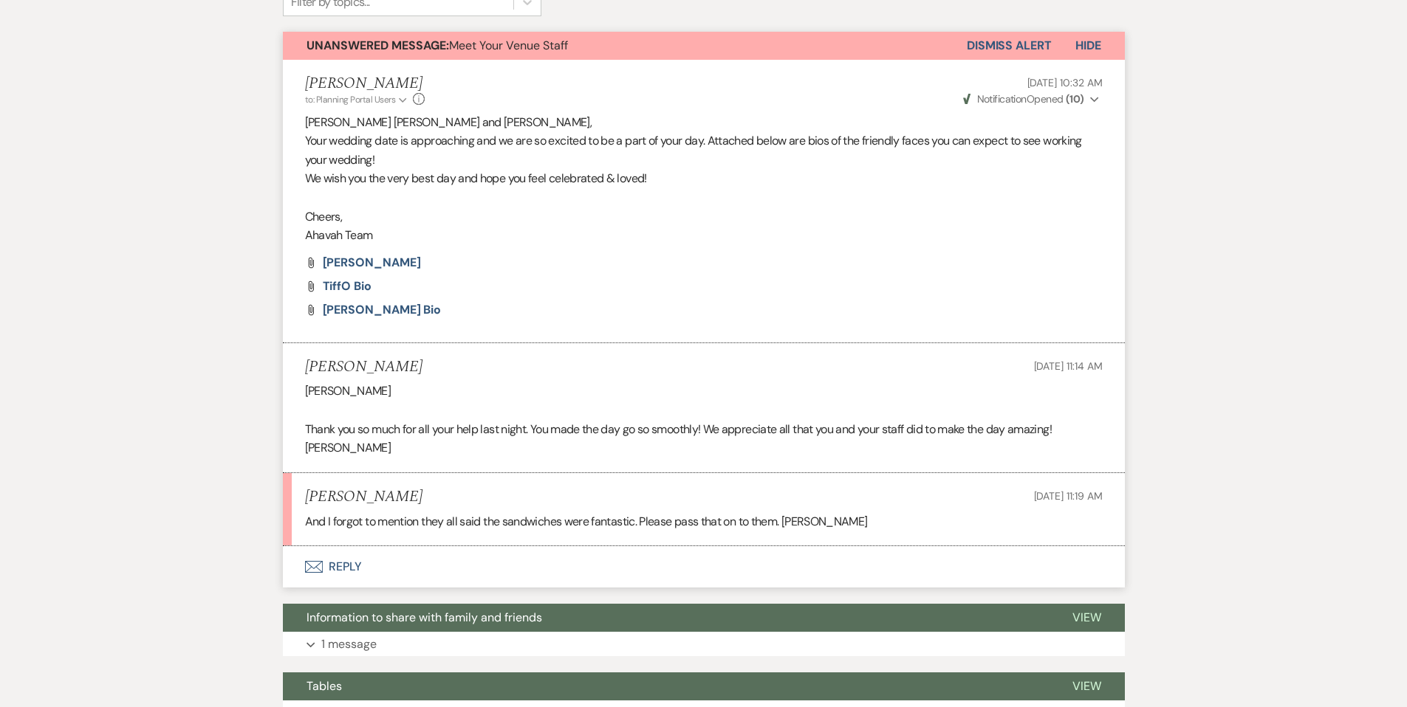
click at [348, 546] on button "Envelope Reply" at bounding box center [704, 566] width 842 height 41
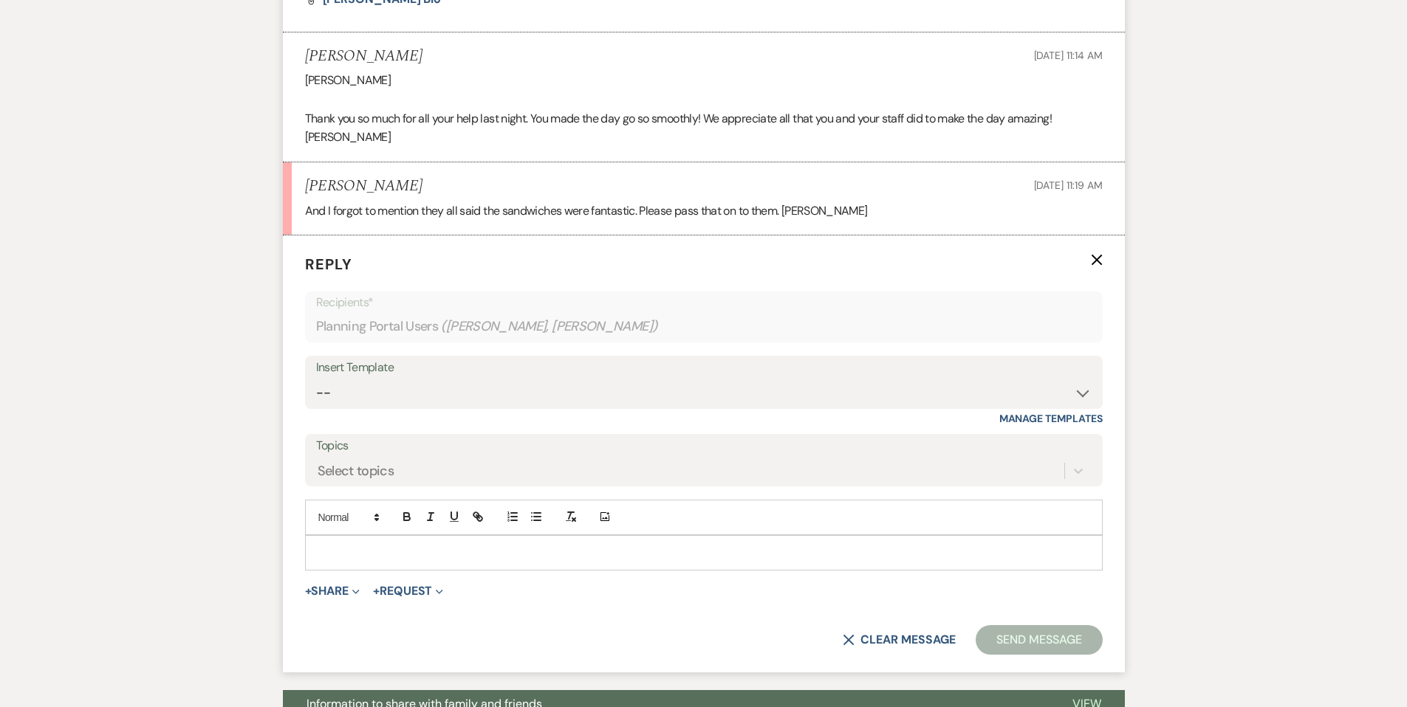
scroll to position [736, 0]
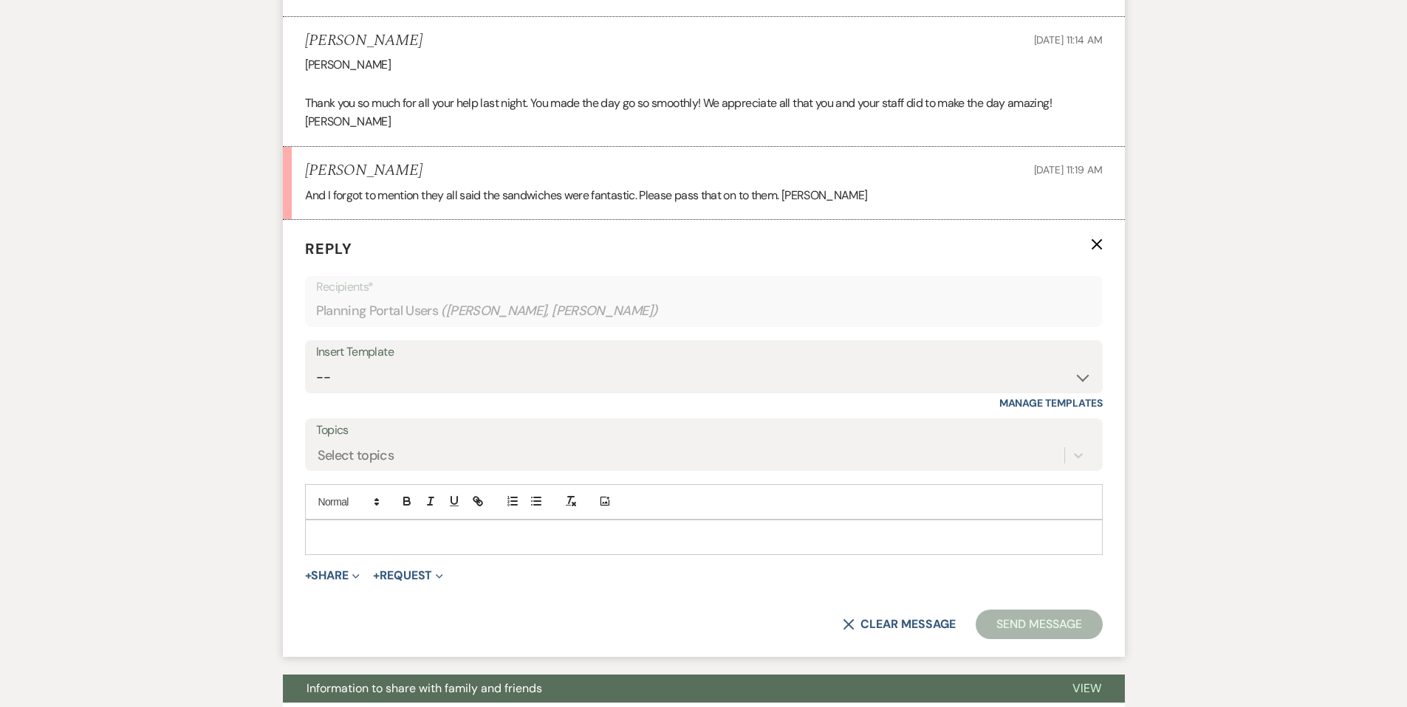
click at [342, 529] on p at bounding box center [704, 537] width 774 height 16
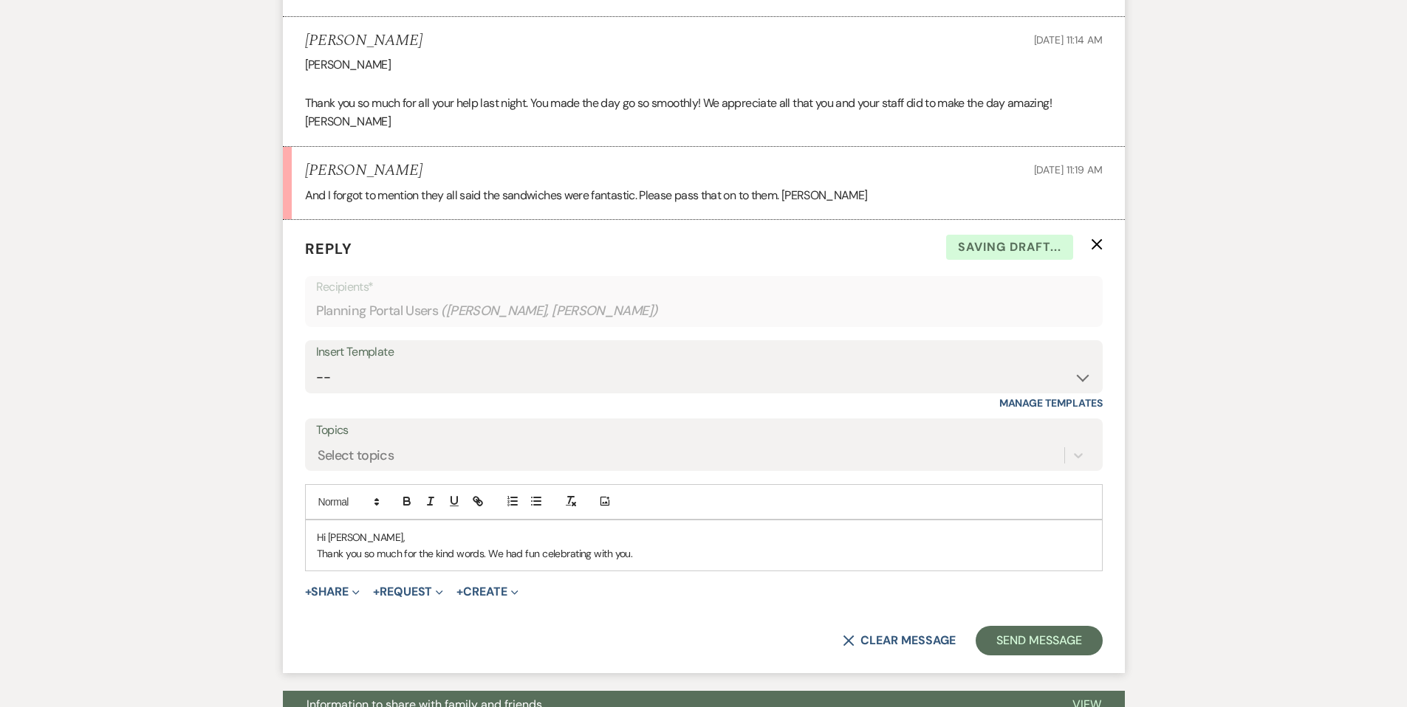
click at [687, 546] on p "Thank you so much for the kind words. We had fun celebrating with you." at bounding box center [704, 554] width 774 height 16
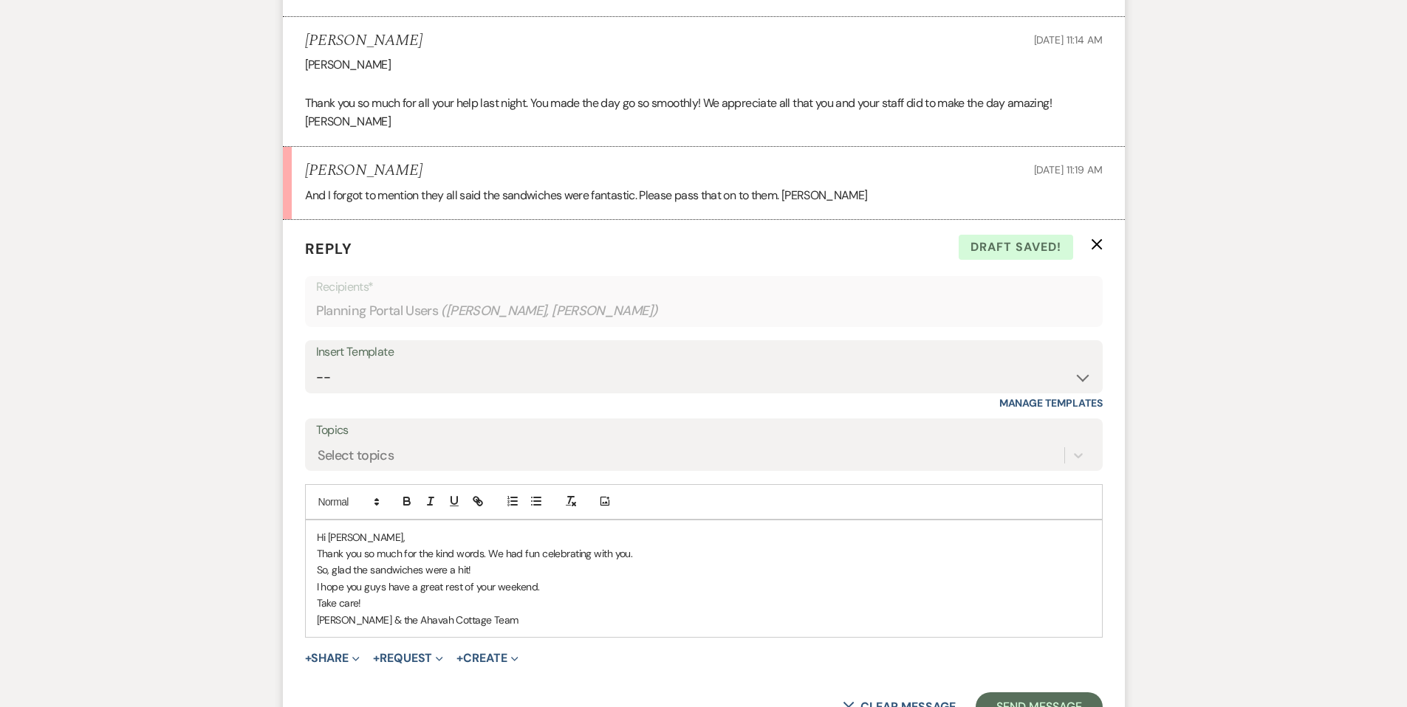
click at [319, 546] on p "Thank you so much for the kind words. We had fun celebrating with you." at bounding box center [704, 554] width 774 height 16
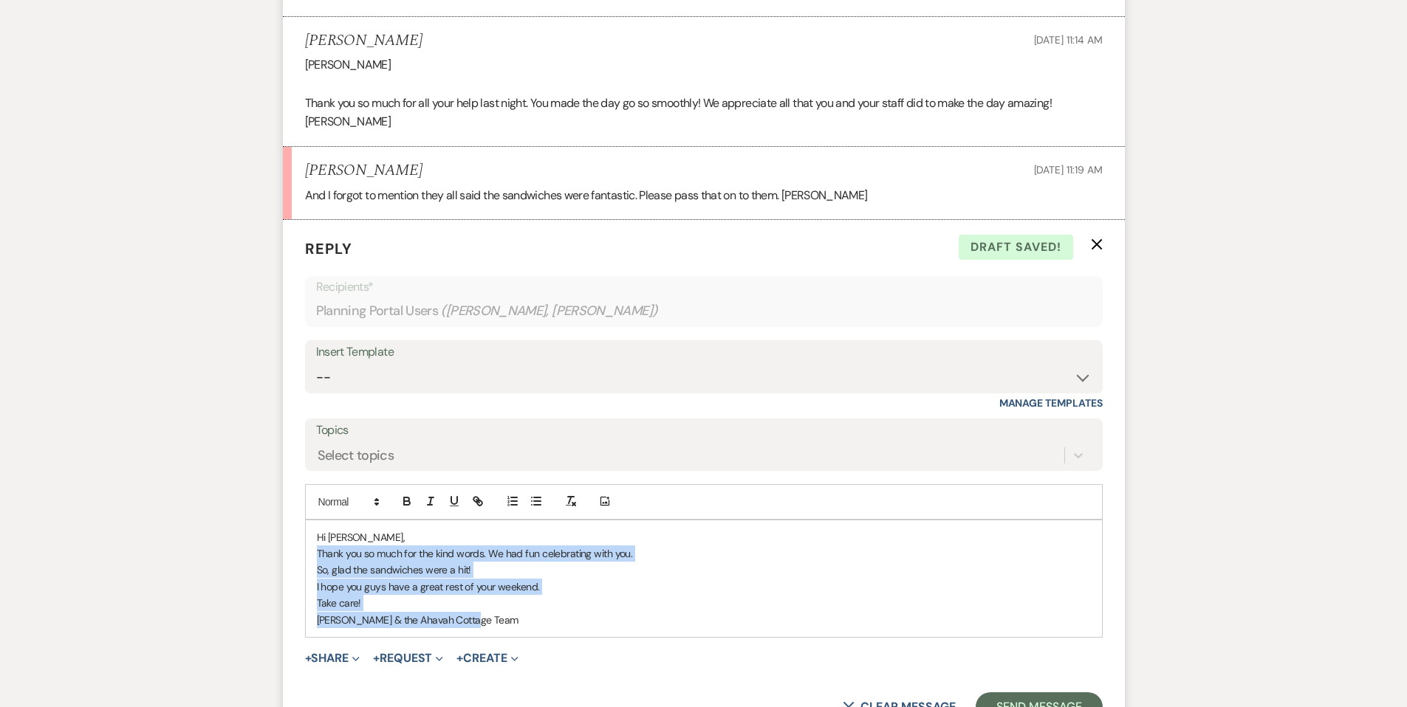
drag, startPoint x: 316, startPoint y: 531, endPoint x: 539, endPoint y: 597, distance: 232.5
click at [540, 597] on div "Hi [PERSON_NAME], Thank you so much for the kind words. We had fun celebrating …" at bounding box center [704, 579] width 796 height 117
click at [402, 546] on p "Thank you so much for the kind words. We had fun celebrating with you." at bounding box center [704, 554] width 774 height 16
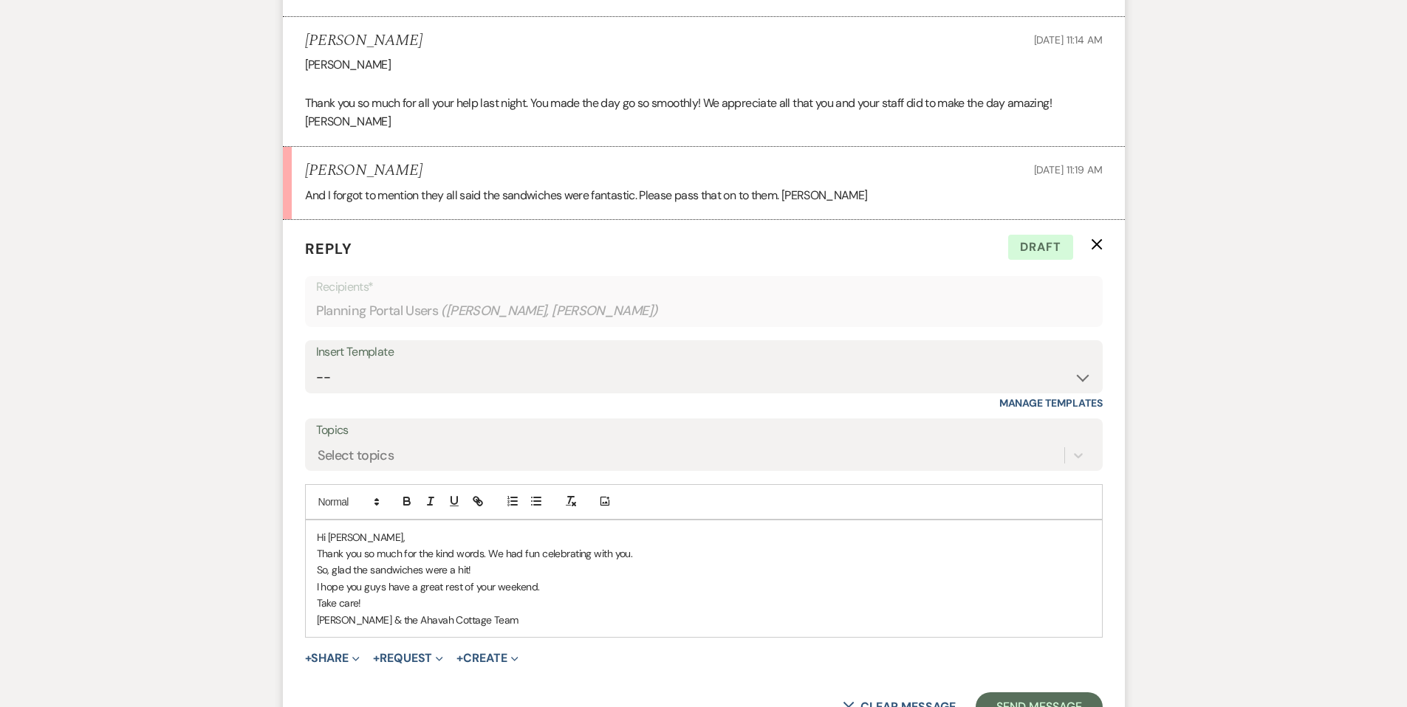
click at [314, 521] on div "Hi [PERSON_NAME], Thank you so much for the kind words. We had fun celebrating …" at bounding box center [704, 579] width 796 height 117
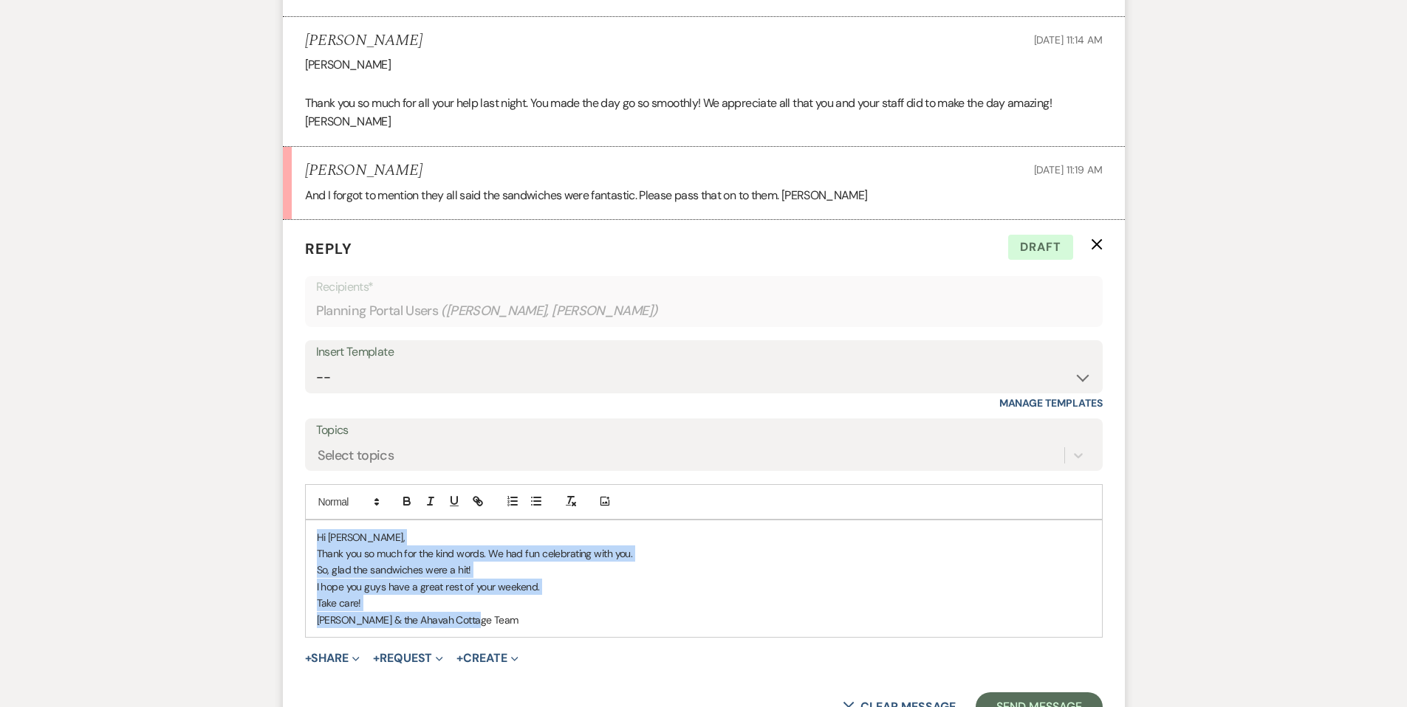
drag, startPoint x: 320, startPoint y: 514, endPoint x: 531, endPoint y: 601, distance: 227.8
click at [532, 602] on div "Hi [PERSON_NAME], Thank you so much for the kind words. We had fun celebrating …" at bounding box center [704, 579] width 796 height 117
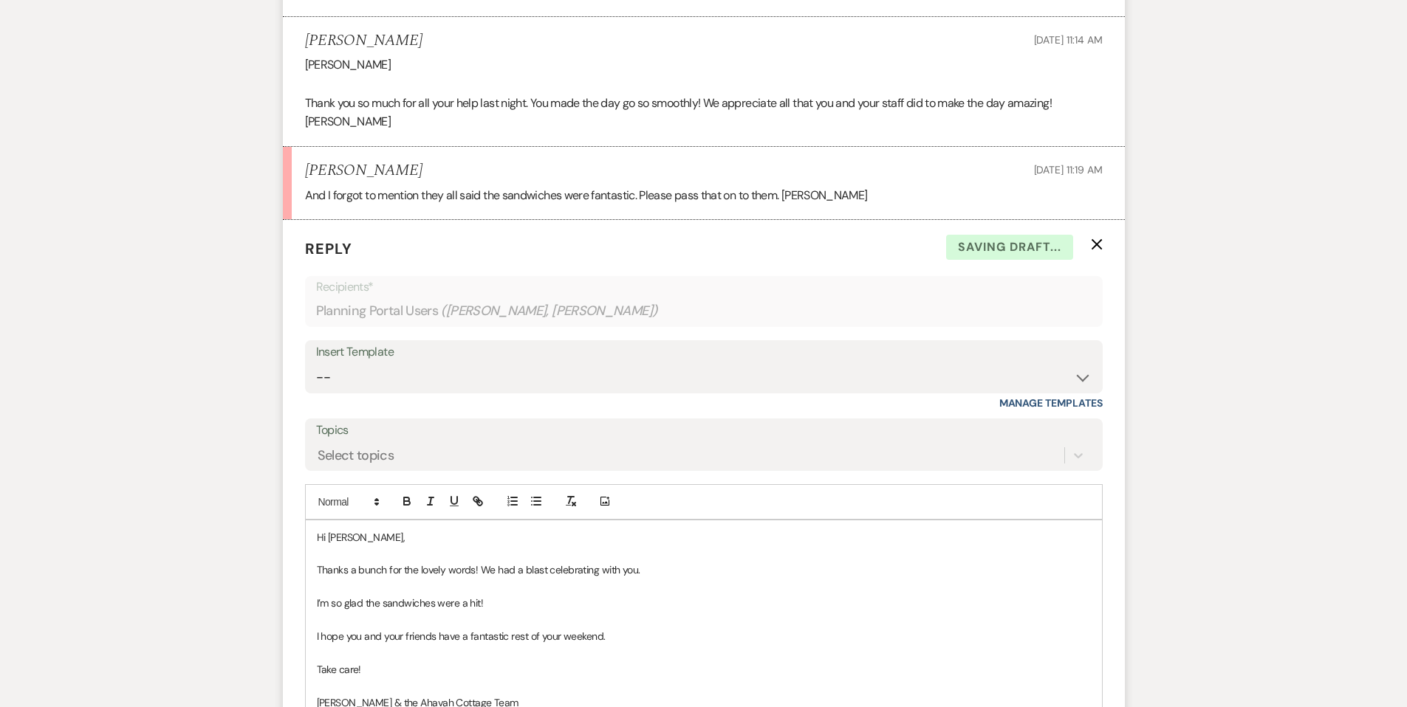
click at [321, 579] on p at bounding box center [704, 587] width 774 height 16
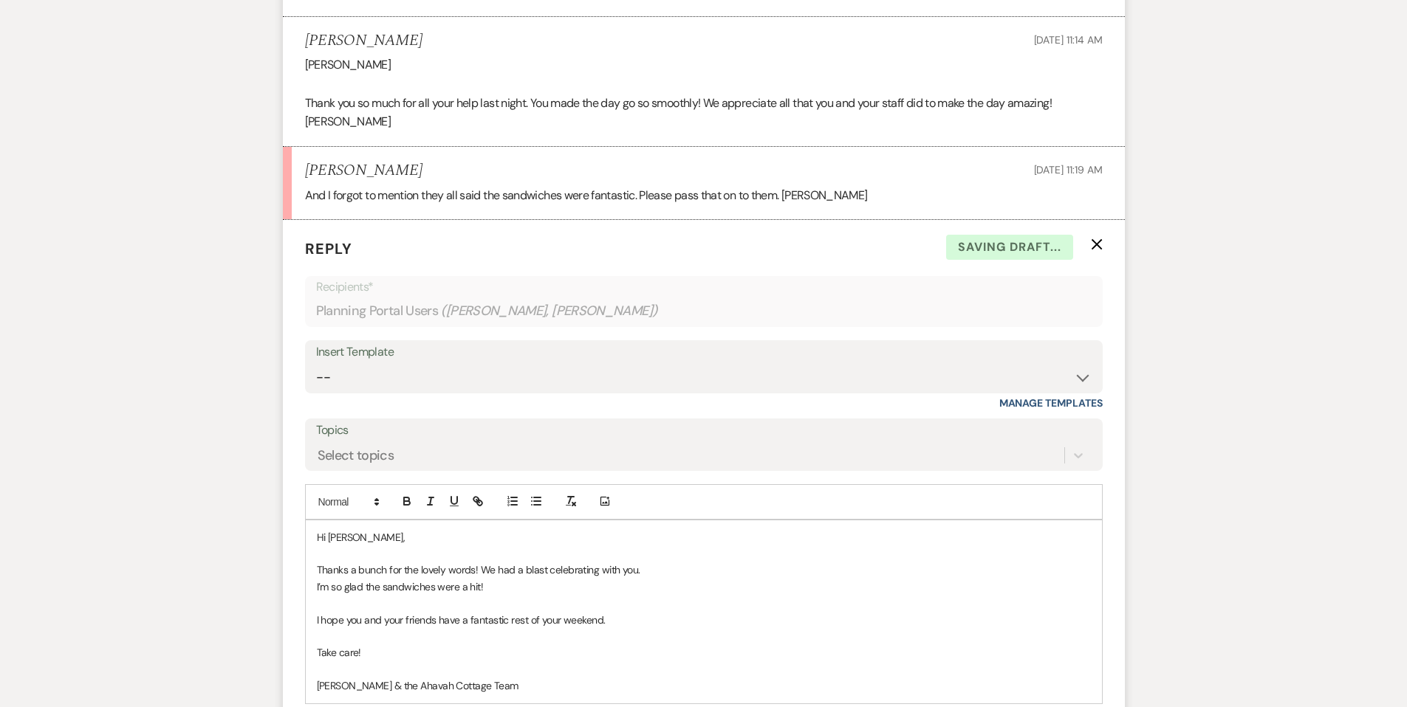
click at [321, 595] on p at bounding box center [704, 603] width 774 height 16
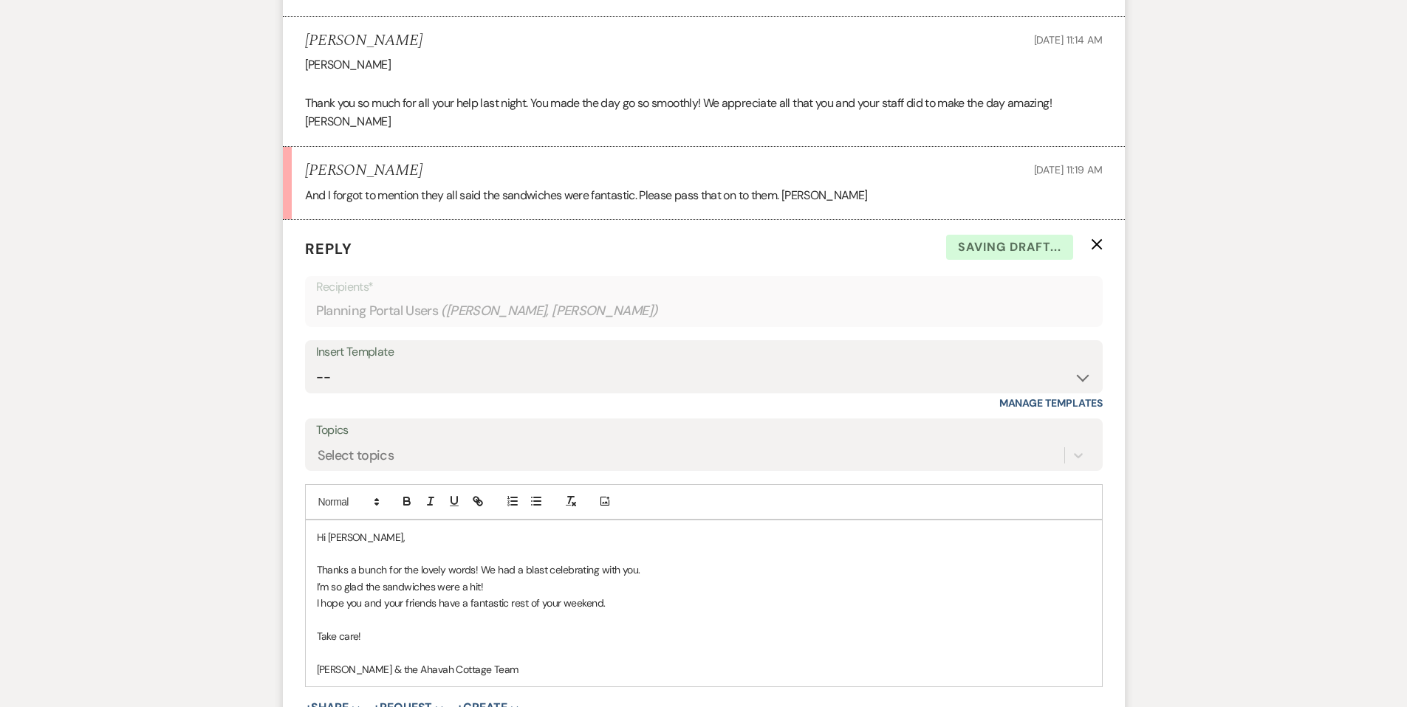
click at [323, 645] on p at bounding box center [704, 653] width 774 height 16
drag, startPoint x: 405, startPoint y: 585, endPoint x: 436, endPoint y: 585, distance: 31.8
click at [436, 595] on p "I hope you and your friends have a fantastic rest of your weekend." at bounding box center [704, 603] width 774 height 16
click at [651, 579] on p "I’m so glad the sandwiches were a hit!" at bounding box center [704, 587] width 774 height 16
click at [380, 546] on p at bounding box center [704, 554] width 774 height 16
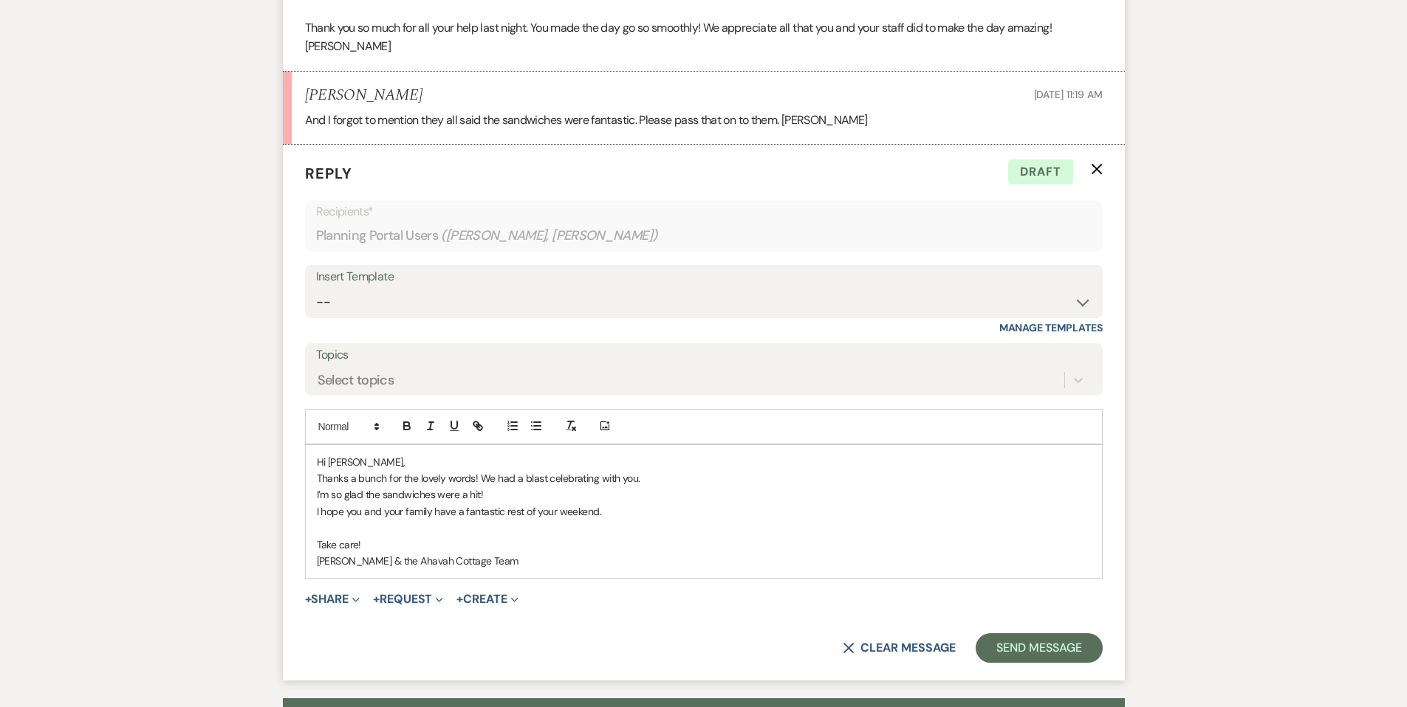
scroll to position [814, 0]
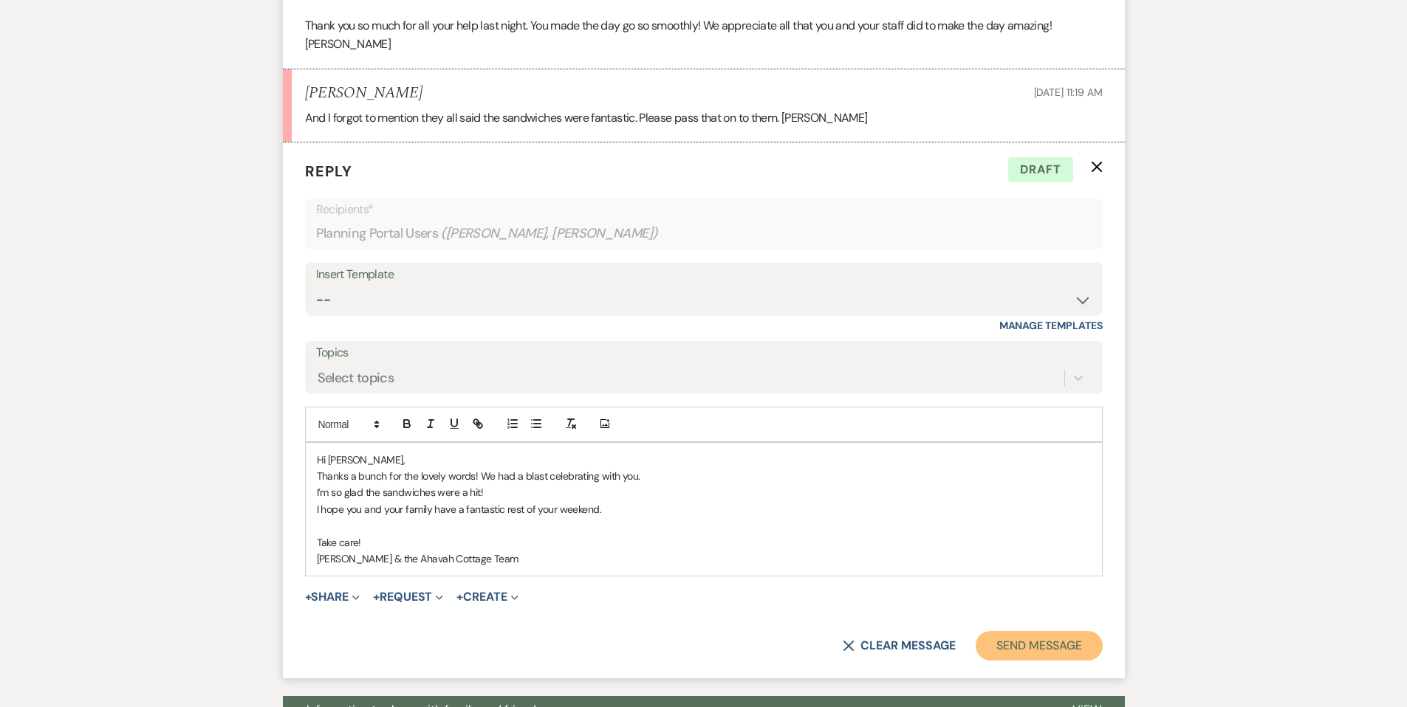
click at [1009, 631] on button "Send Message" at bounding box center [1038, 646] width 126 height 30
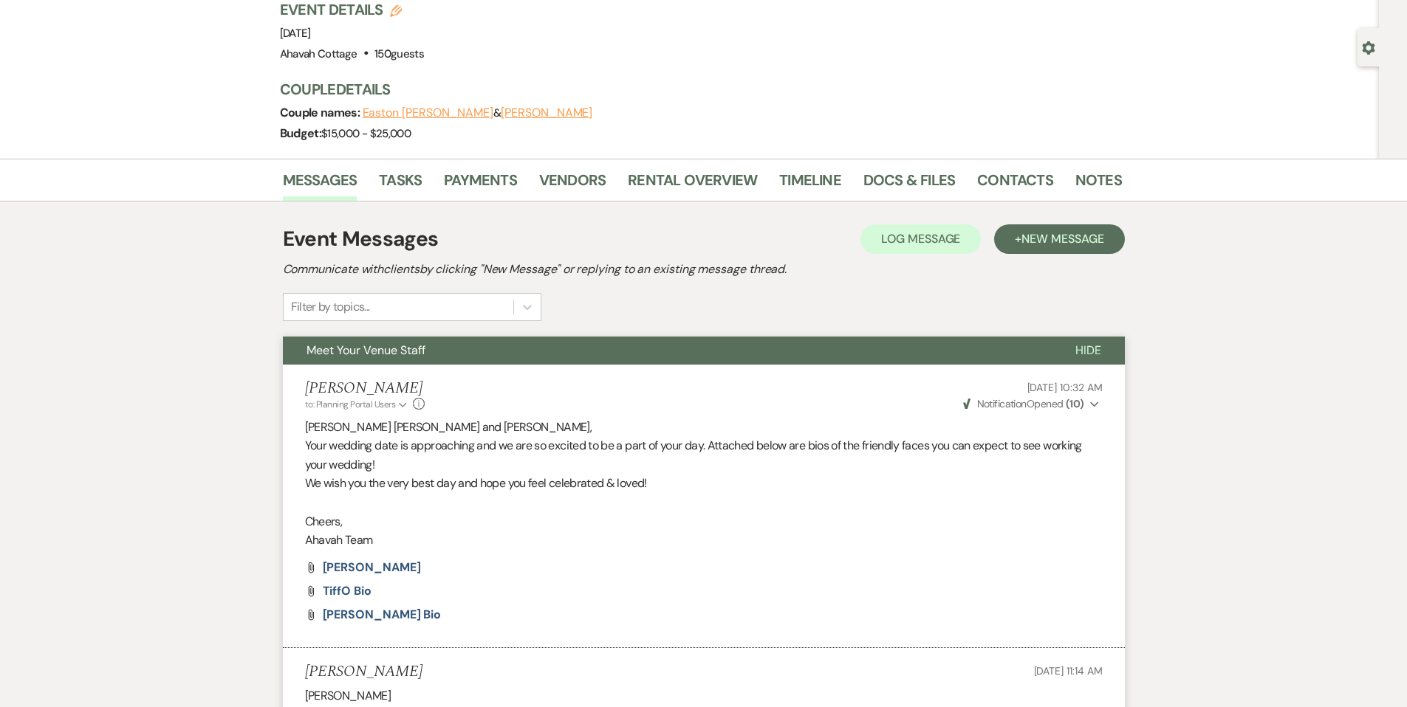
scroll to position [0, 0]
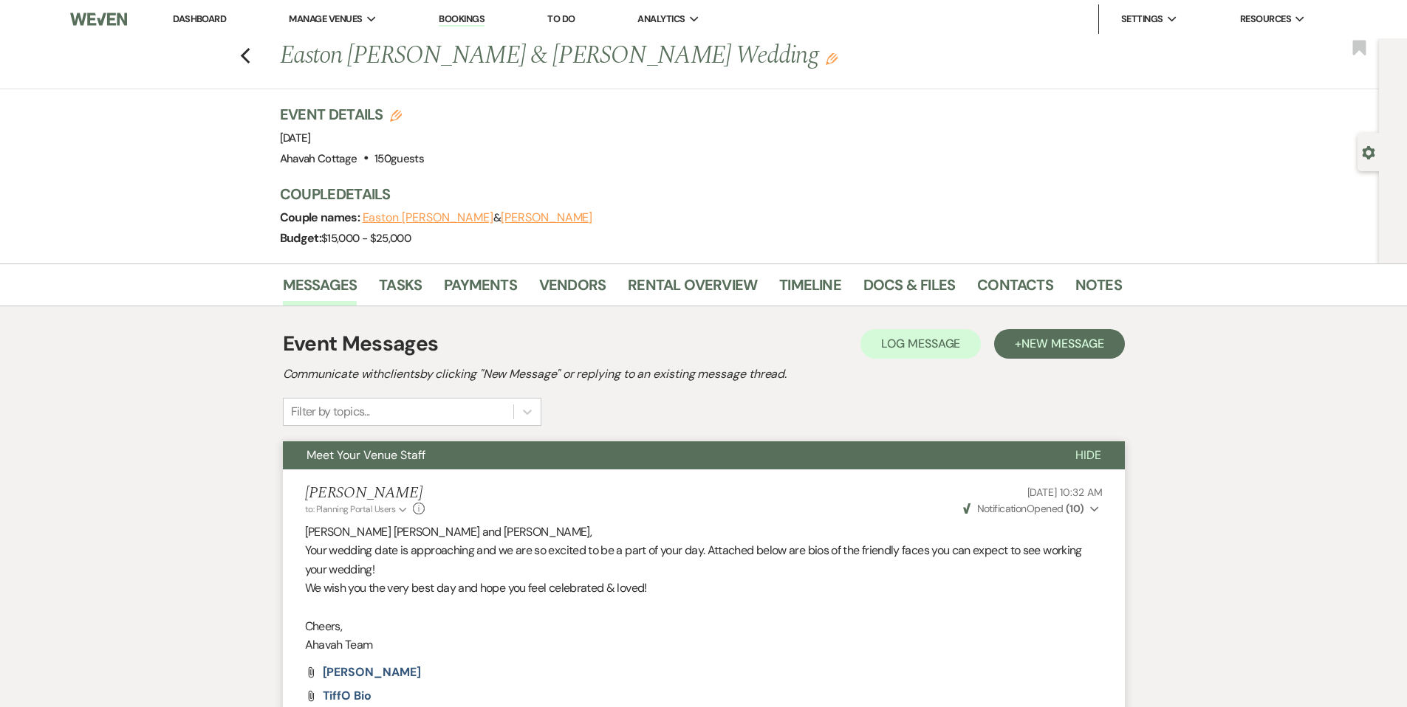
click at [244, 56] on div "Previous Easton [PERSON_NAME] & [PERSON_NAME] Wedding Edit Bookmark" at bounding box center [686, 63] width 1386 height 51
click at [251, 57] on icon "Previous" at bounding box center [245, 56] width 11 height 18
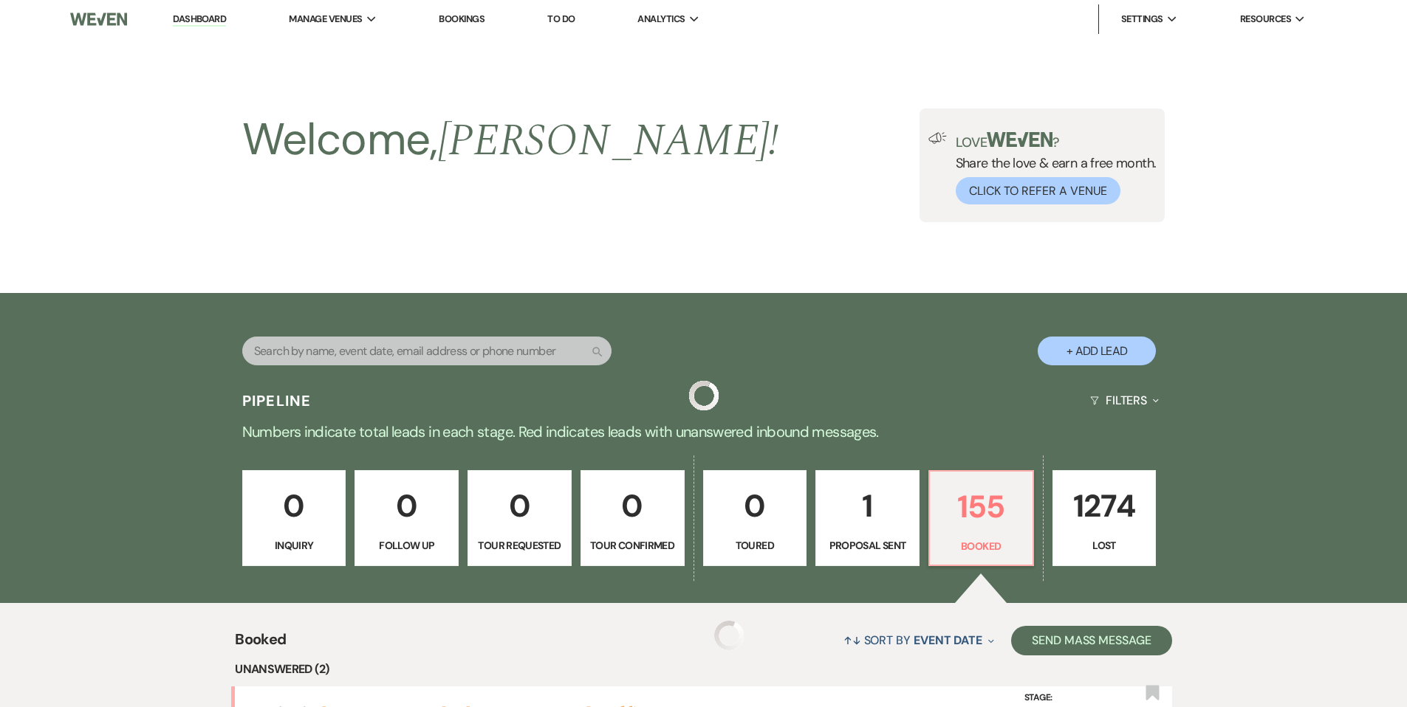
scroll to position [518, 0]
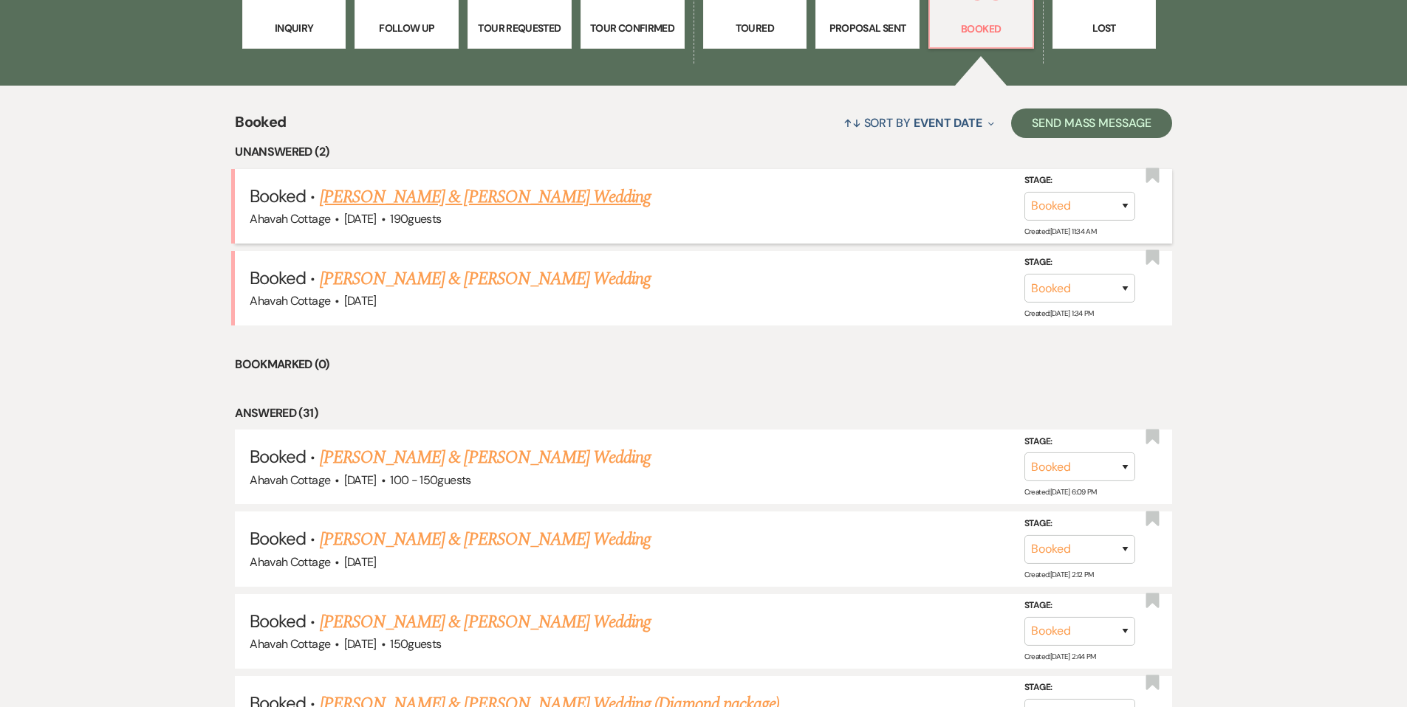
click at [484, 205] on link "[PERSON_NAME] & [PERSON_NAME] Wedding" at bounding box center [485, 197] width 331 height 27
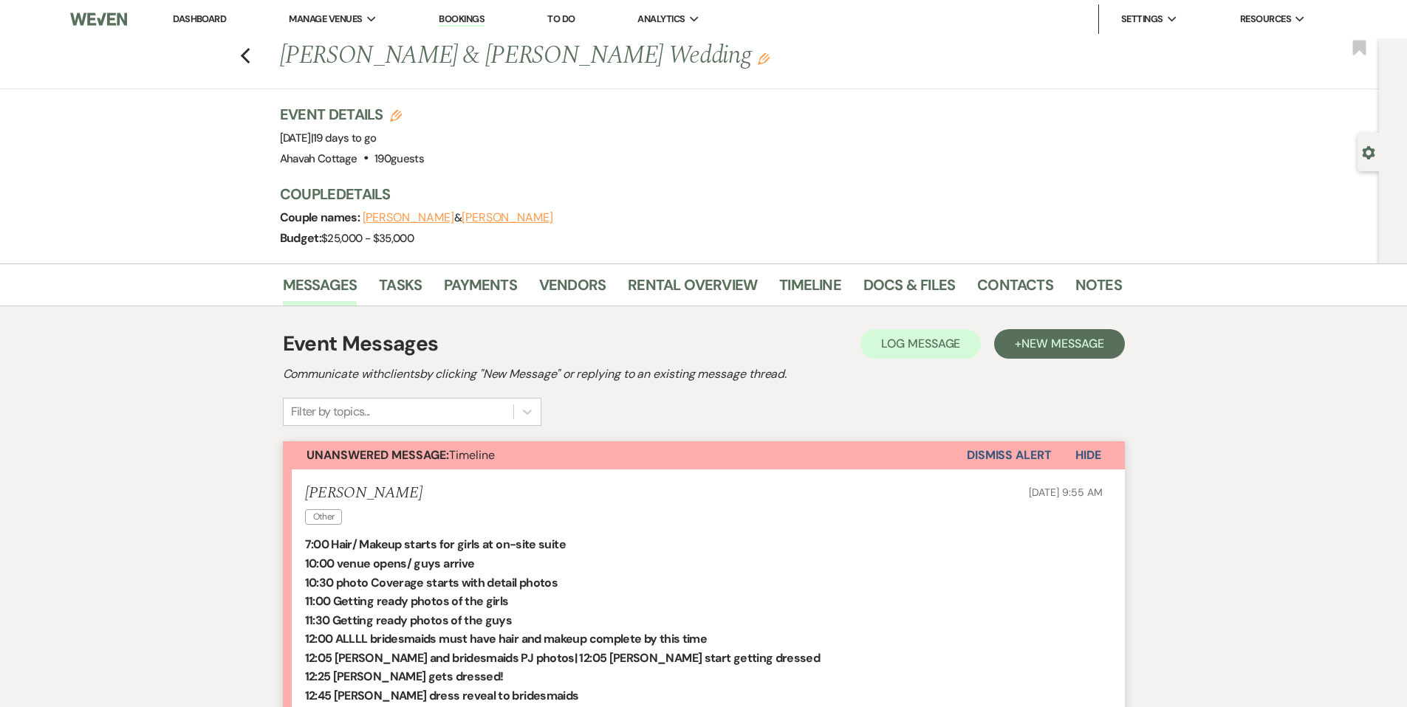
click at [978, 455] on button "Dismiss Alert" at bounding box center [1009, 456] width 85 height 28
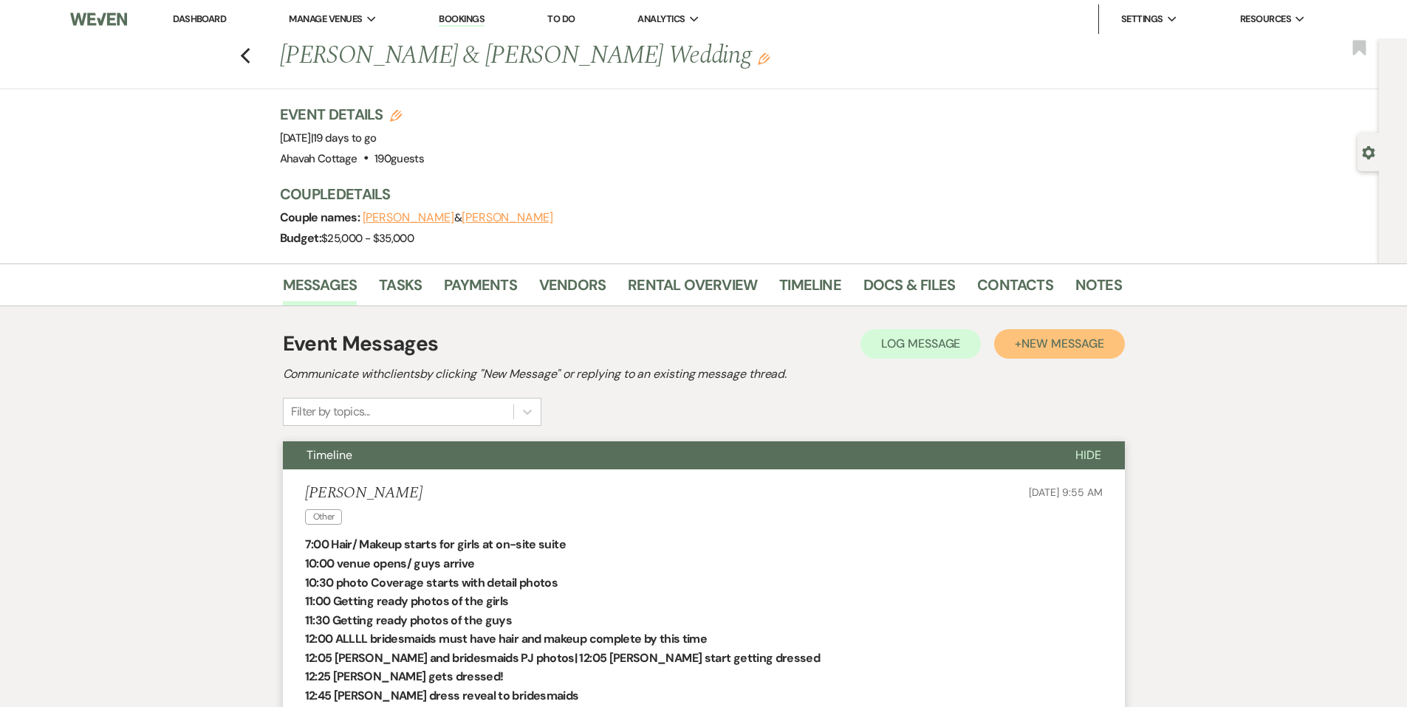
click at [1033, 346] on span "New Message" at bounding box center [1062, 344] width 82 height 16
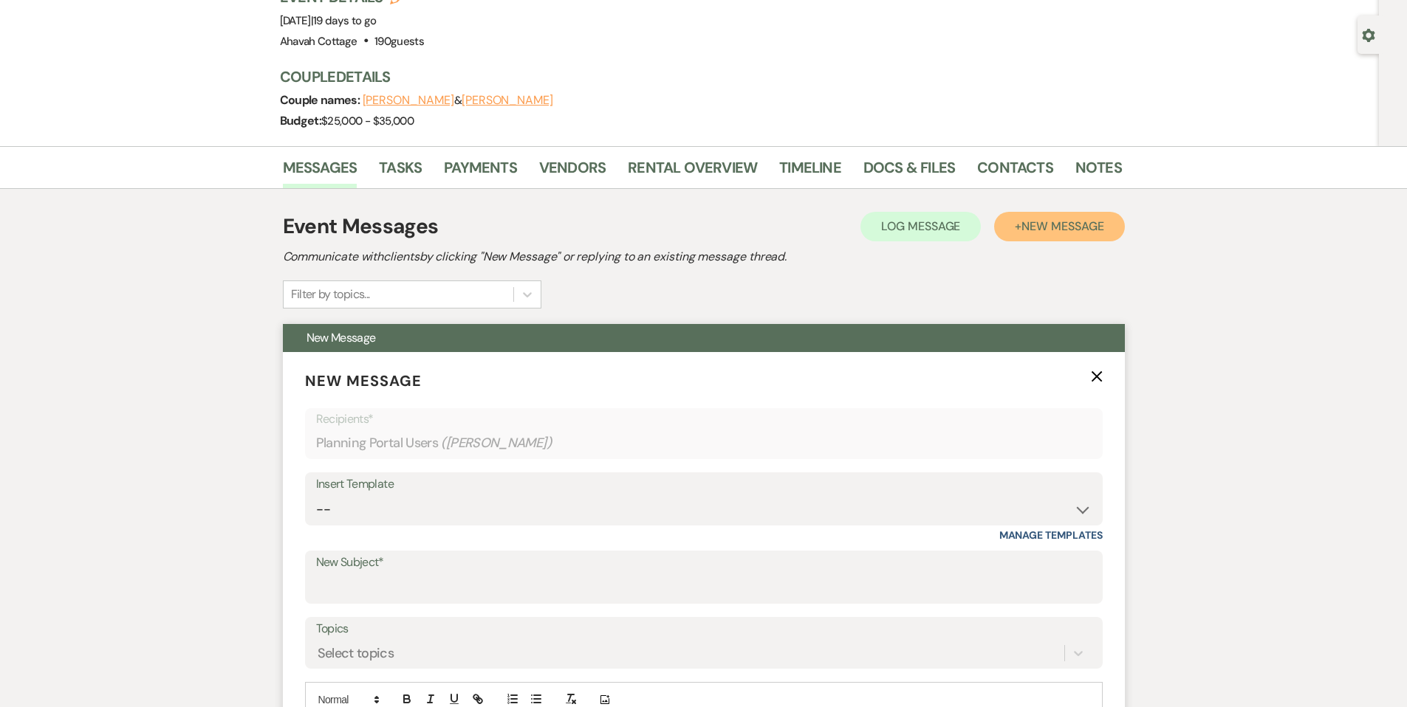
scroll to position [120, 0]
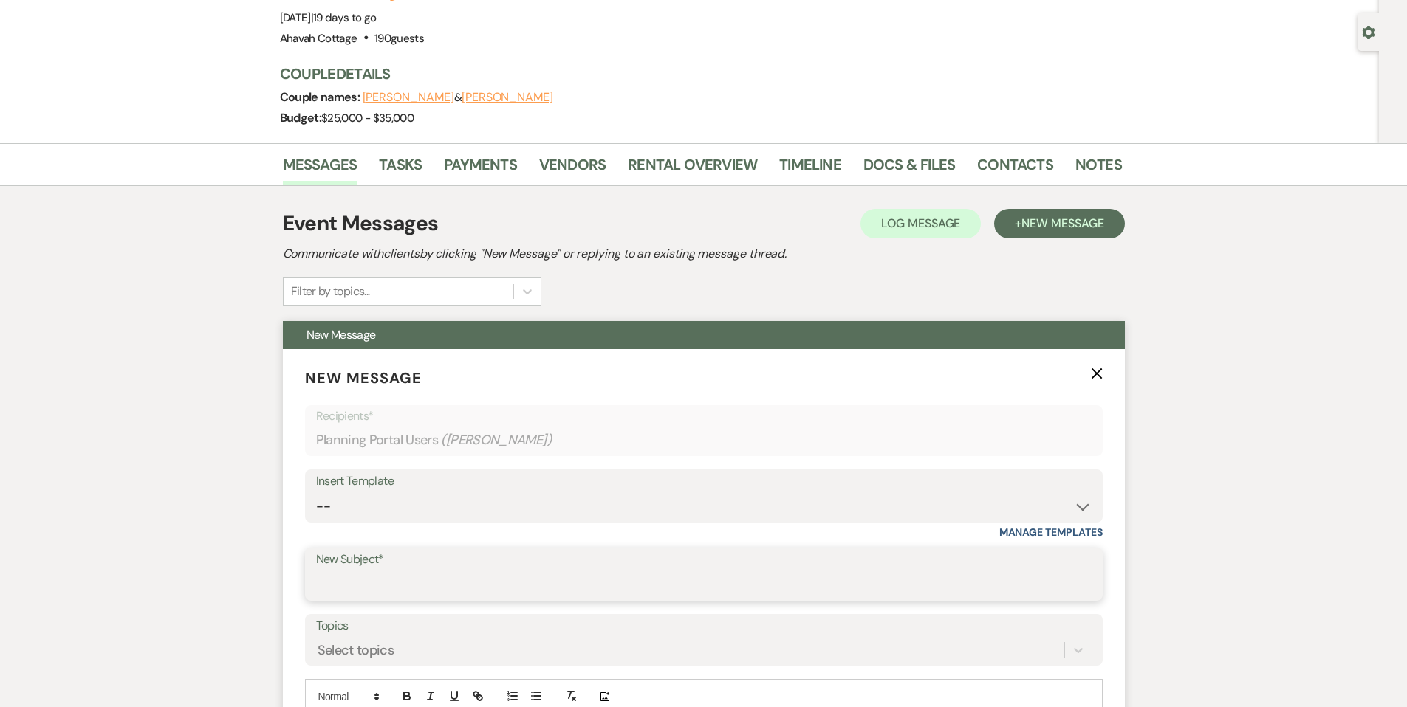
click at [348, 594] on input "New Subject*" at bounding box center [703, 585] width 775 height 29
type input "Table layout"
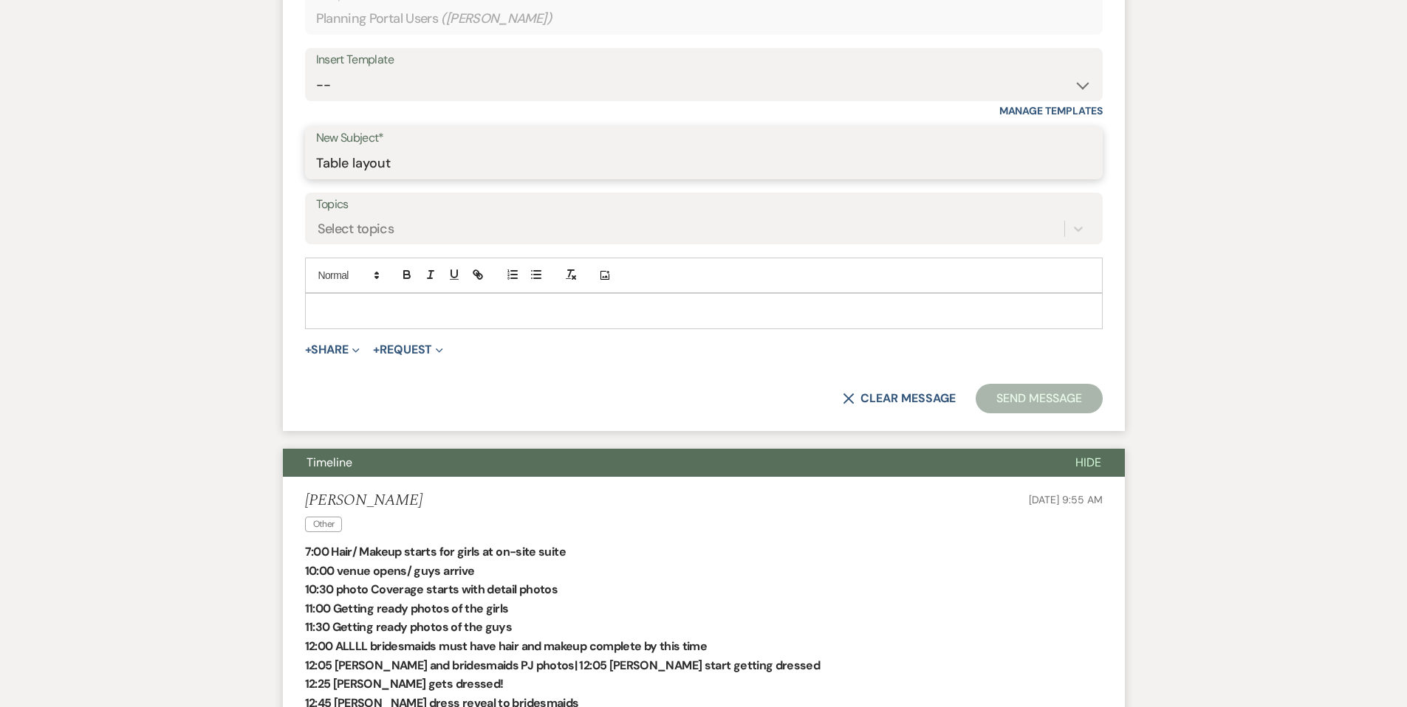
scroll to position [545, 0]
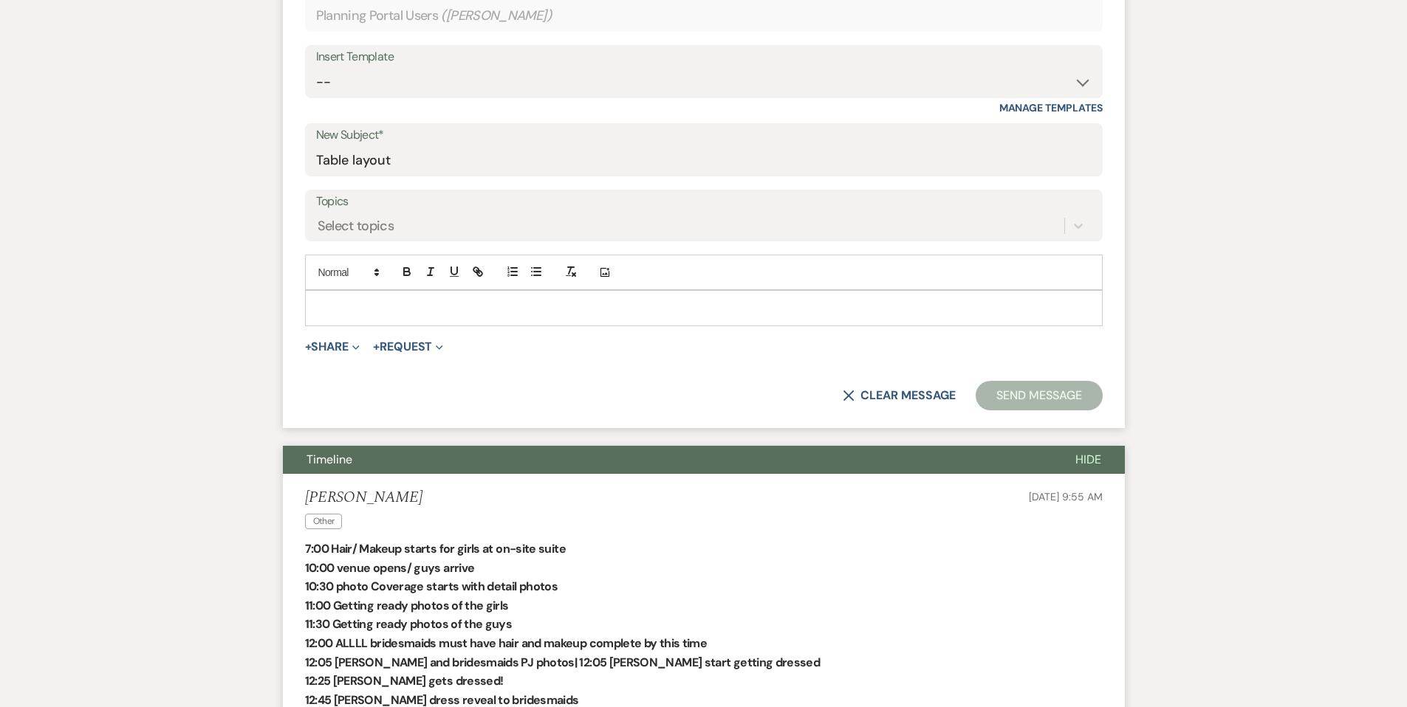
click at [351, 310] on p at bounding box center [704, 308] width 774 height 16
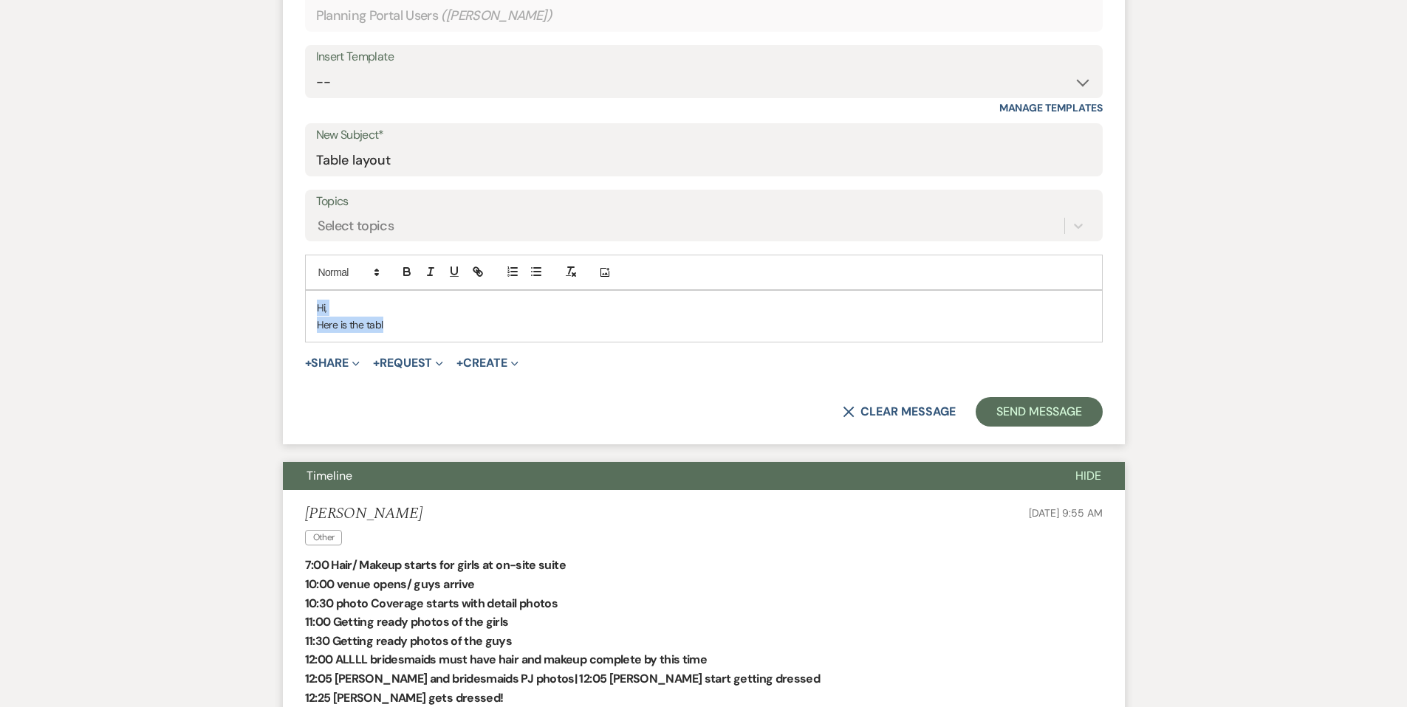
drag, startPoint x: 315, startPoint y: 304, endPoint x: 406, endPoint y: 331, distance: 95.3
click at [407, 331] on div "Hi, Here is the tabl" at bounding box center [704, 316] width 796 height 51
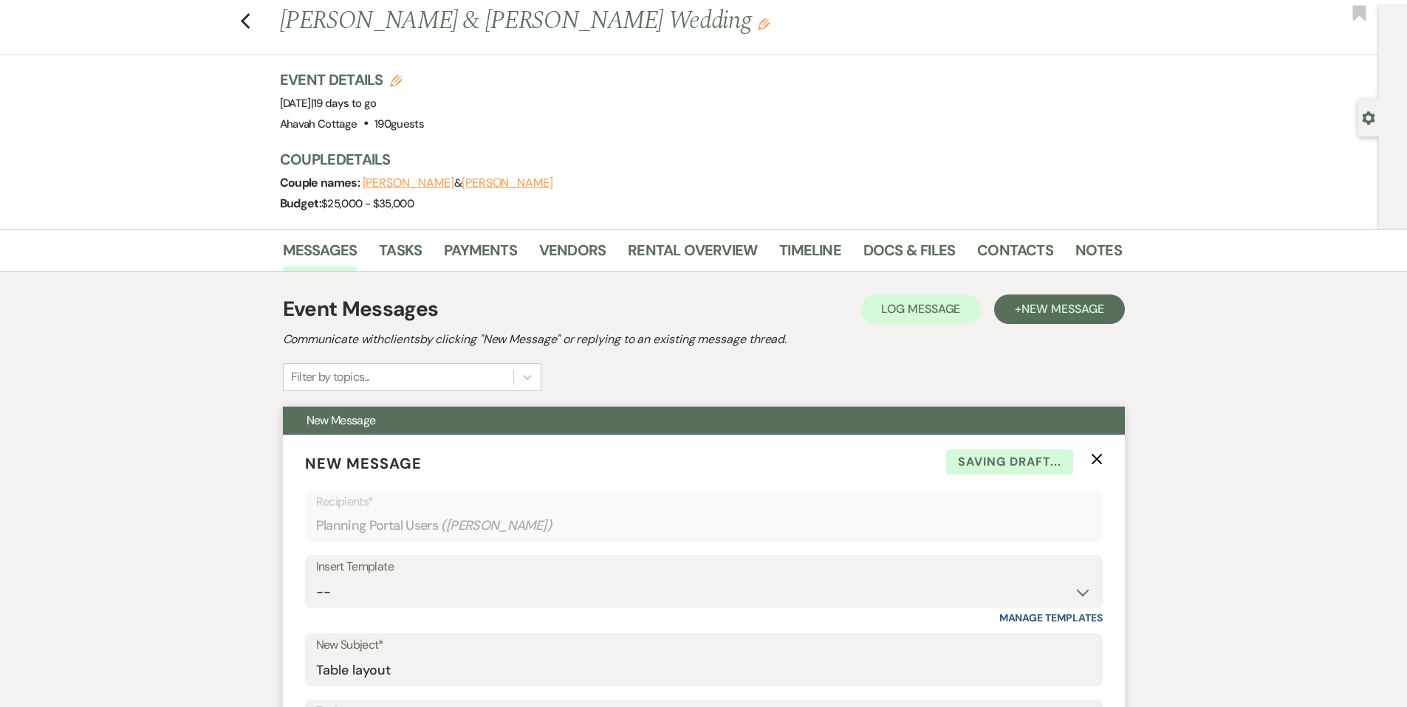
scroll to position [0, 0]
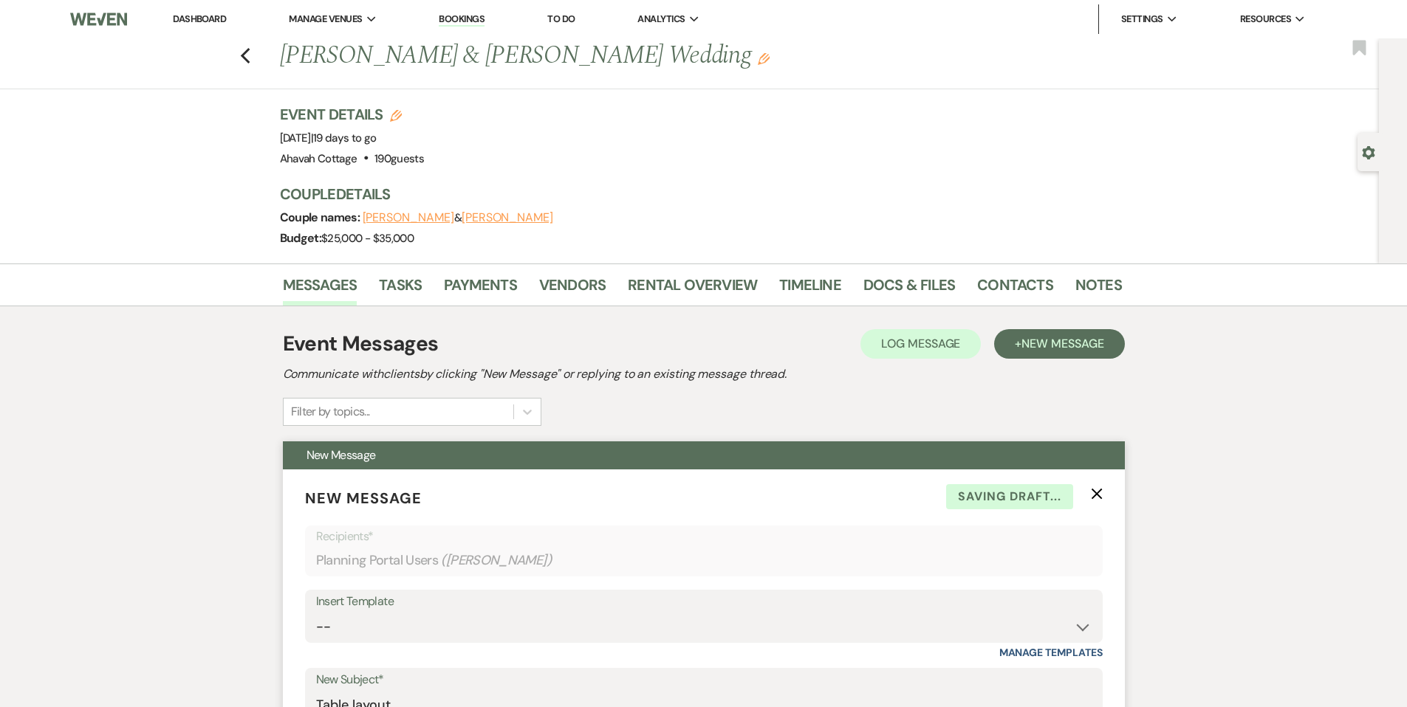
click at [1100, 492] on use "button" at bounding box center [1096, 494] width 11 height 11
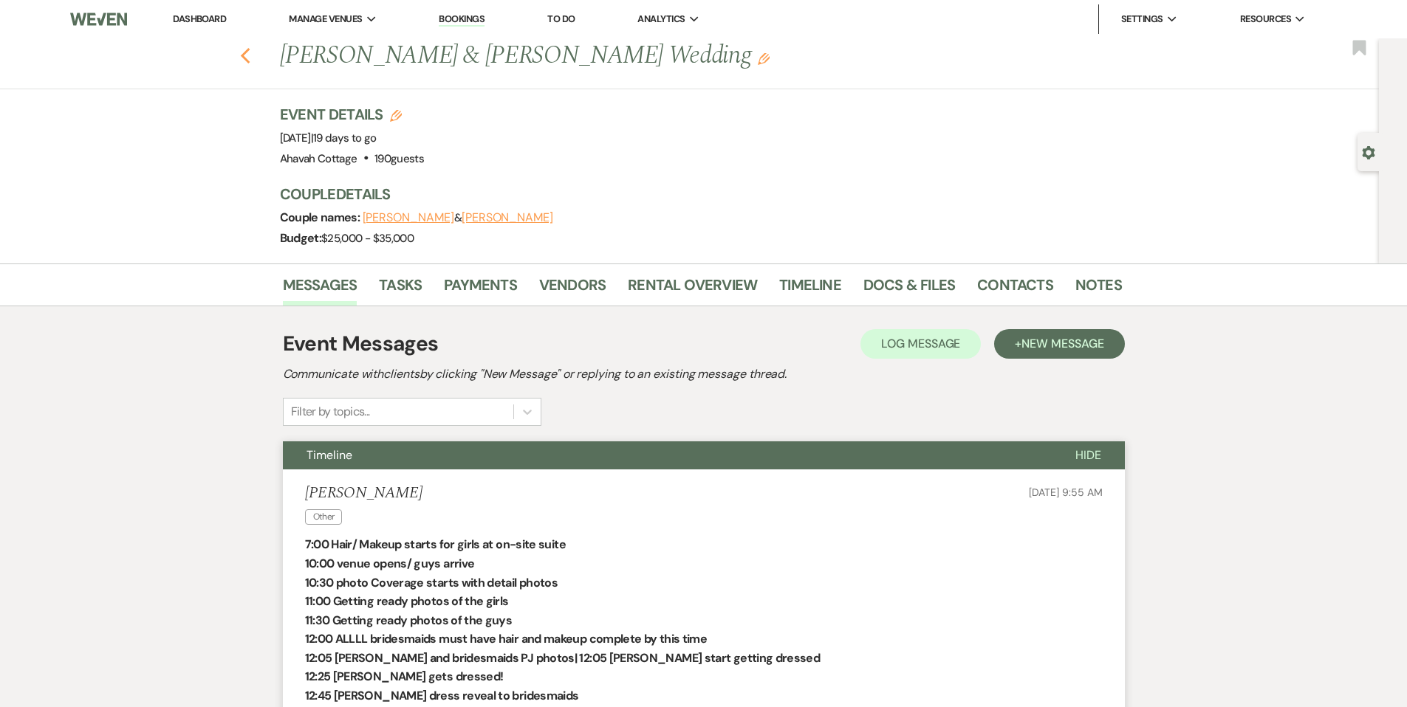
click at [246, 53] on icon "Previous" at bounding box center [245, 56] width 11 height 18
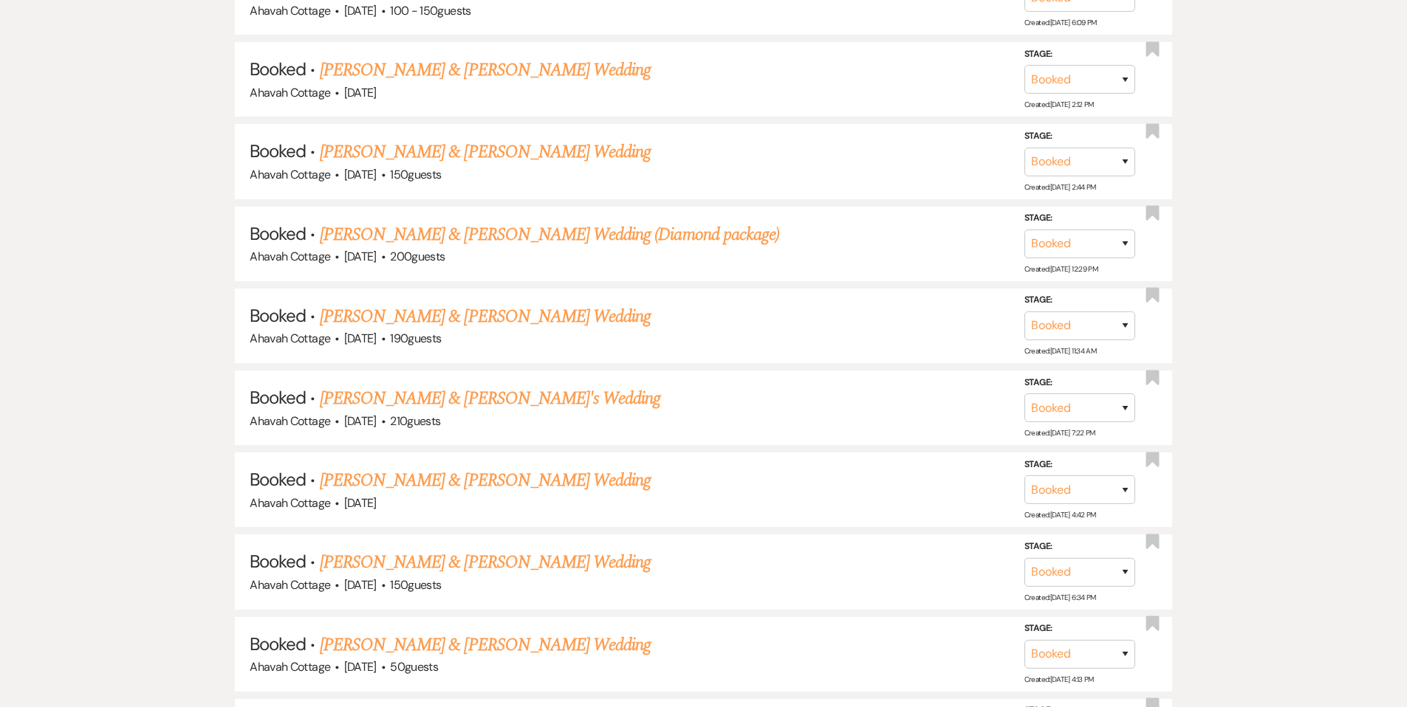
scroll to position [906, 0]
click at [422, 396] on link "[PERSON_NAME] & [PERSON_NAME]'s Wedding" at bounding box center [490, 398] width 341 height 27
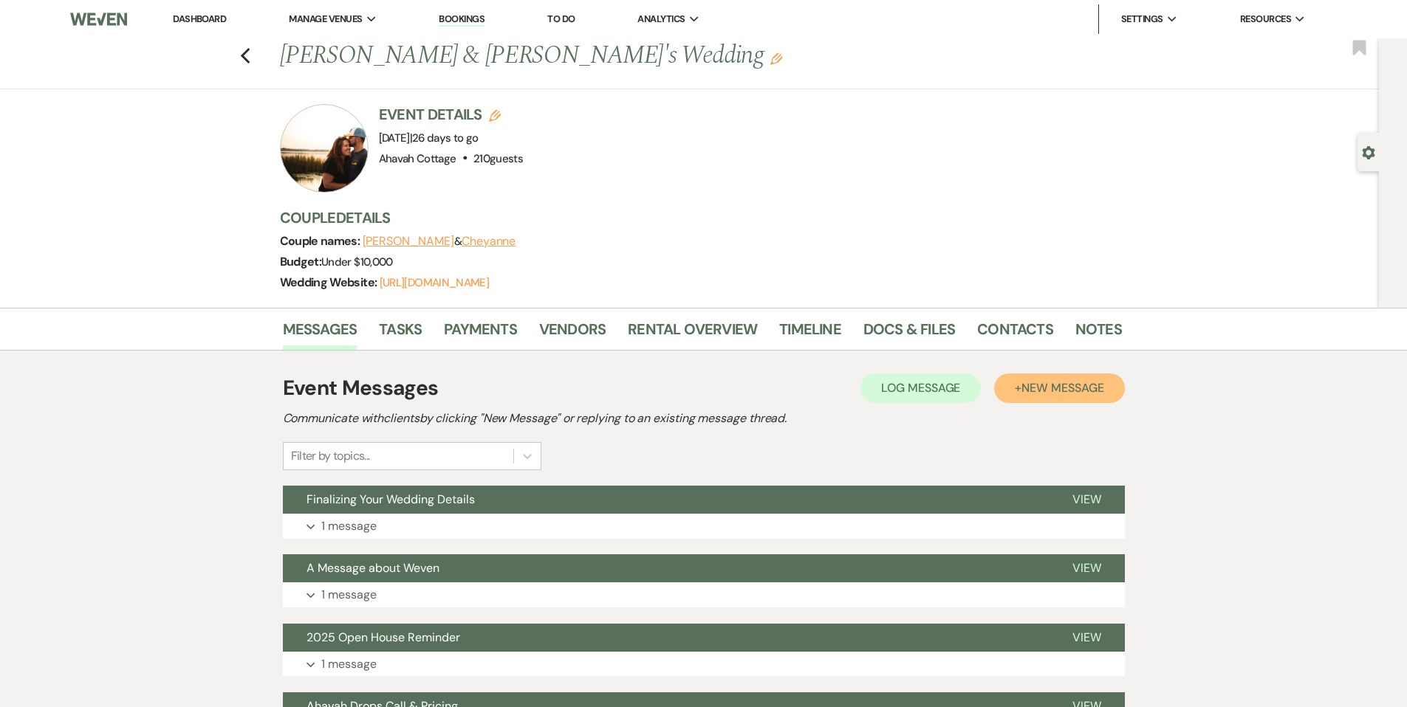
click at [1035, 390] on span "New Message" at bounding box center [1062, 388] width 82 height 16
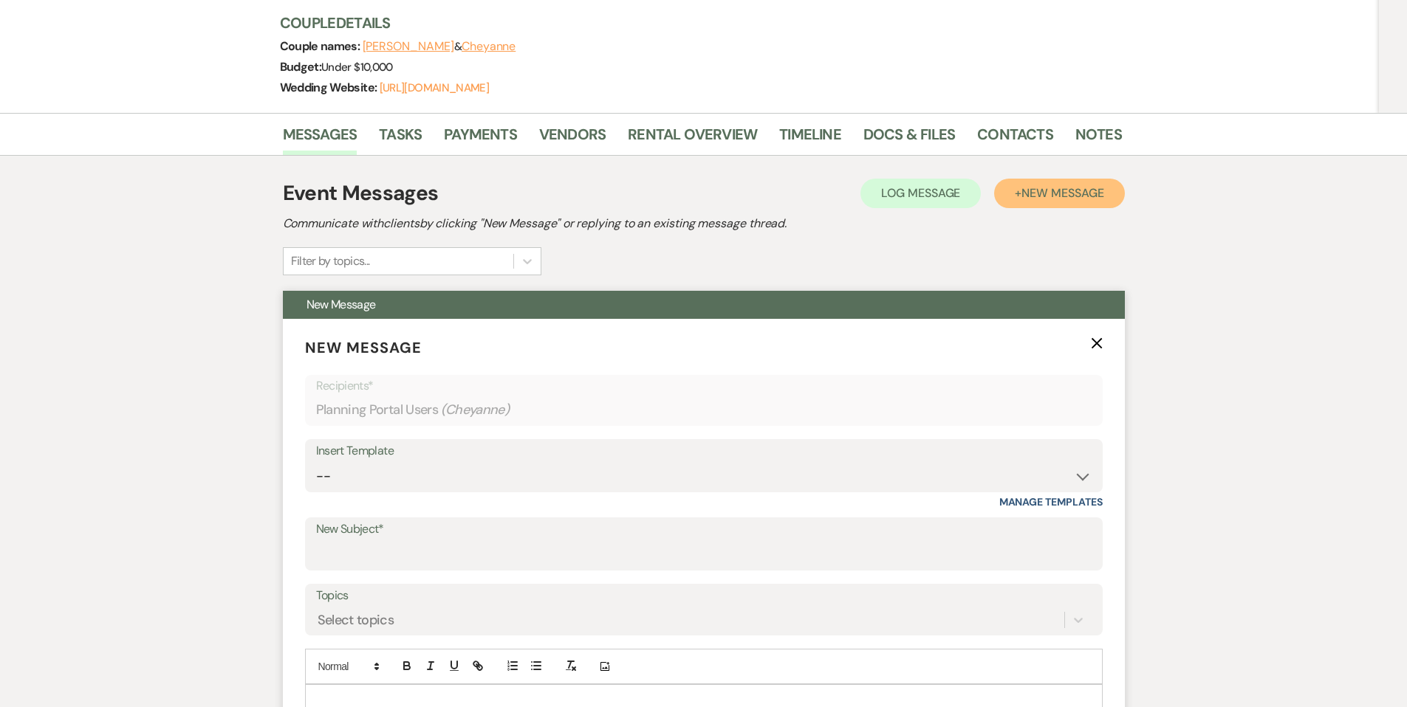
scroll to position [203, 0]
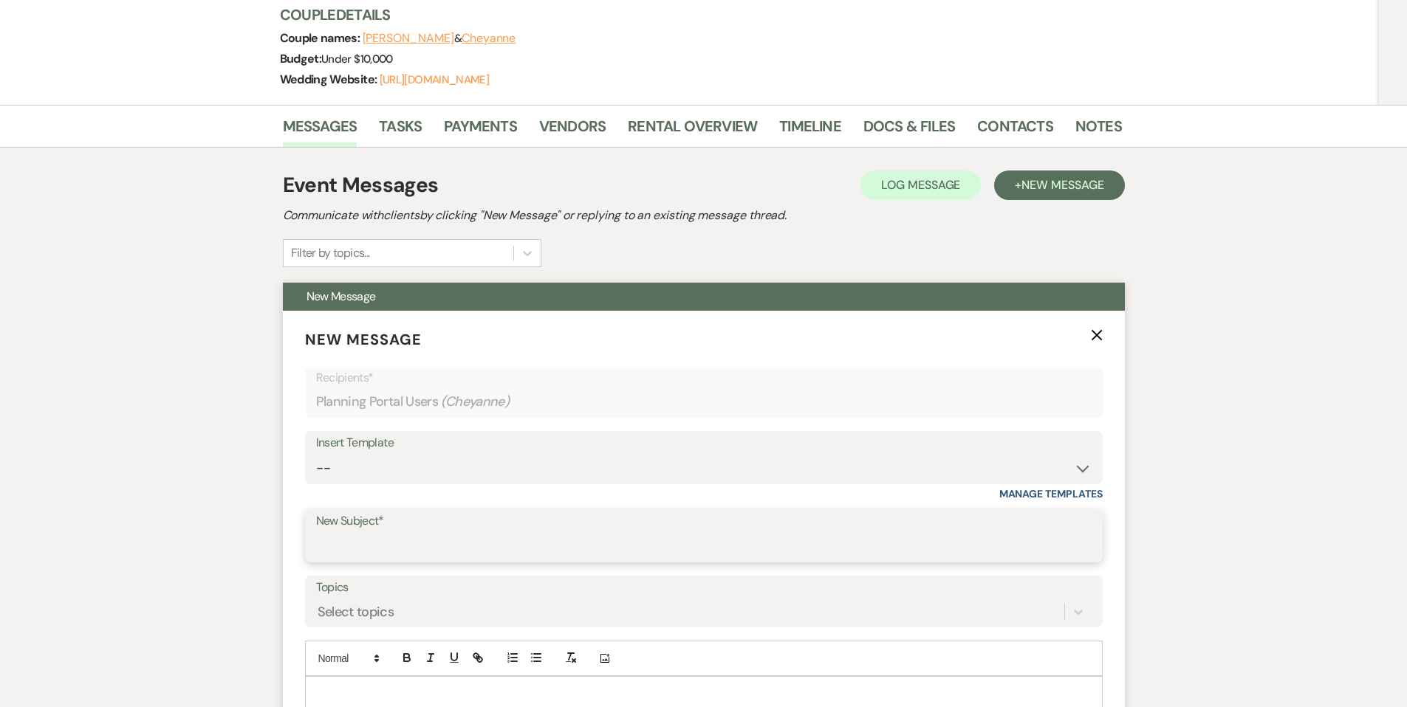
click at [377, 538] on input "New Subject*" at bounding box center [703, 546] width 775 height 29
type input "Table layout"
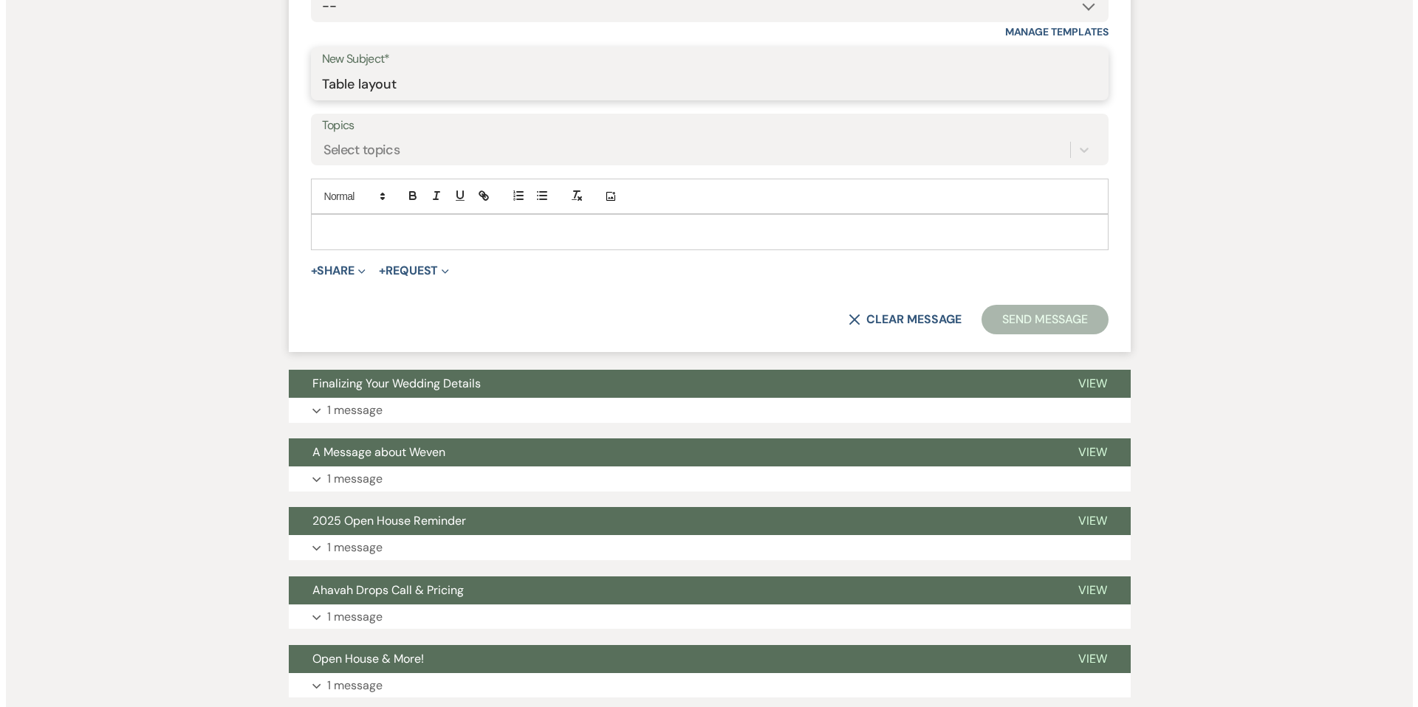
scroll to position [666, 0]
click at [329, 226] on p at bounding box center [704, 231] width 774 height 16
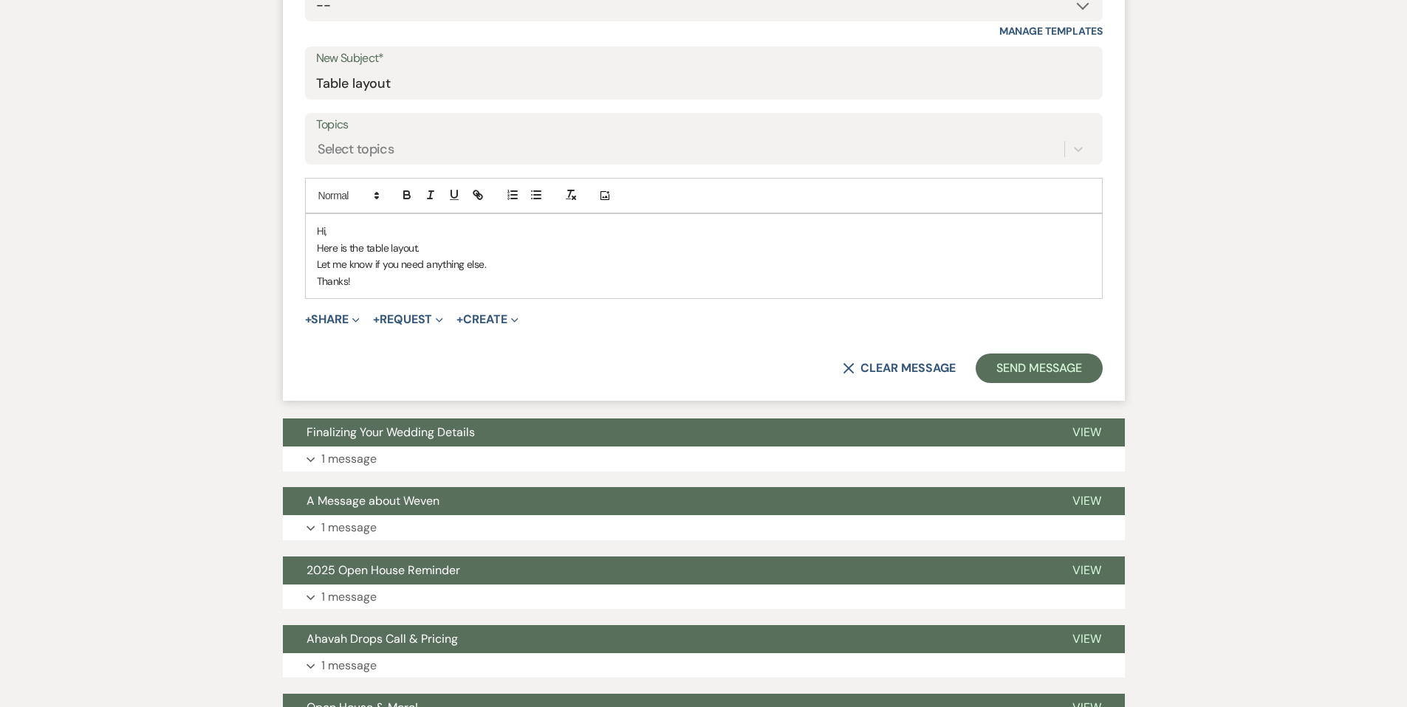
click at [315, 245] on div "Hi, Here is the table layout. Let me know if you need anything else. Thanks!" at bounding box center [704, 256] width 796 height 84
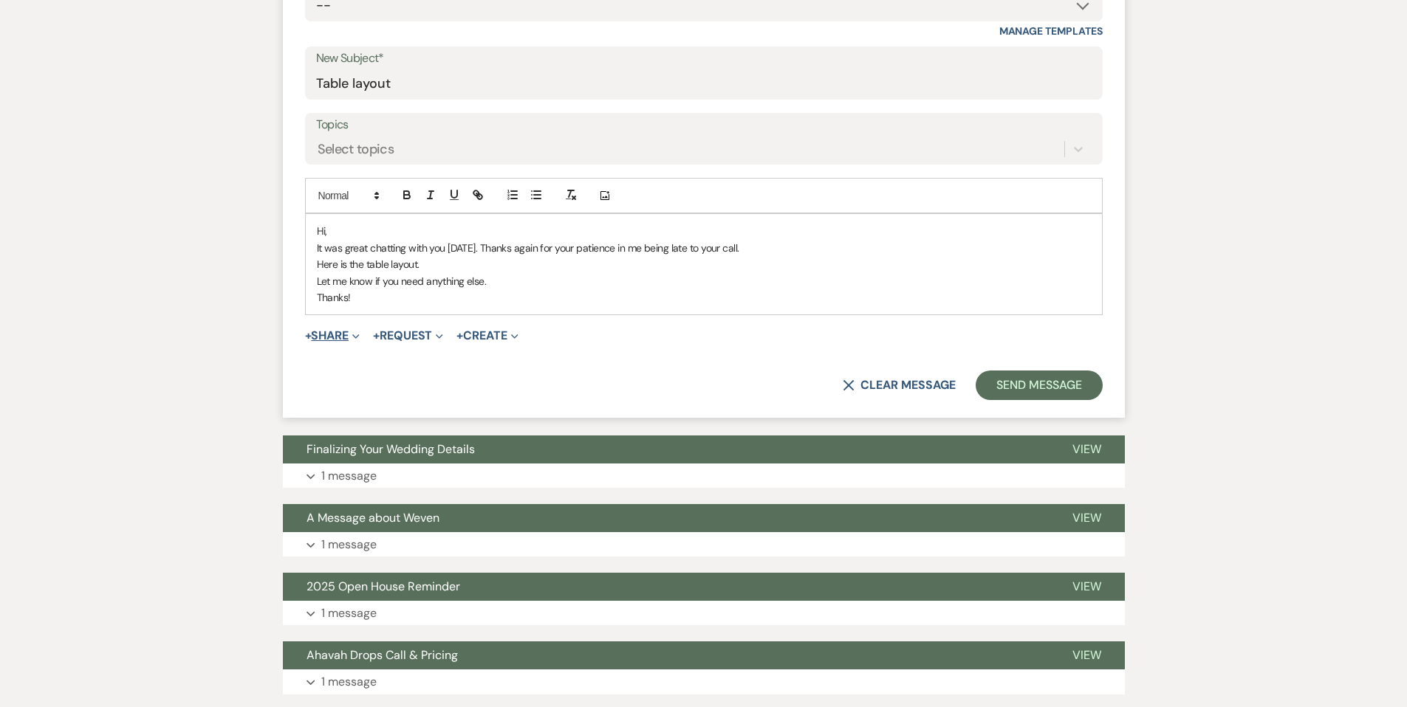
click at [344, 337] on button "+ Share Expand" at bounding box center [332, 336] width 55 height 12
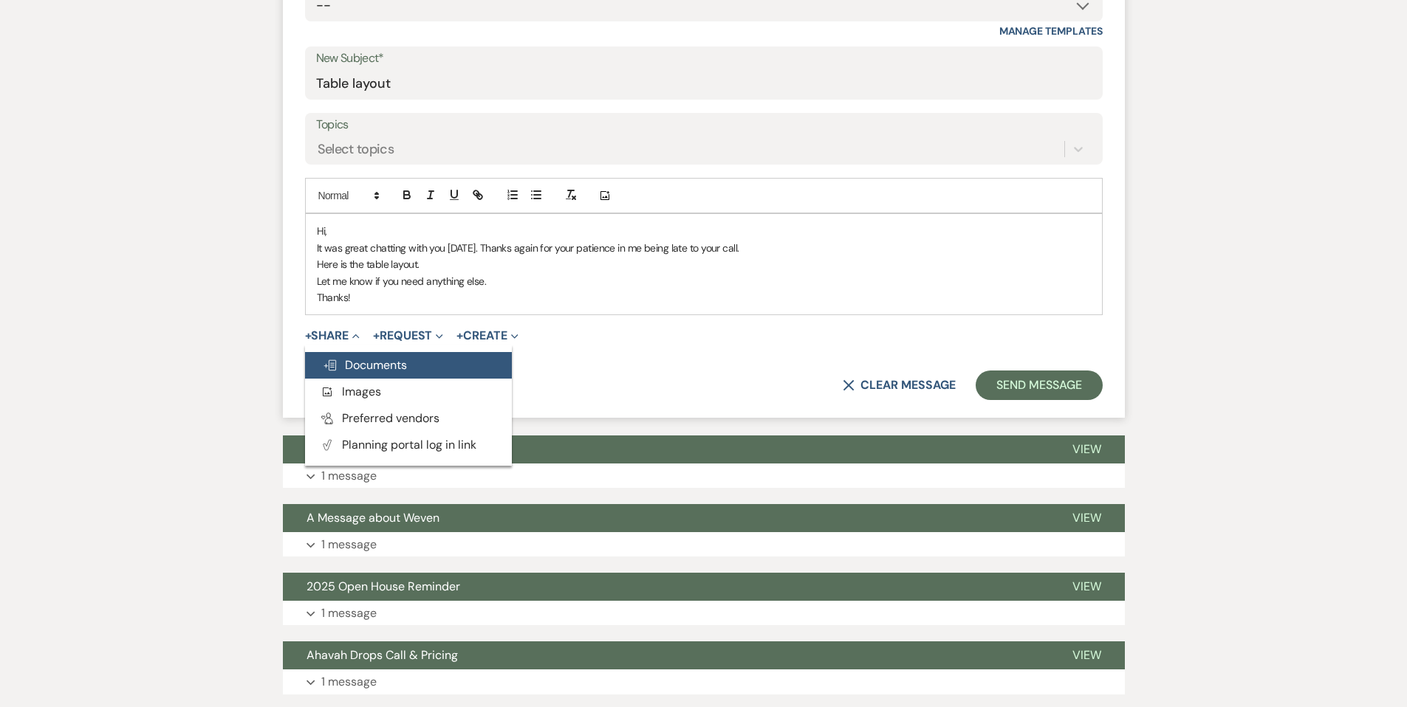
click at [349, 366] on span "Doc Upload Documents" at bounding box center [365, 365] width 84 height 16
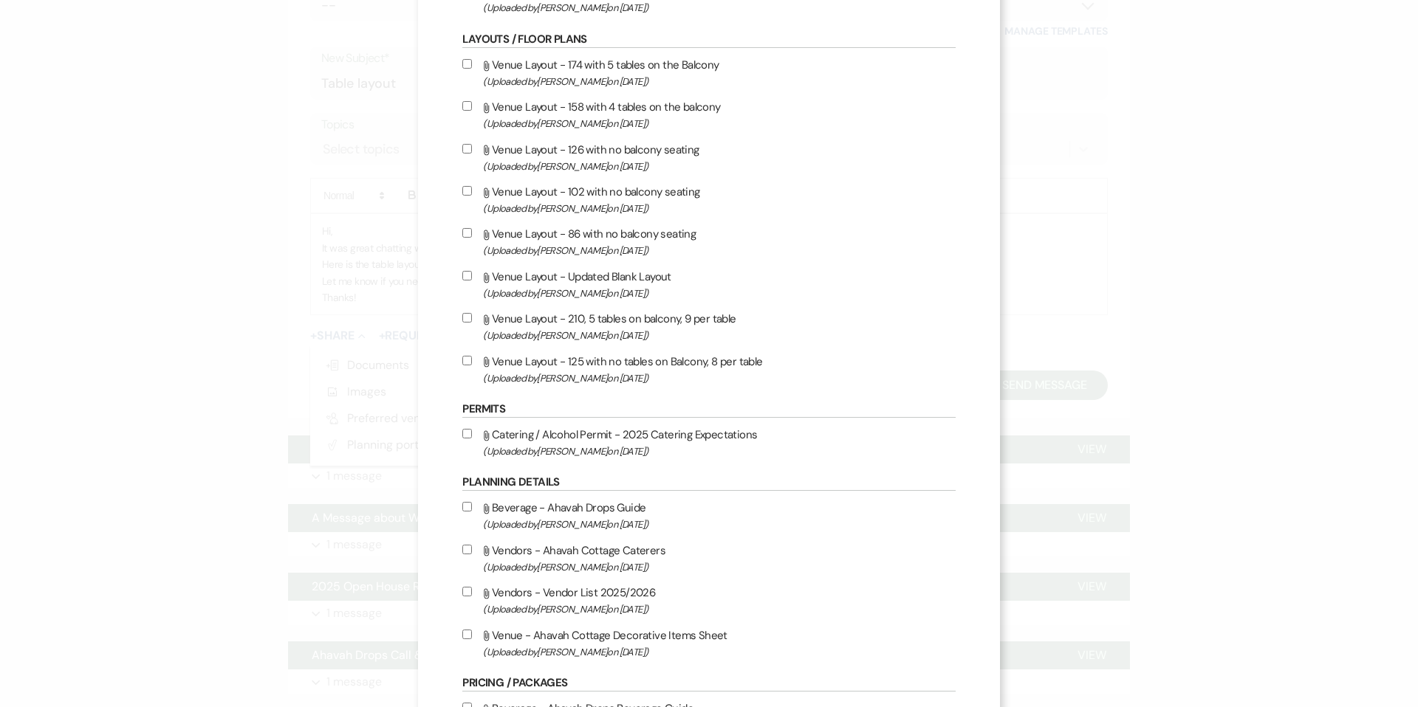
scroll to position [872, 0]
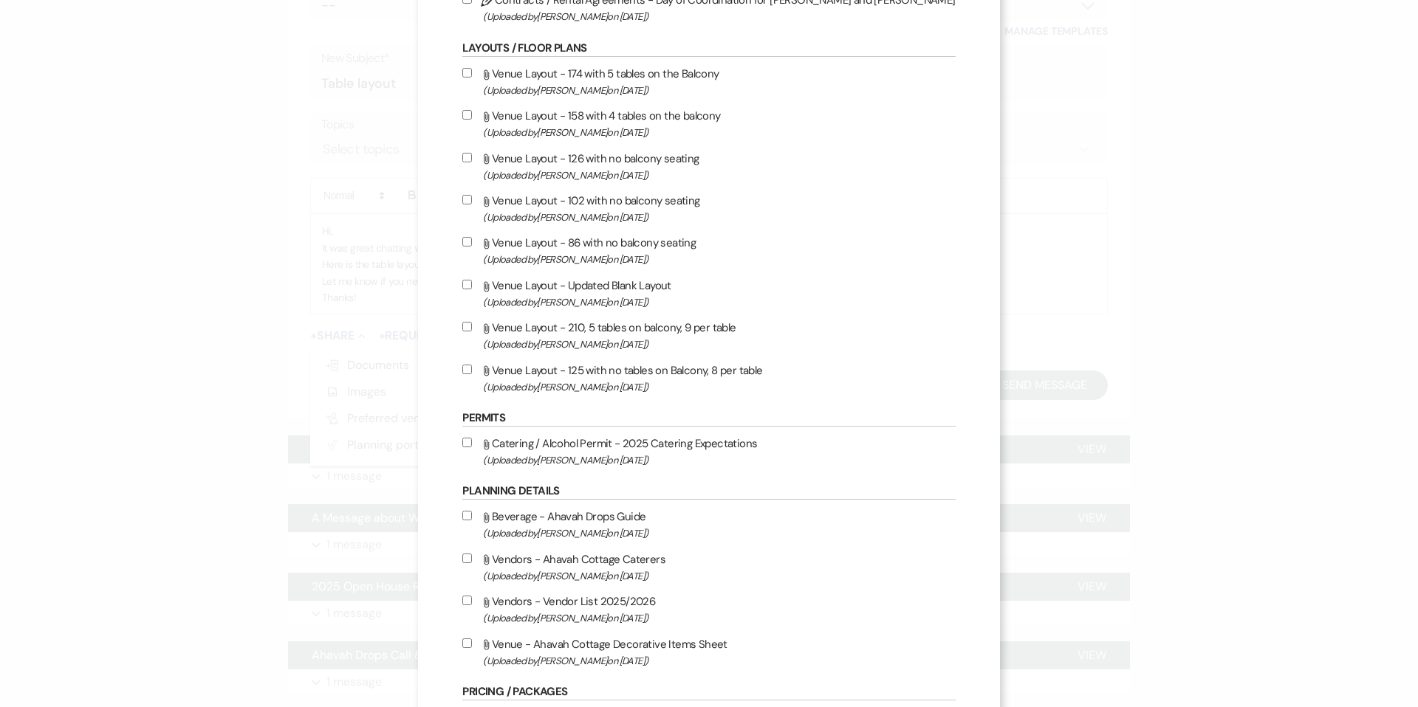
click at [472, 78] on input "Attach File Venue Layout - 174 with 5 tables on the Balcony (Uploaded by [PERSO…" at bounding box center [467, 73] width 10 height 10
checkbox input "true"
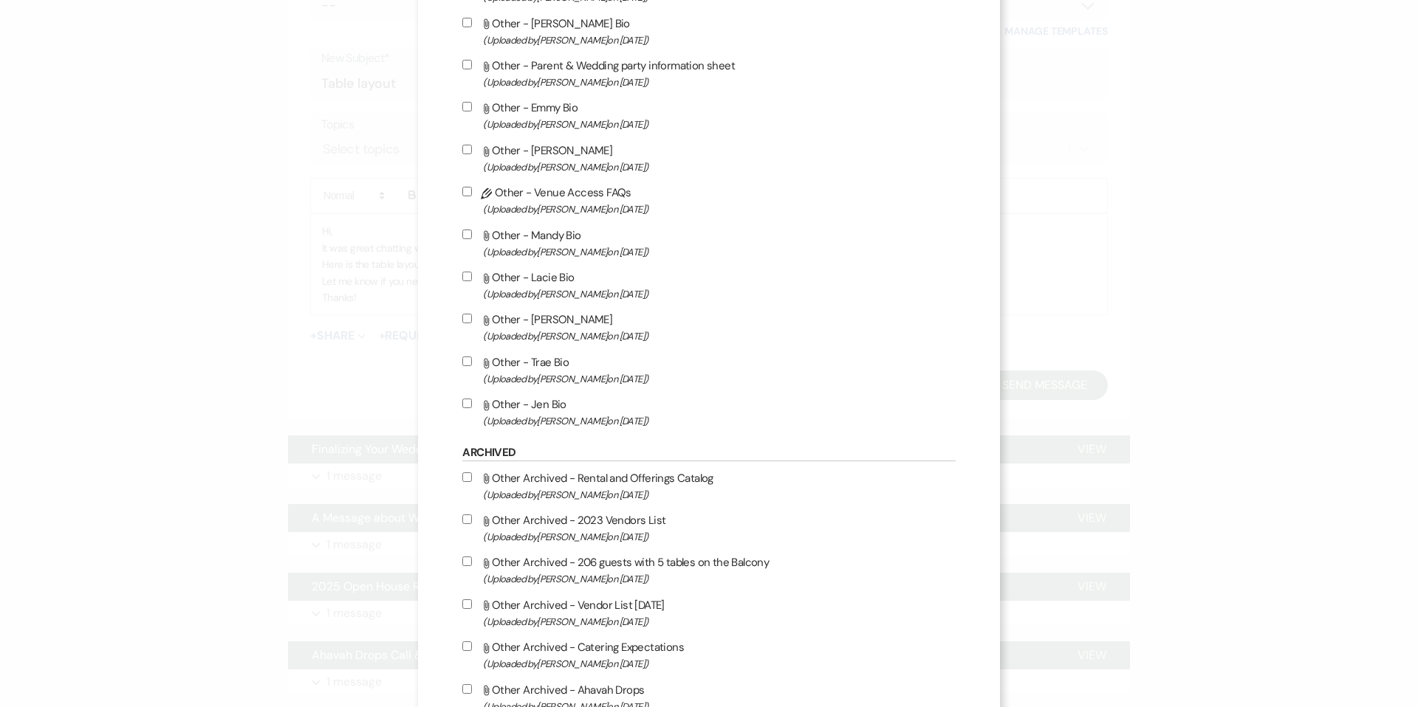
scroll to position [2854, 0]
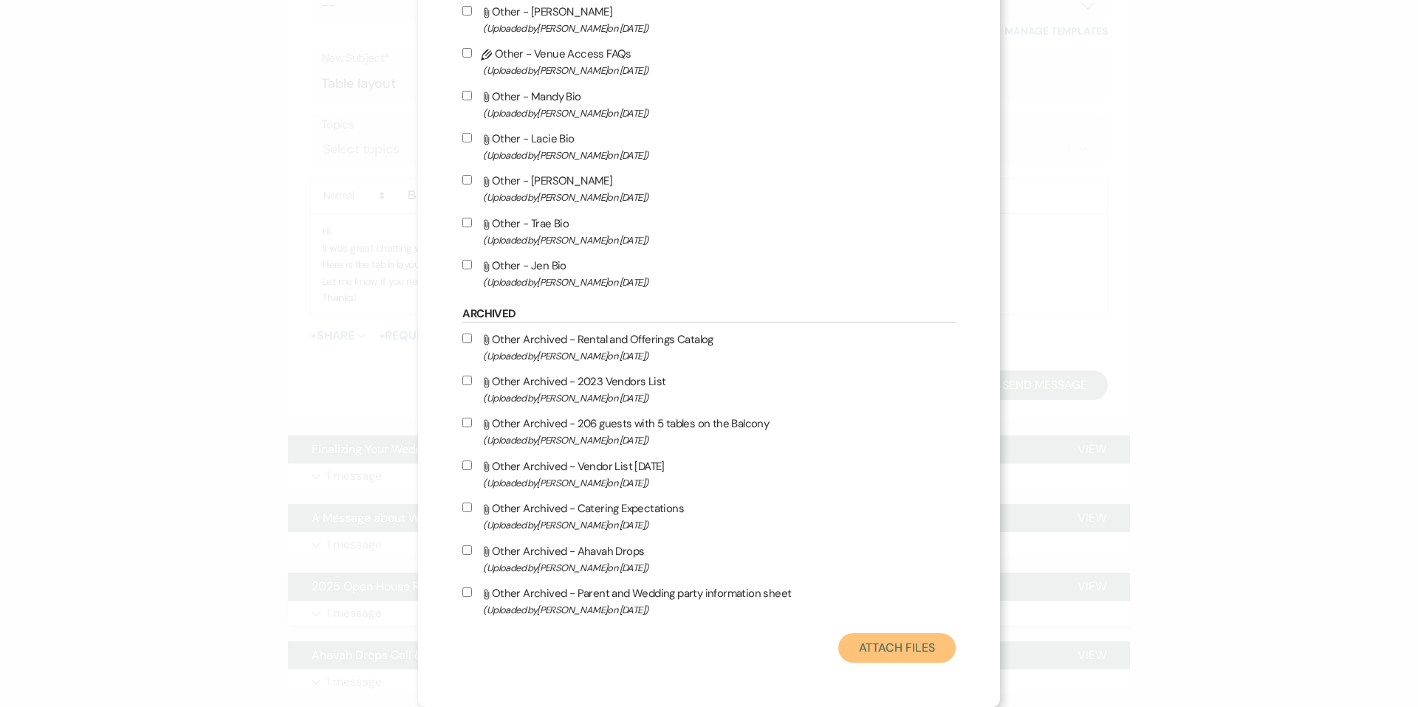
click at [843, 644] on button "Attach Files" at bounding box center [896, 649] width 117 height 30
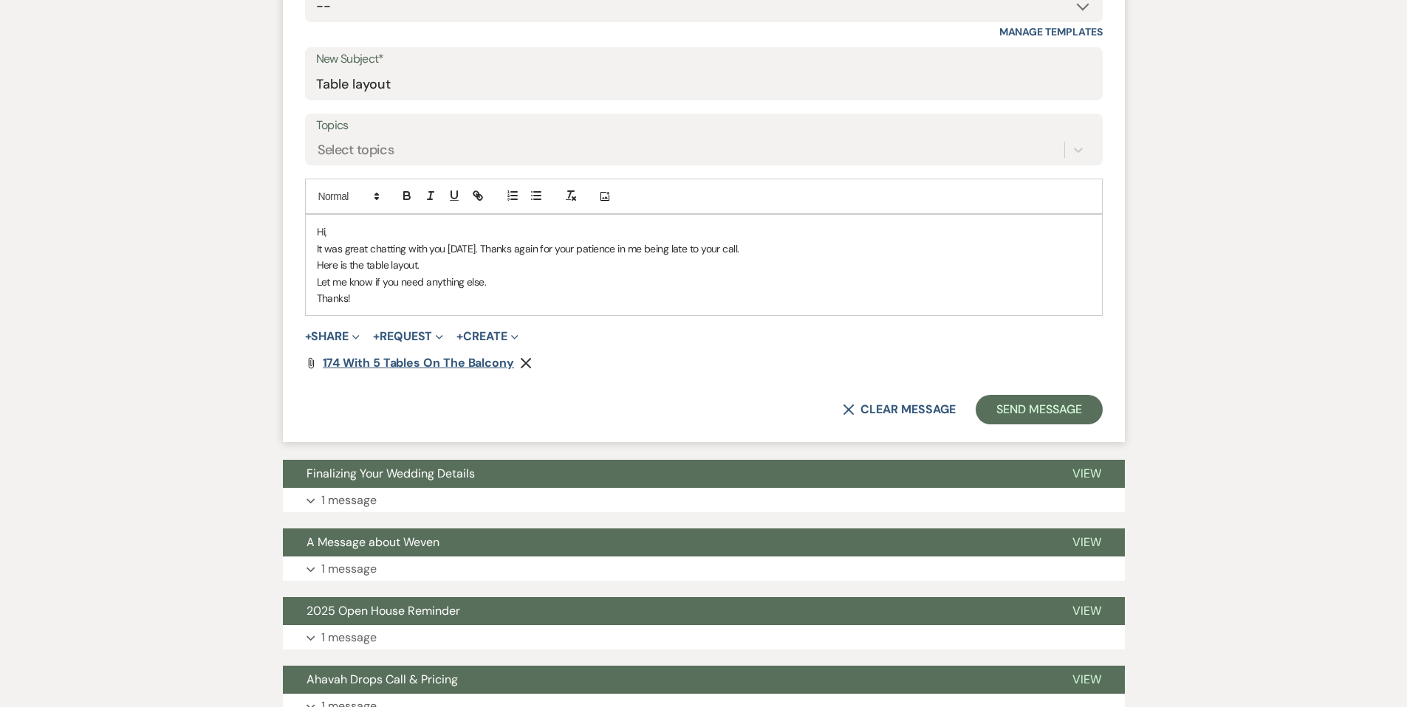
click at [374, 363] on span "174 with 5 tables on the Balcony" at bounding box center [418, 363] width 191 height 16
click at [1025, 407] on button "Send Message" at bounding box center [1038, 410] width 126 height 30
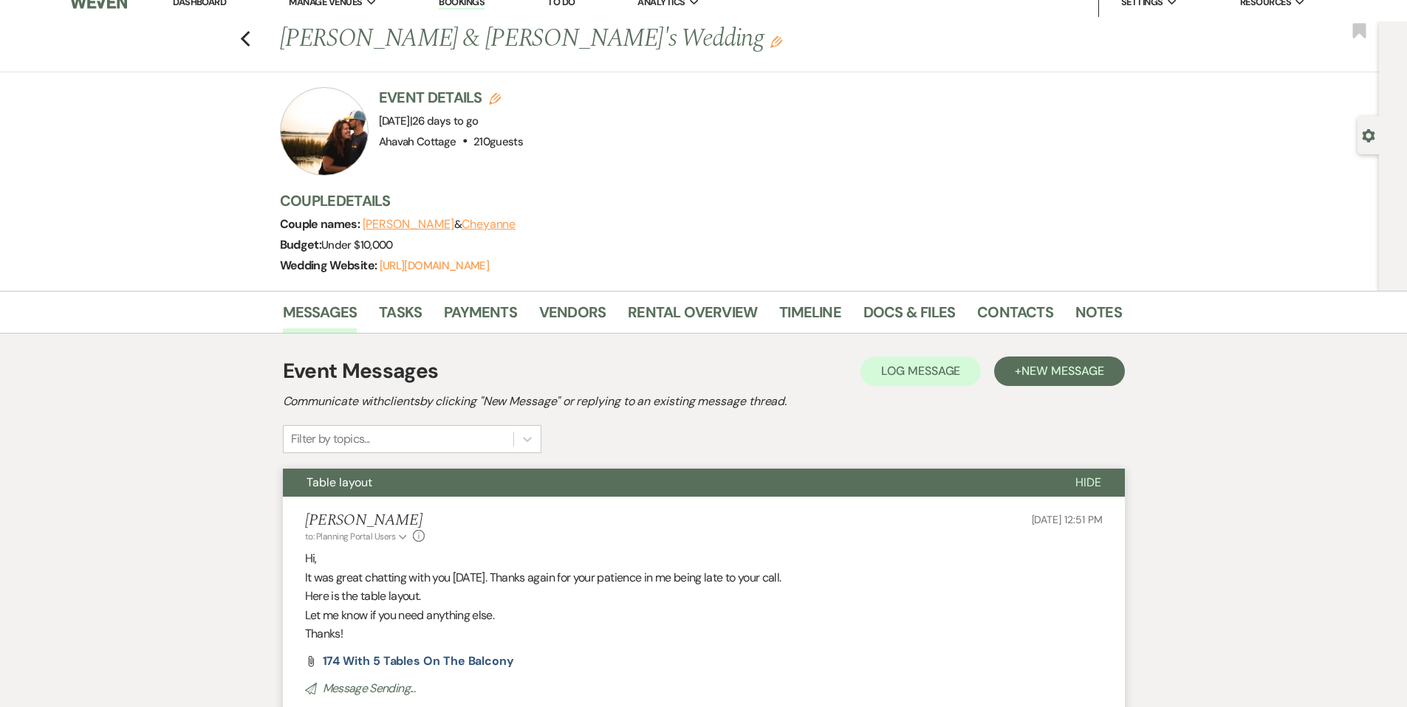
scroll to position [0, 0]
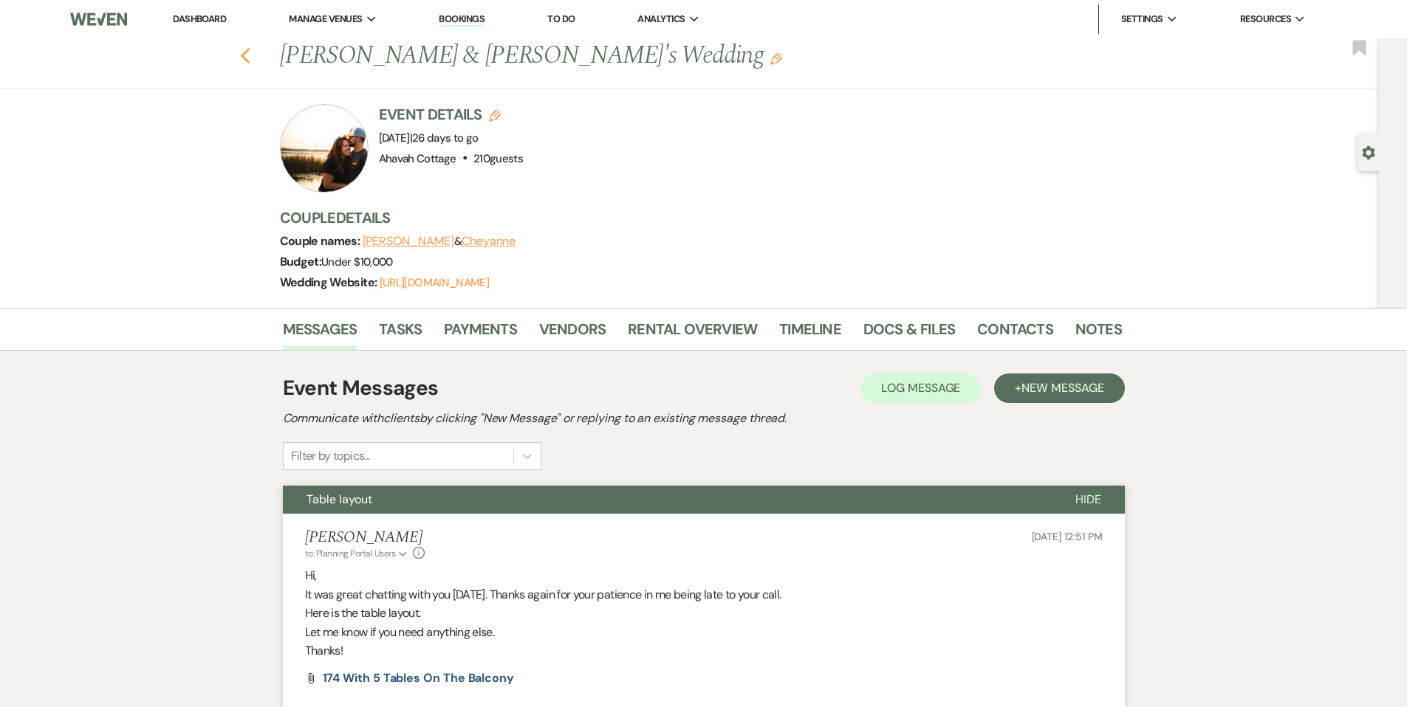
click at [248, 53] on use "button" at bounding box center [245, 56] width 10 height 16
